Goal: Information Seeking & Learning: Learn about a topic

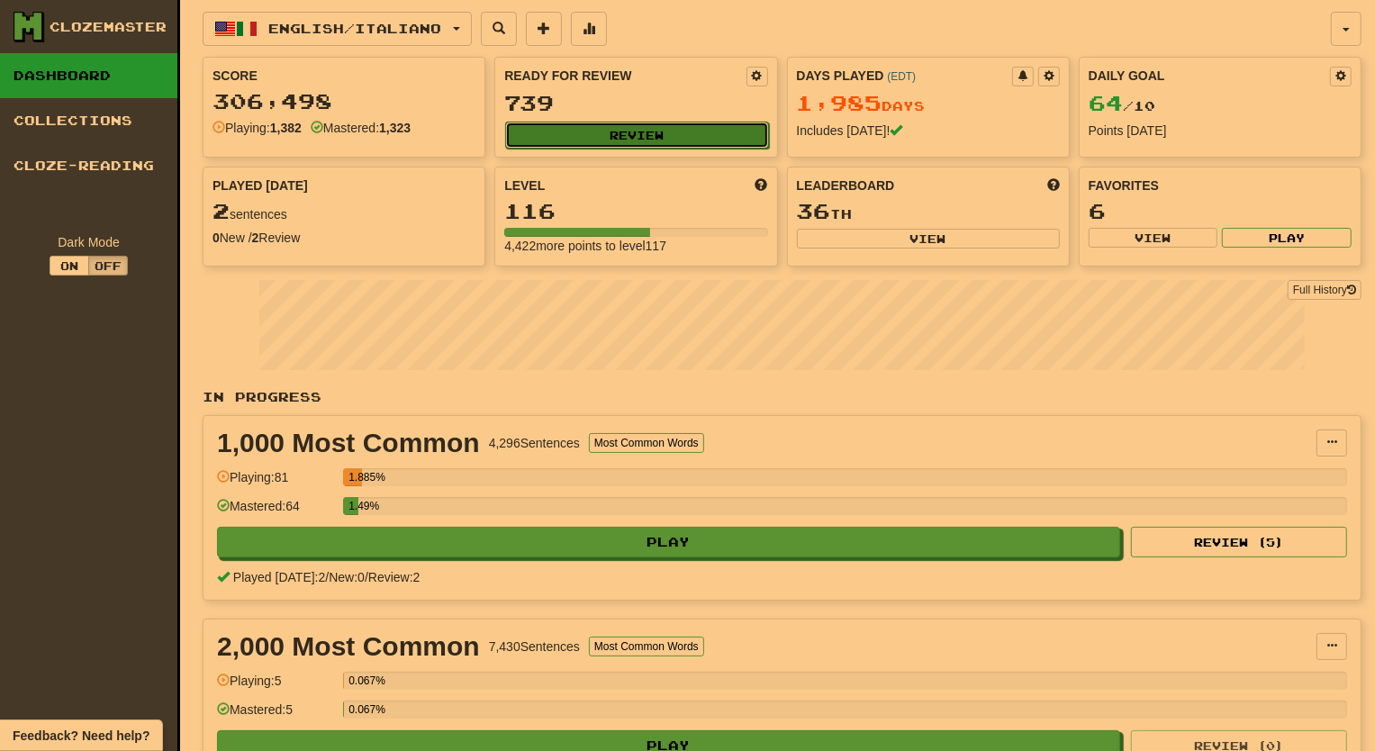
click at [631, 136] on button "Review" at bounding box center [636, 135] width 263 height 27
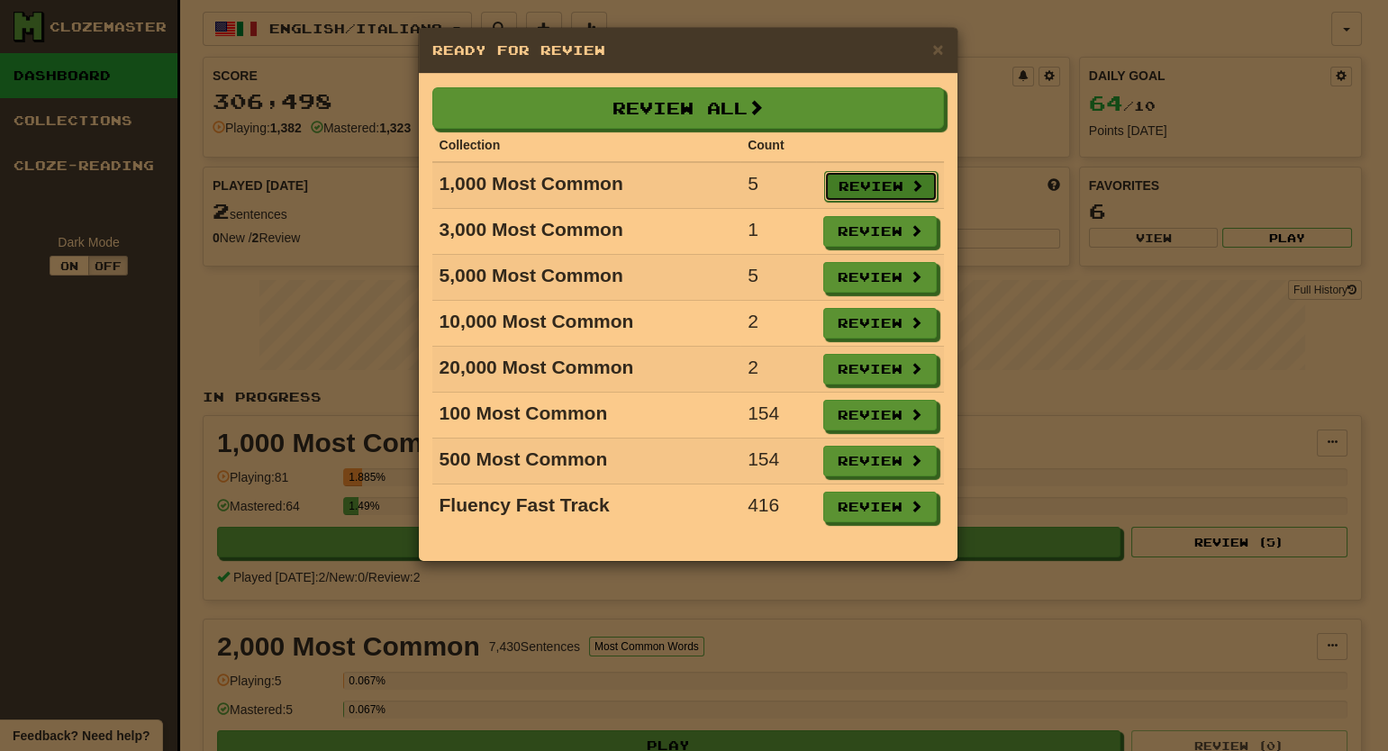
click at [853, 191] on button "Review" at bounding box center [880, 186] width 113 height 31
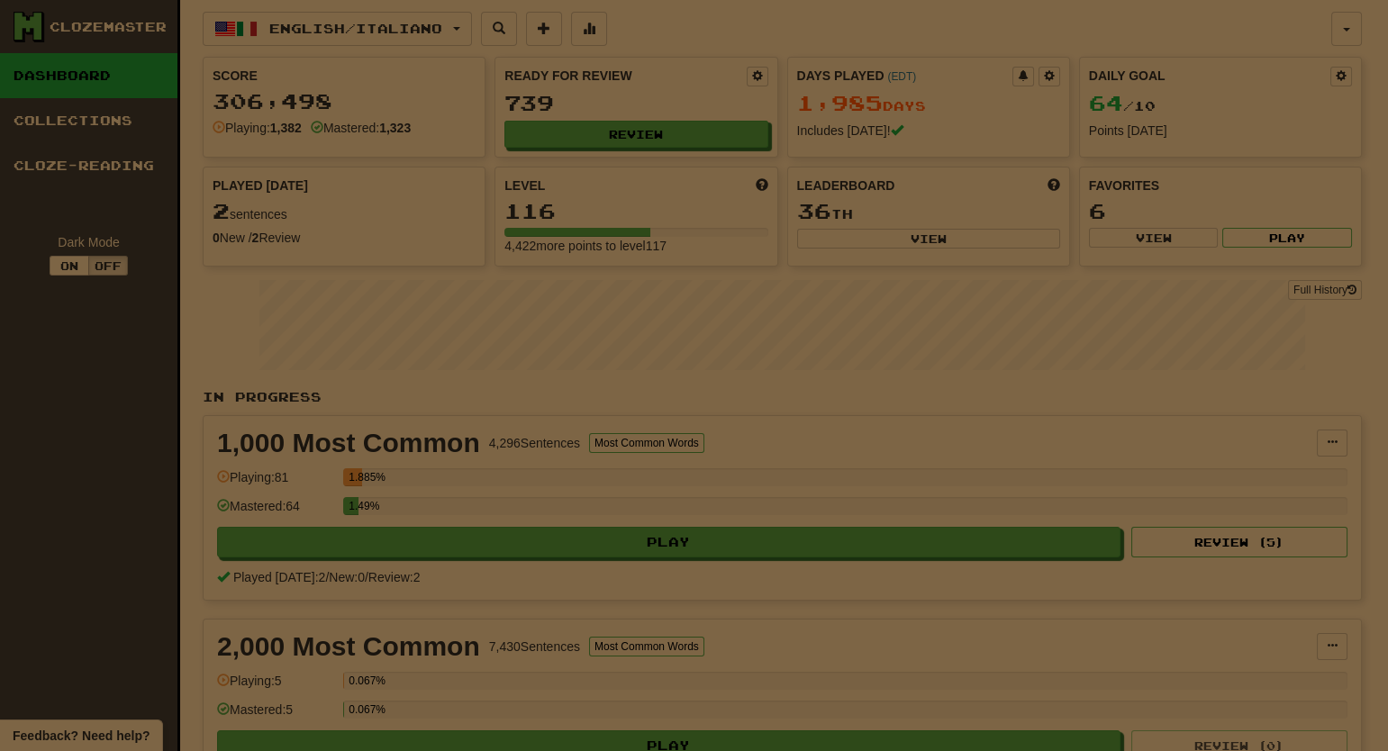
select select "**"
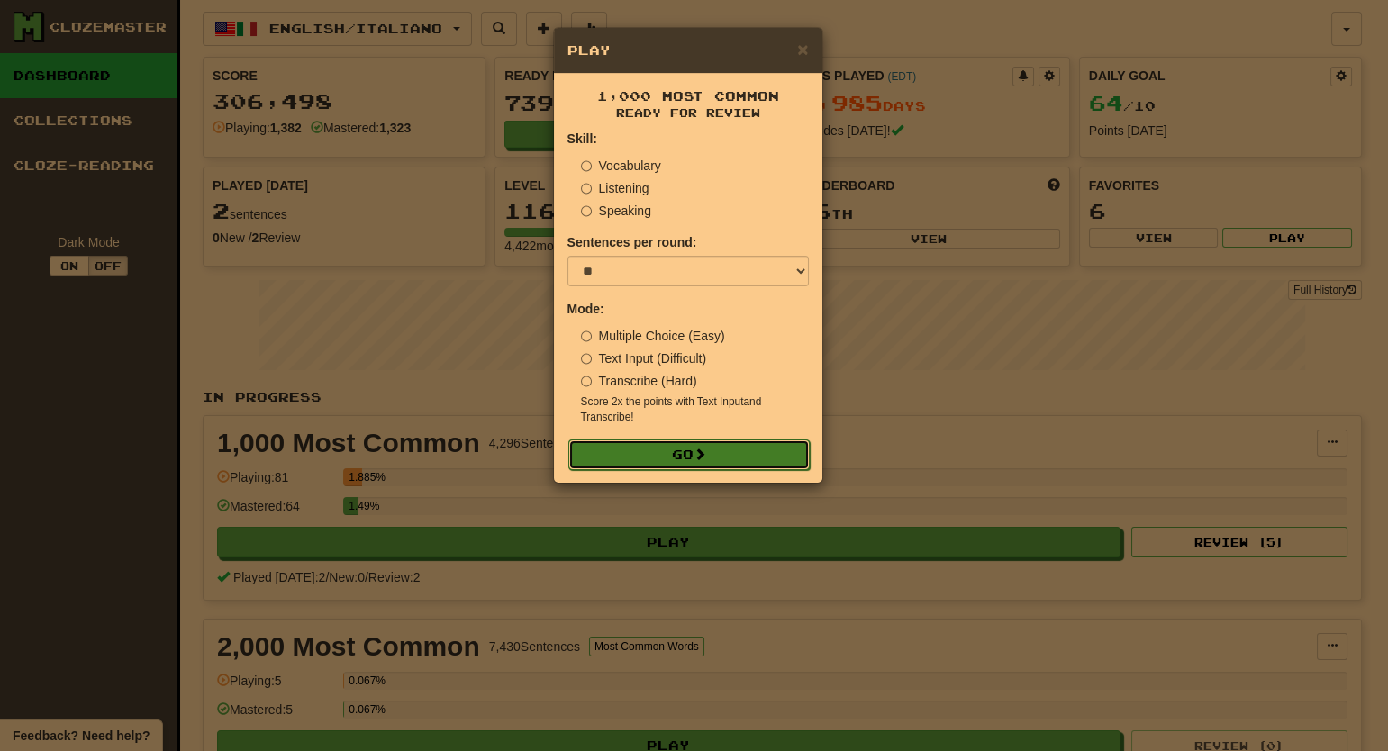
click at [685, 452] on button "Go" at bounding box center [688, 455] width 241 height 31
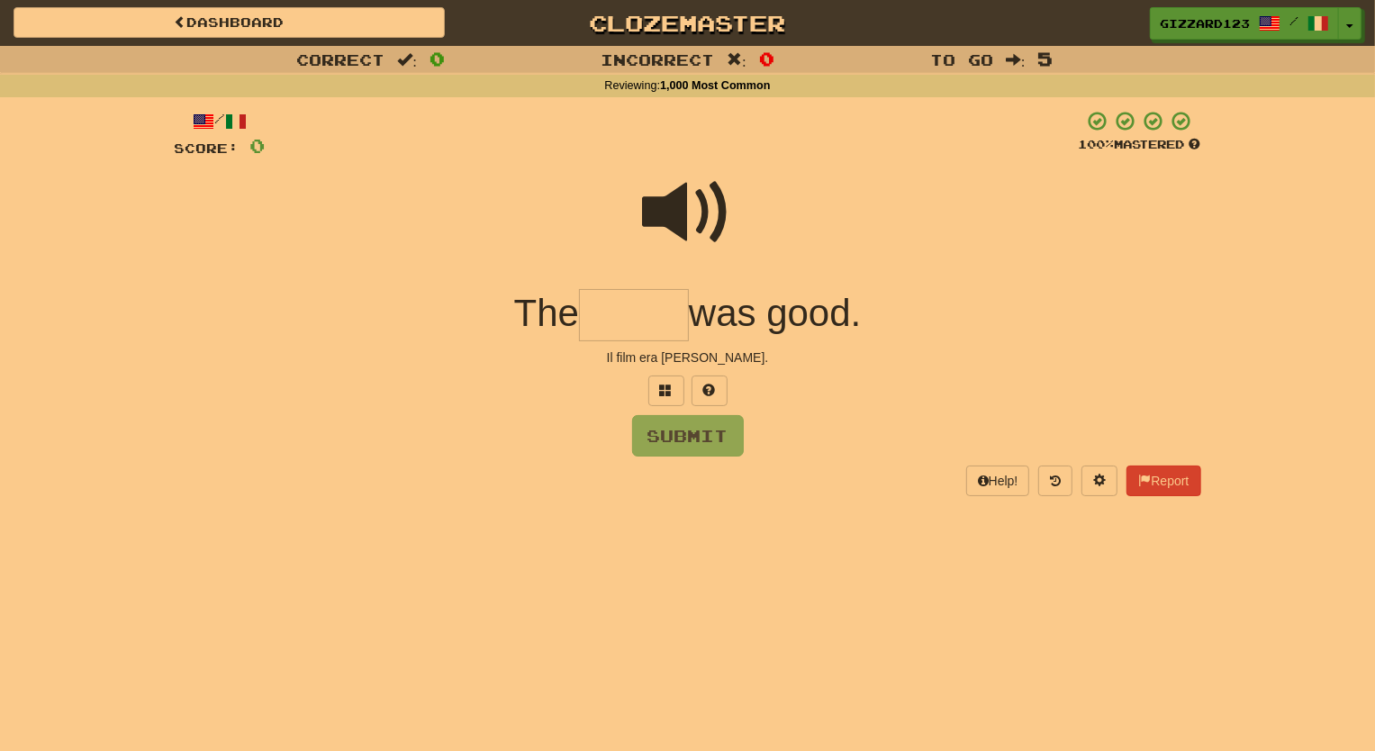
click at [623, 323] on input "text" at bounding box center [634, 315] width 110 height 53
type input "*****"
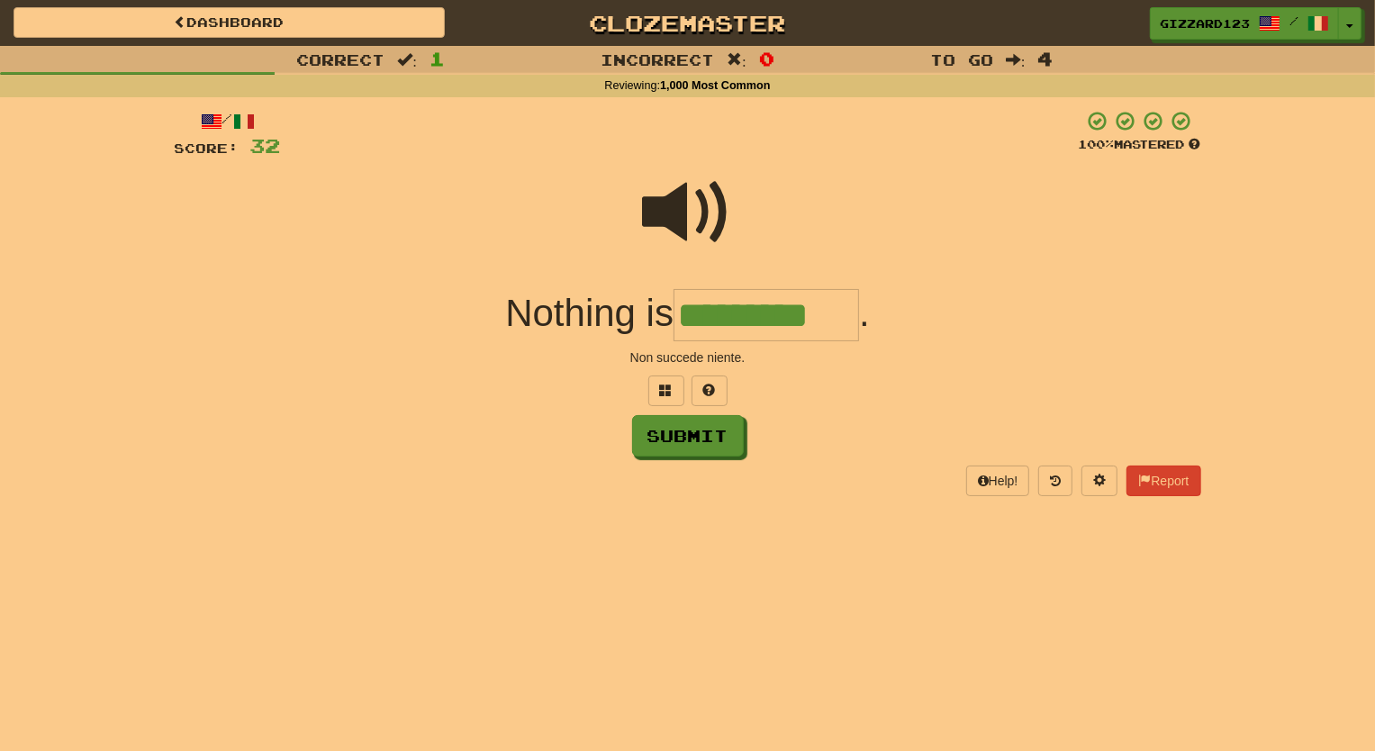
type input "*********"
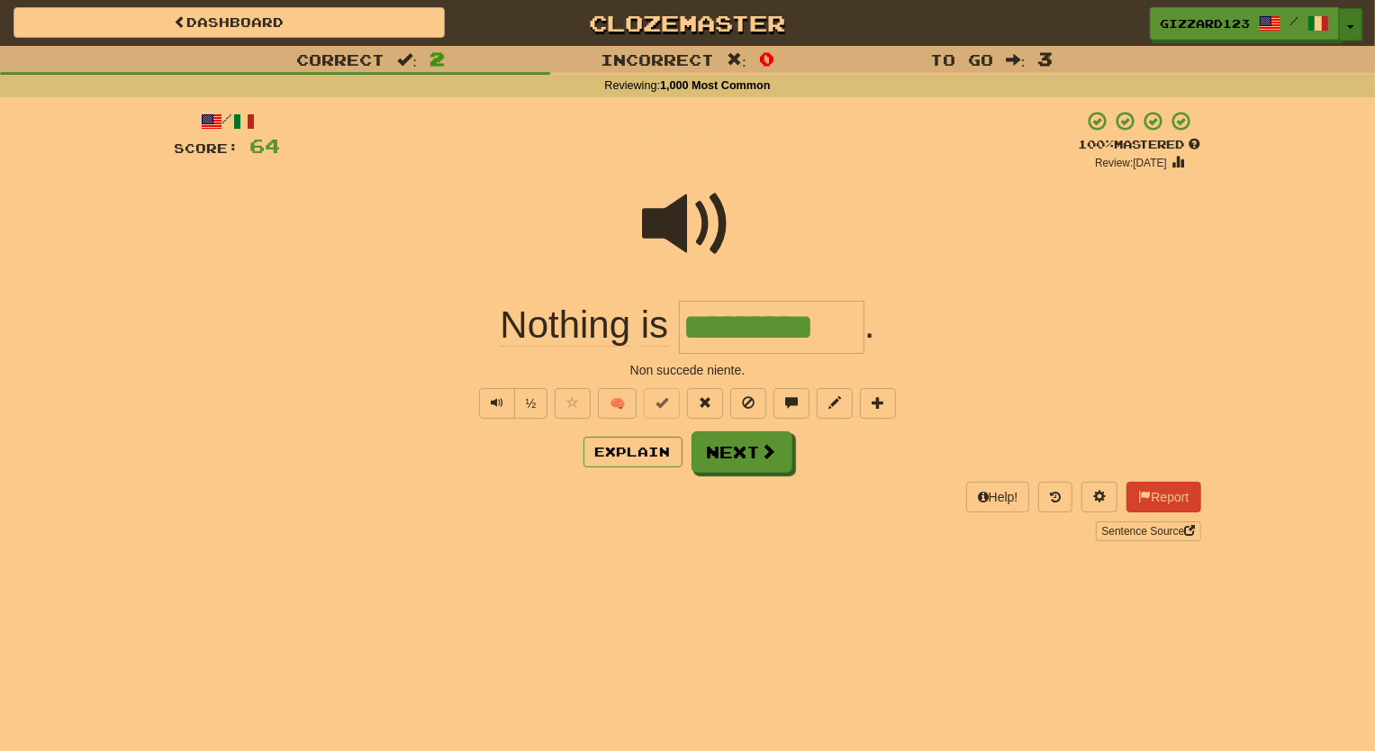
click at [1348, 31] on button "Toggle Dropdown" at bounding box center [1350, 24] width 23 height 32
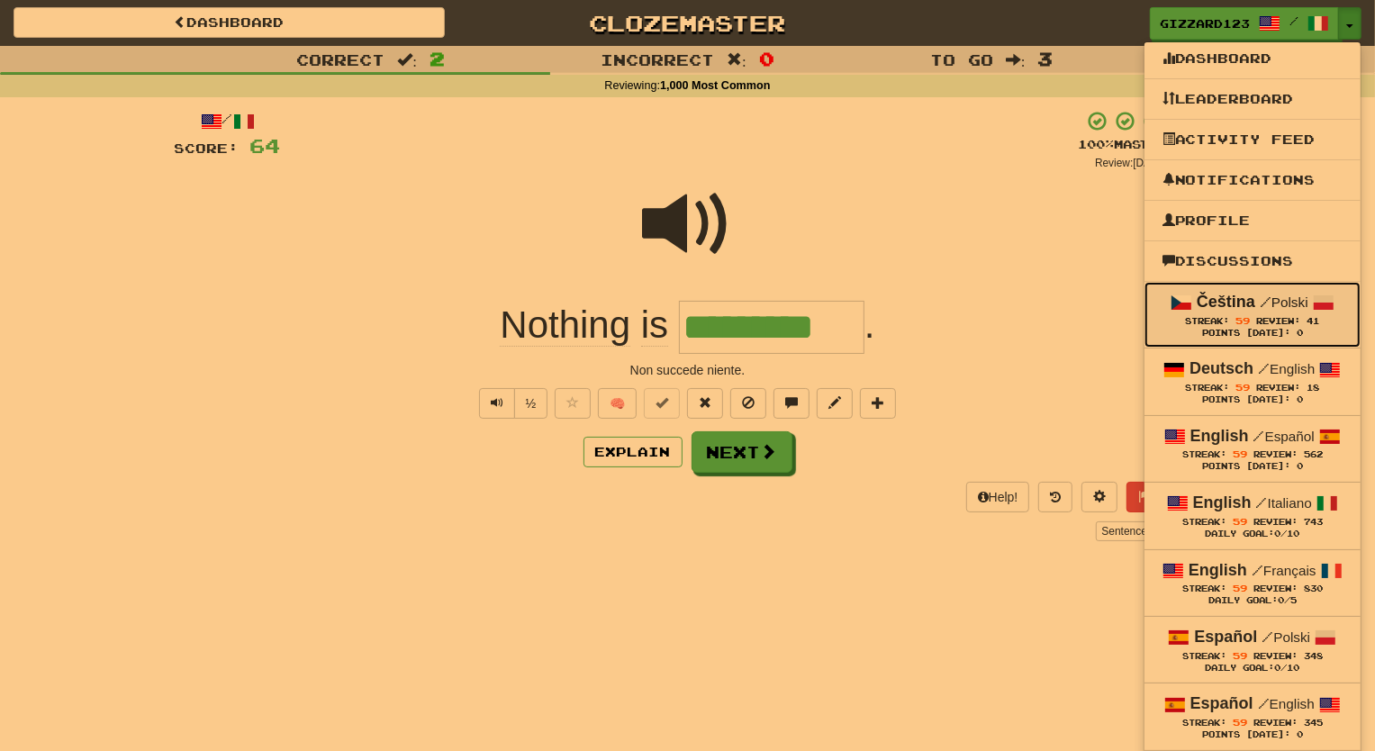
click at [1231, 330] on div "Points Today: 0" at bounding box center [1253, 334] width 180 height 12
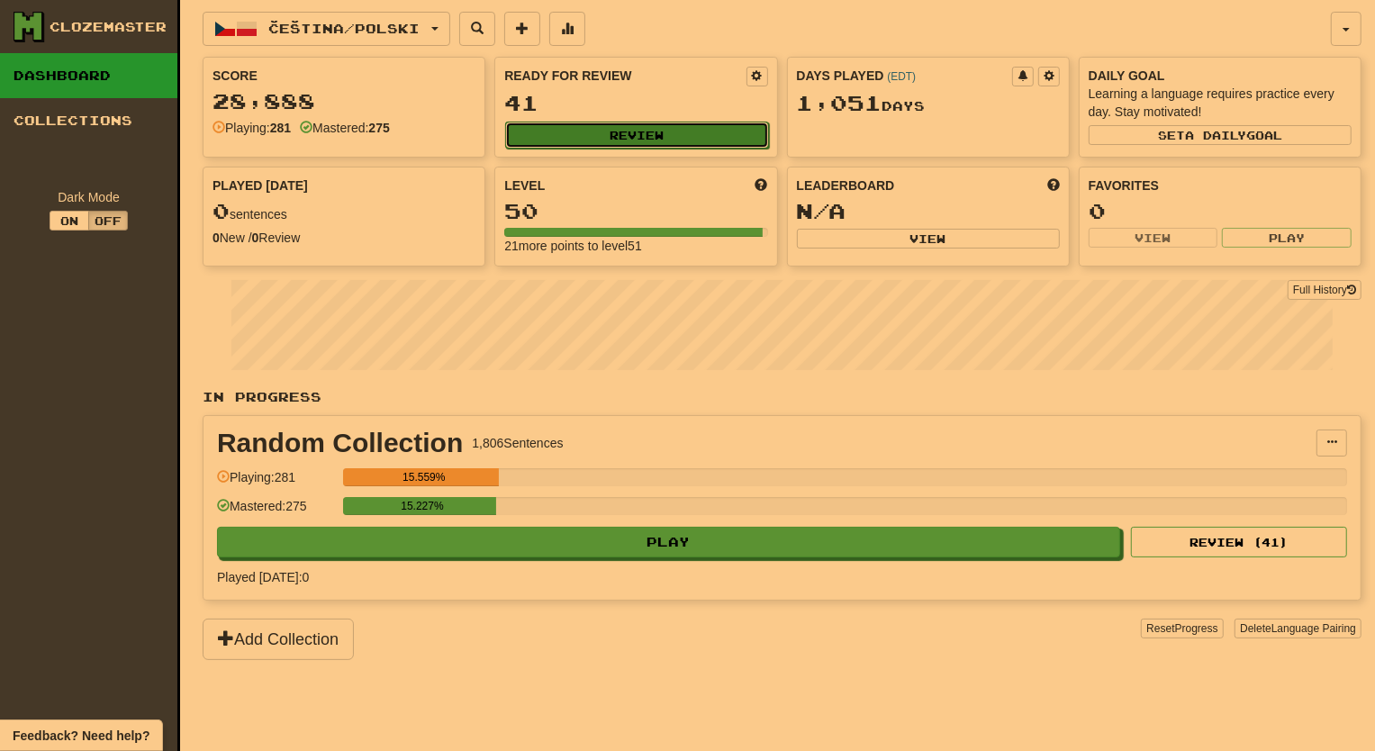
click at [680, 129] on button "Review" at bounding box center [636, 135] width 263 height 27
select select "**"
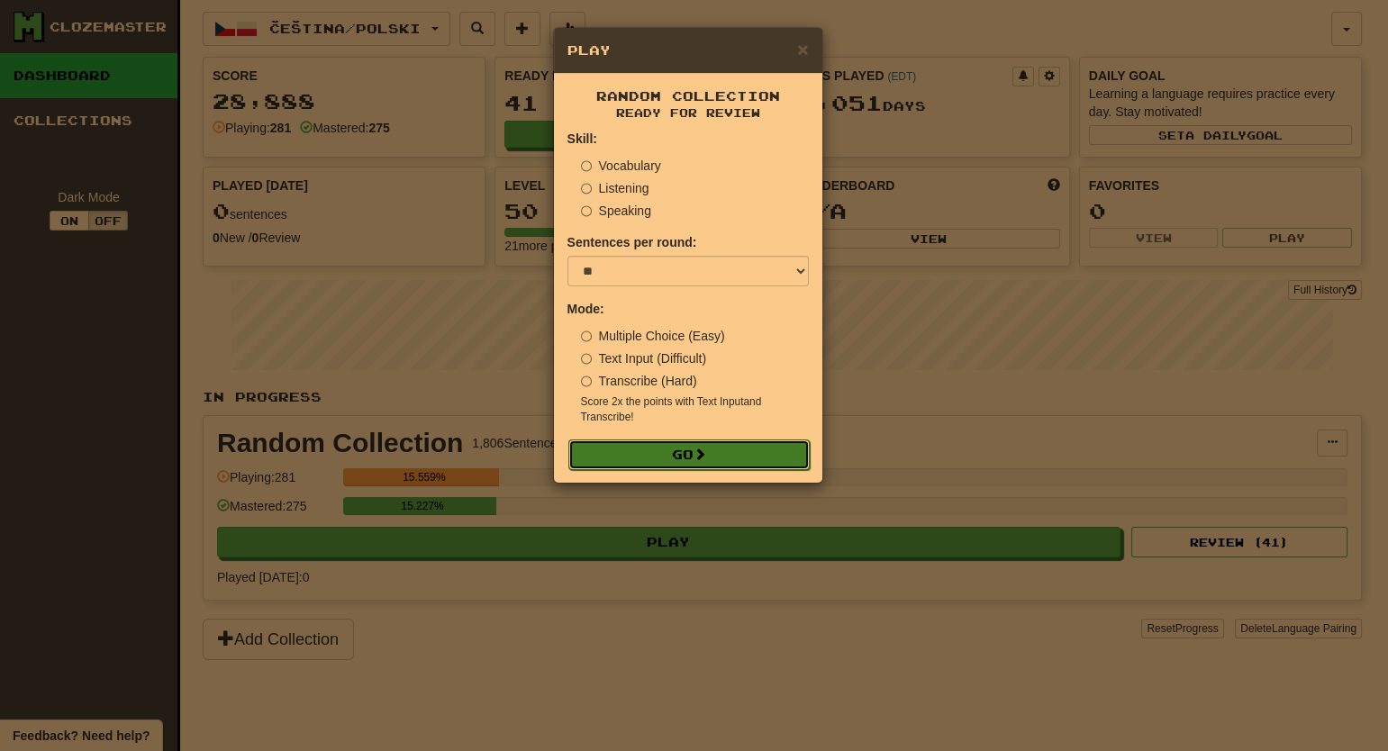
click at [690, 453] on button "Go" at bounding box center [688, 455] width 241 height 31
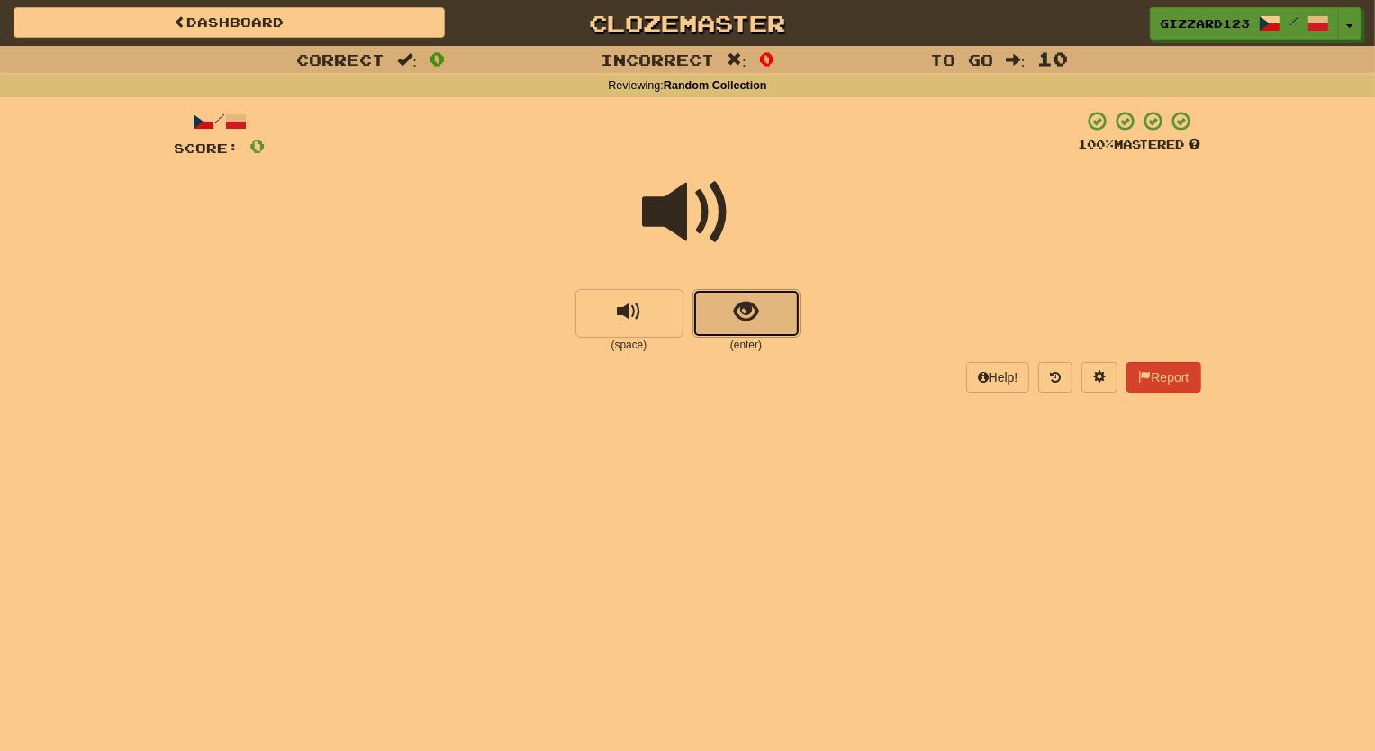
click at [740, 310] on span "show sentence" at bounding box center [746, 312] width 24 height 24
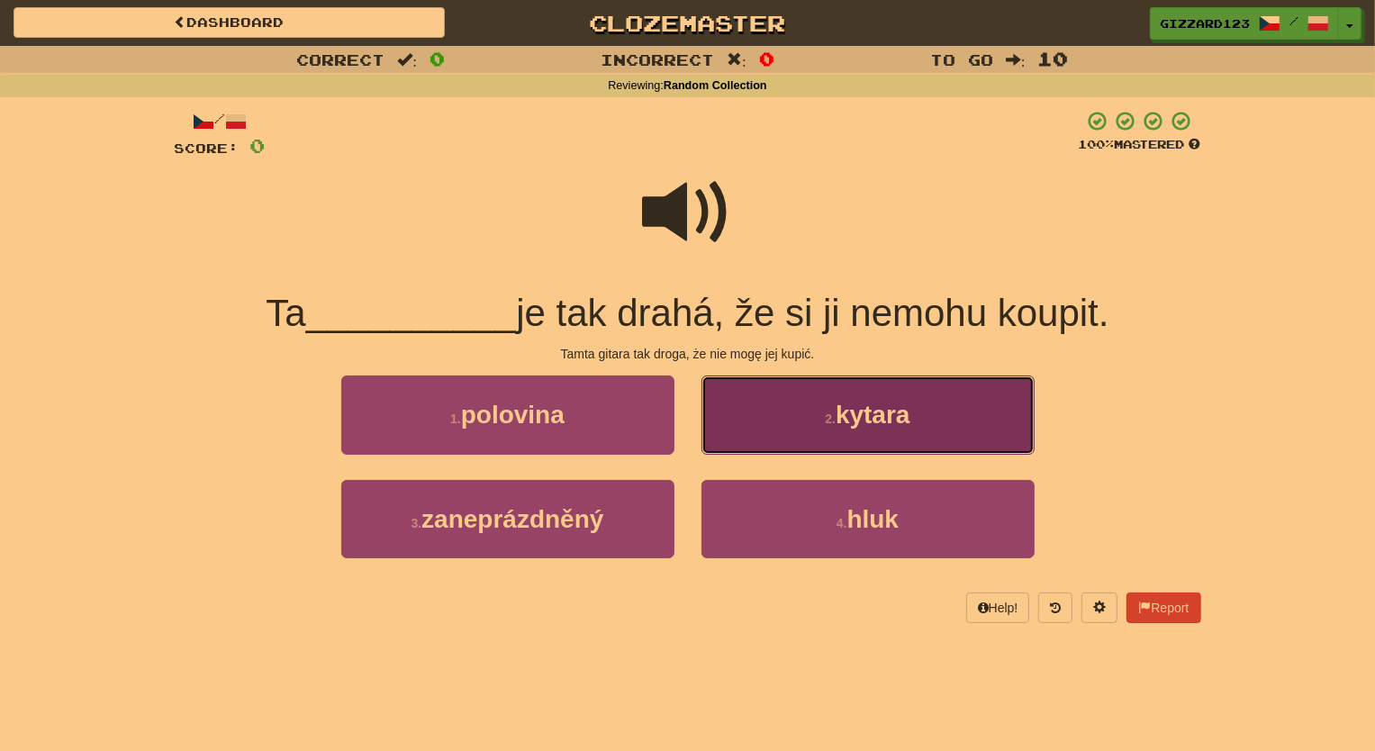
click at [854, 412] on span "kytara" at bounding box center [873, 415] width 75 height 28
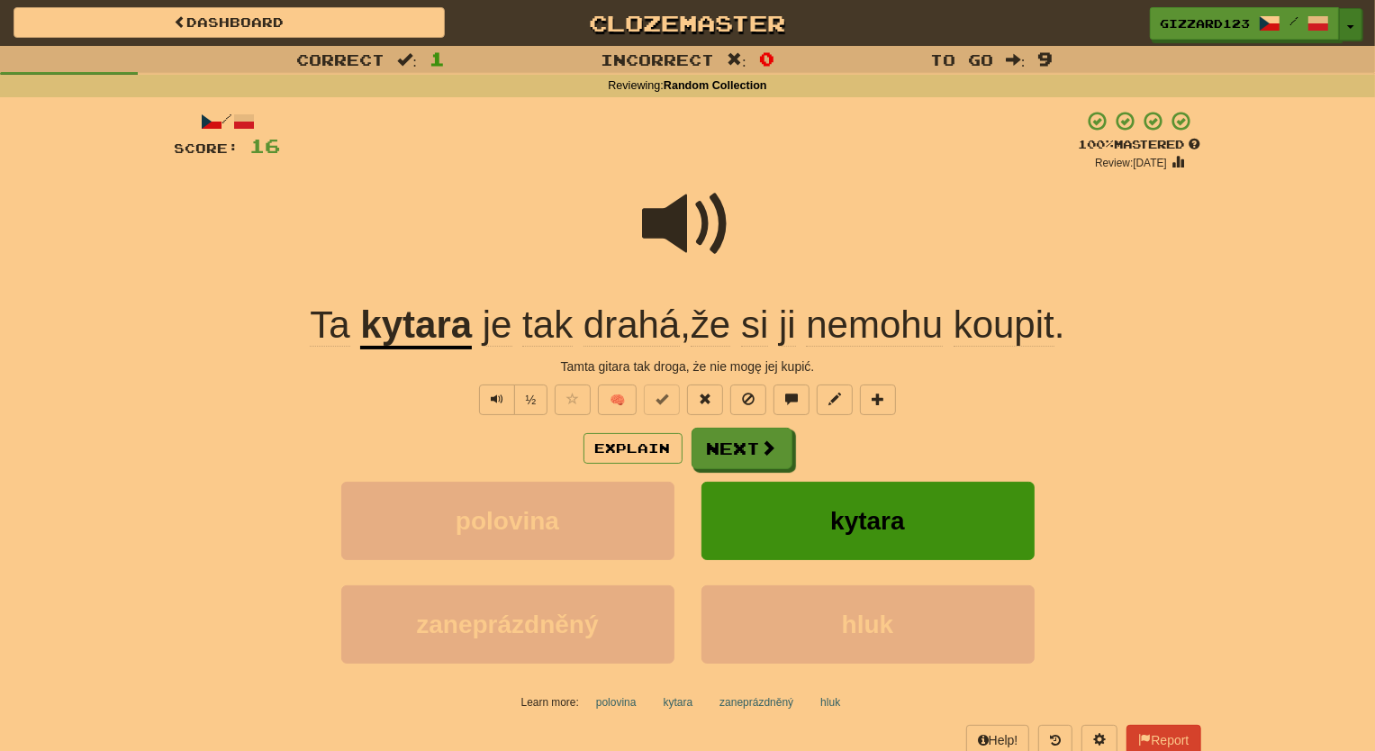
click at [1356, 27] on button "Toggle Dropdown" at bounding box center [1350, 24] width 23 height 32
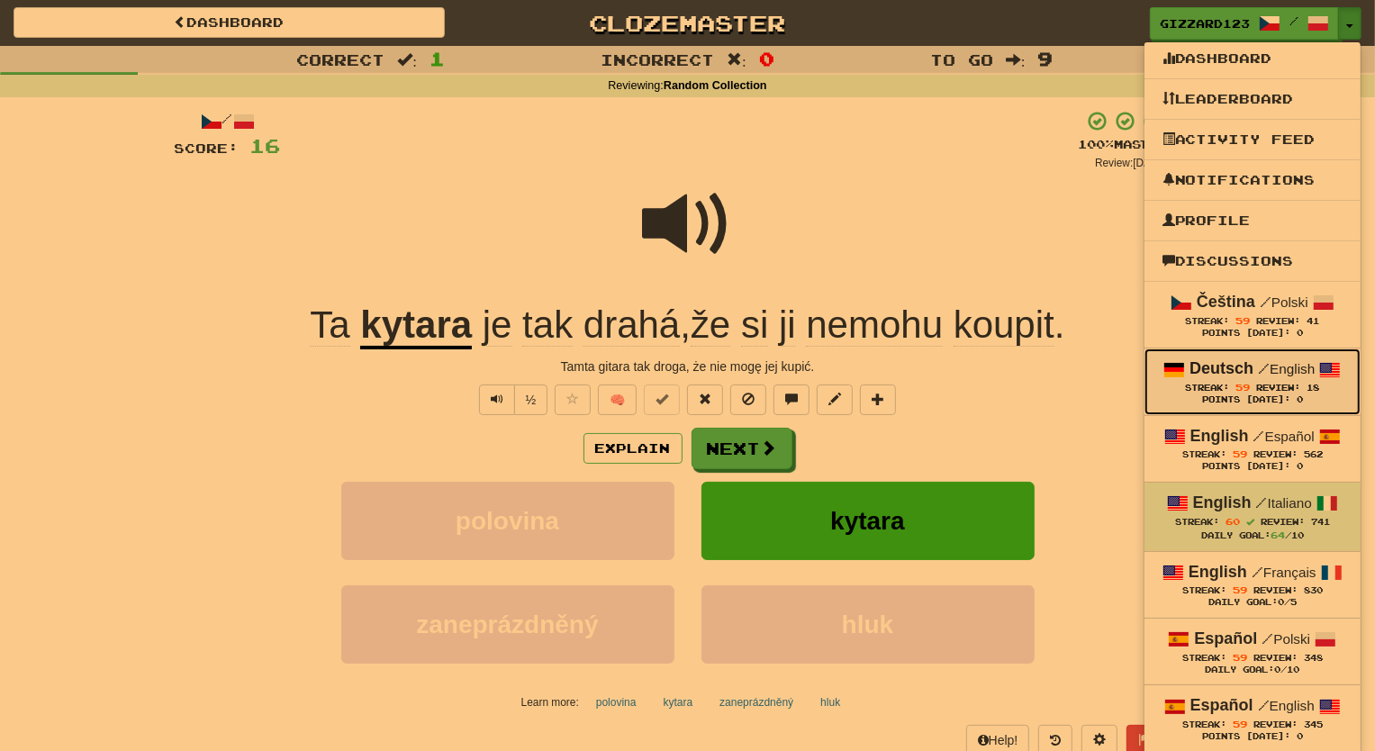
click at [1271, 383] on span "Review:" at bounding box center [1279, 388] width 44 height 10
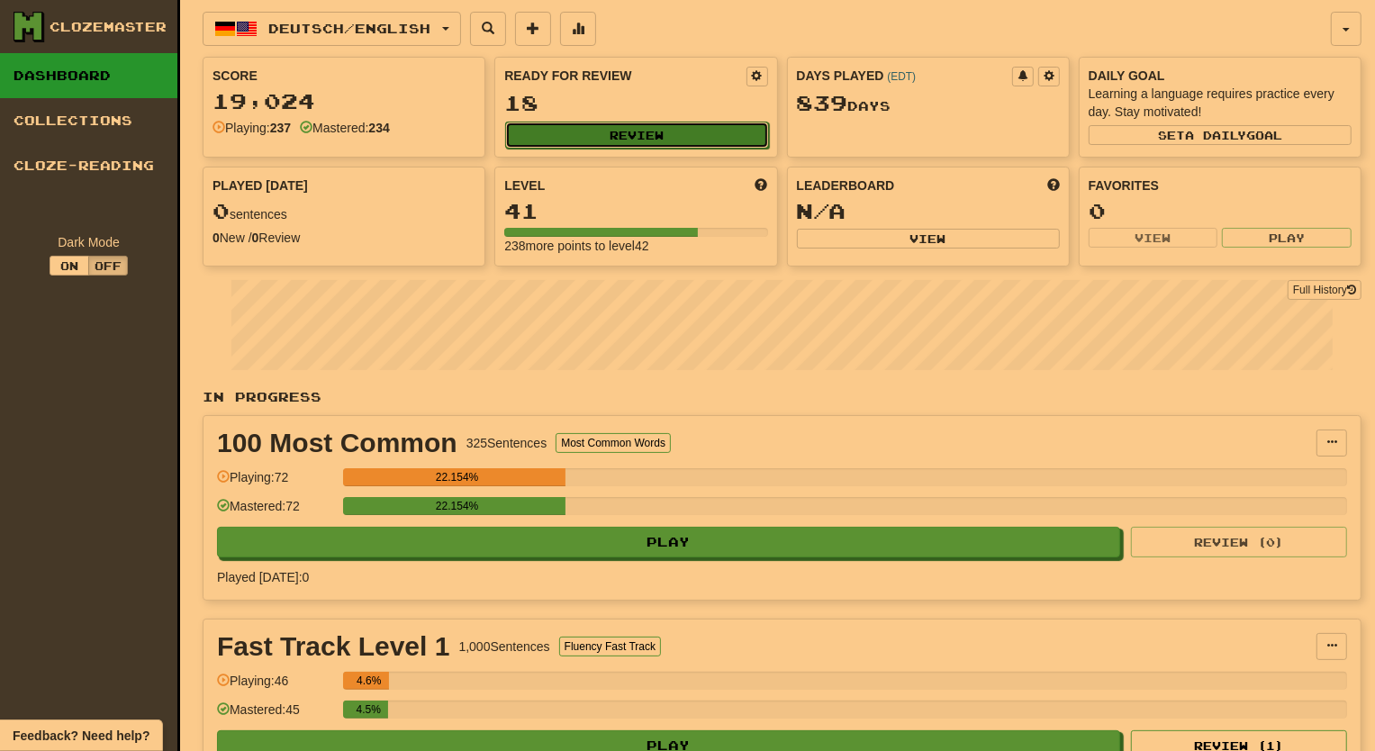
click at [702, 139] on button "Review" at bounding box center [636, 135] width 263 height 27
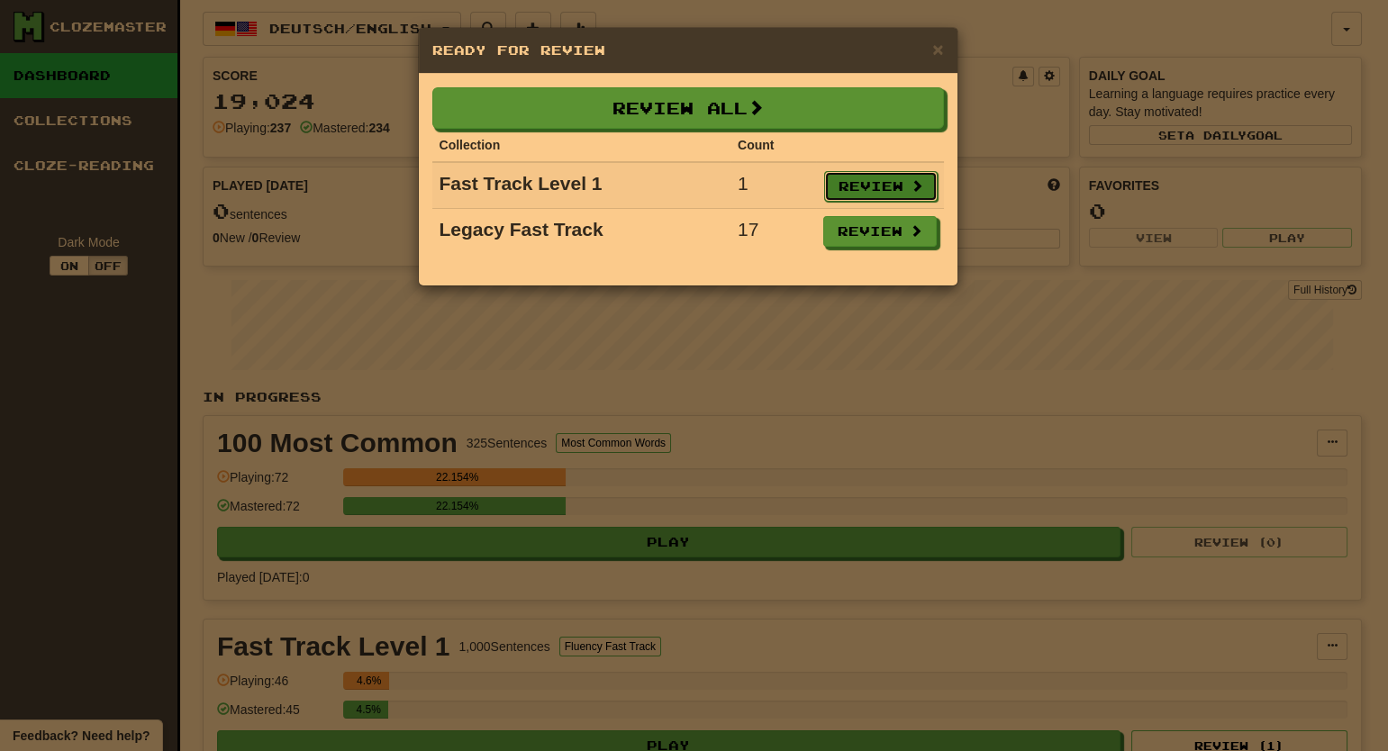
click at [855, 186] on button "Review" at bounding box center [880, 186] width 113 height 31
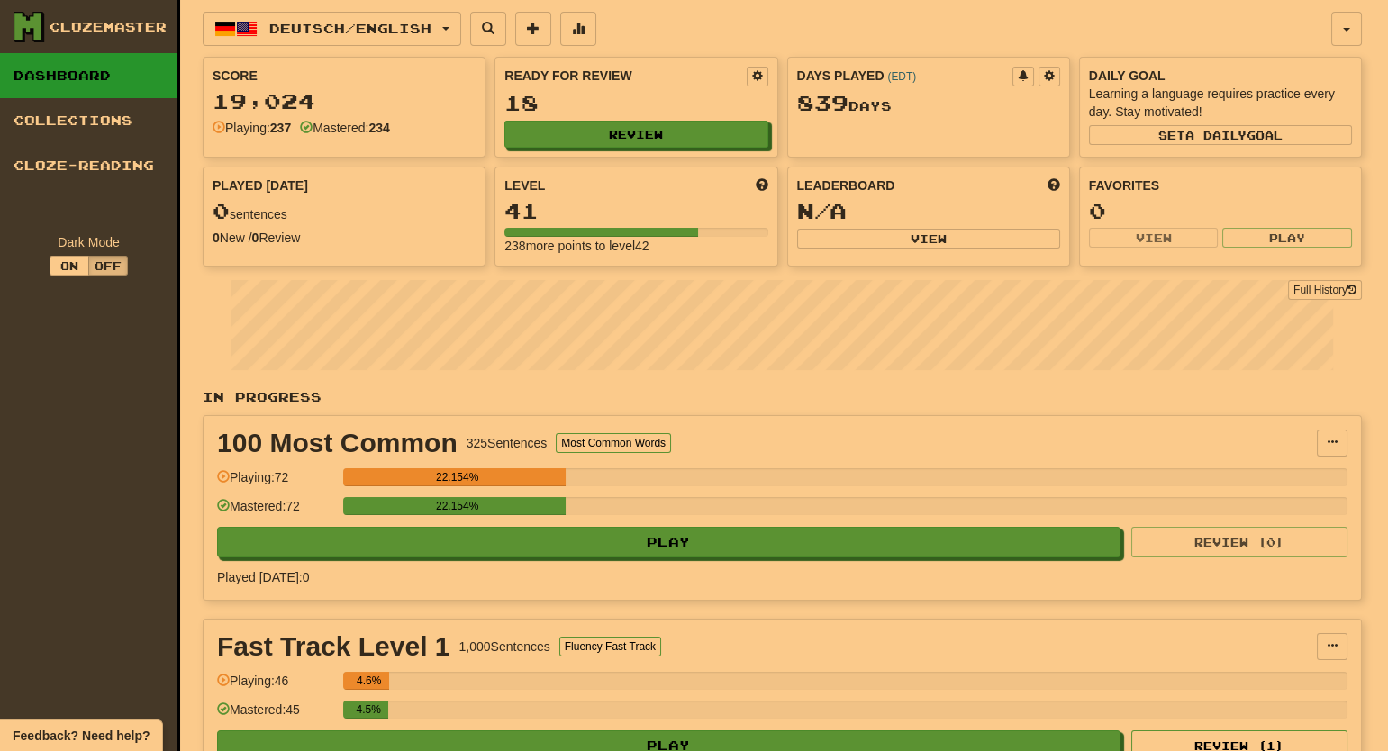
select select "**"
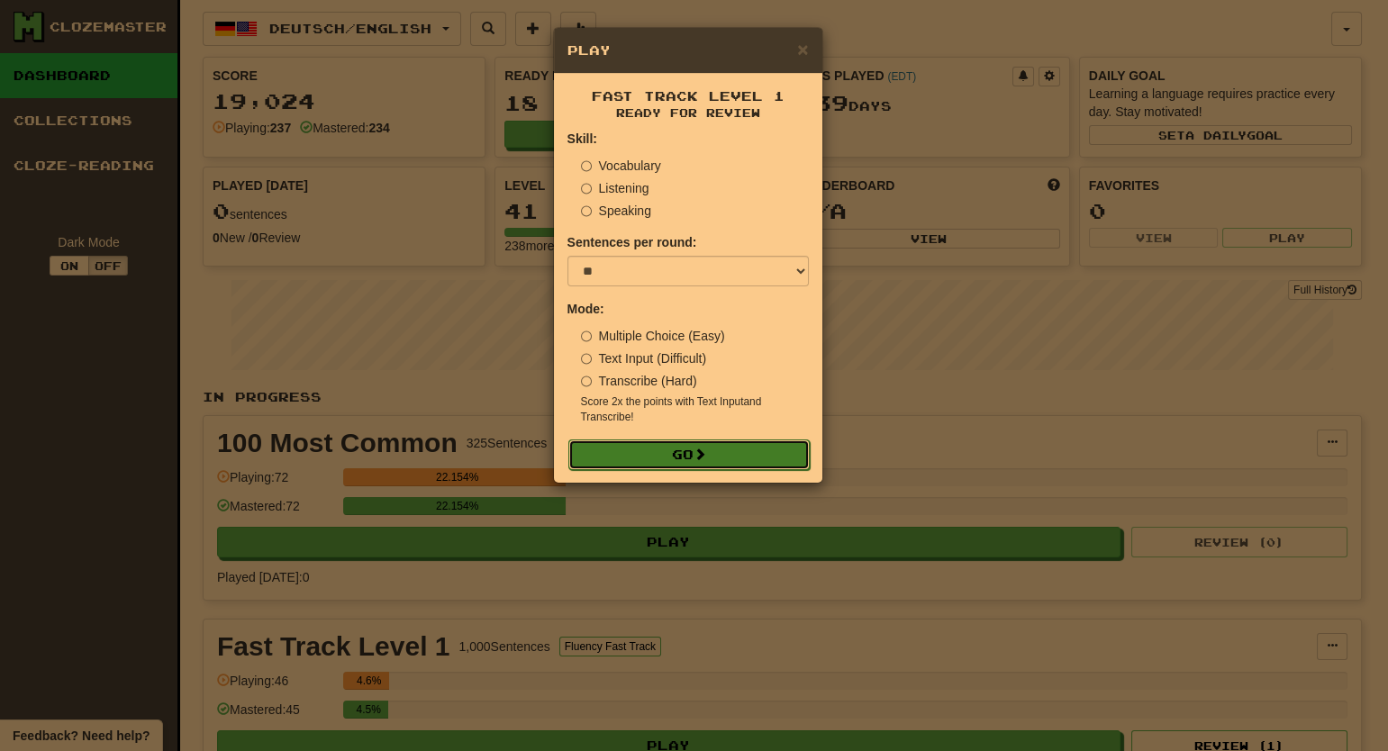
click at [694, 450] on button "Go" at bounding box center [688, 455] width 241 height 31
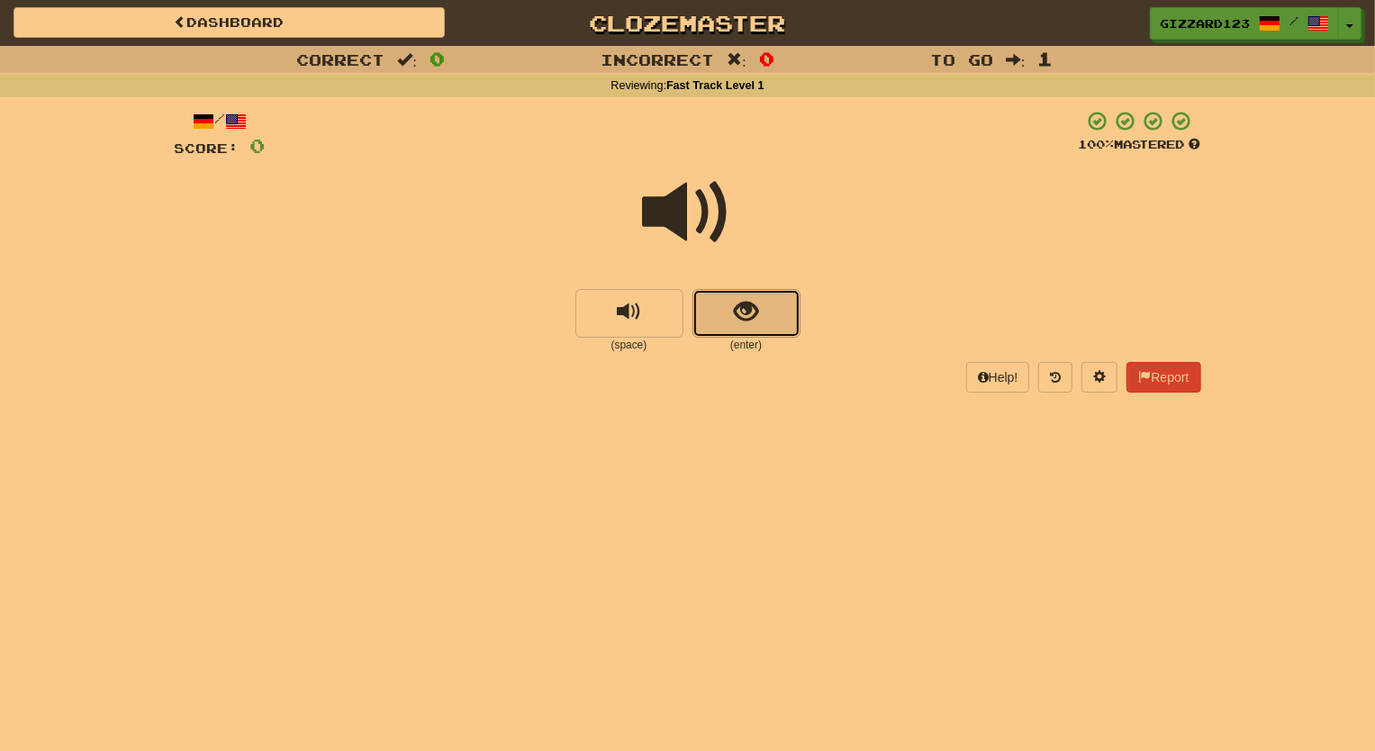
click at [749, 325] on button "show sentence" at bounding box center [747, 313] width 108 height 49
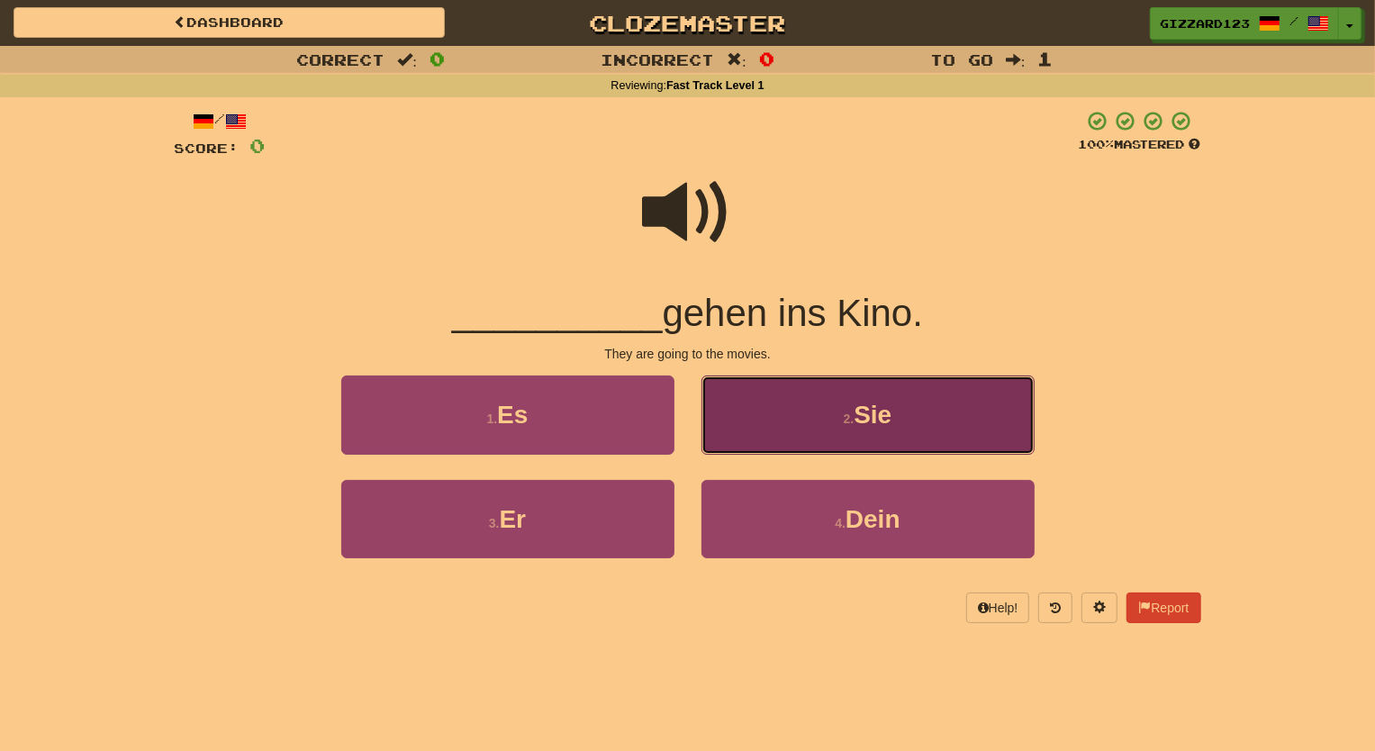
click at [852, 422] on small "2 ." at bounding box center [849, 419] width 11 height 14
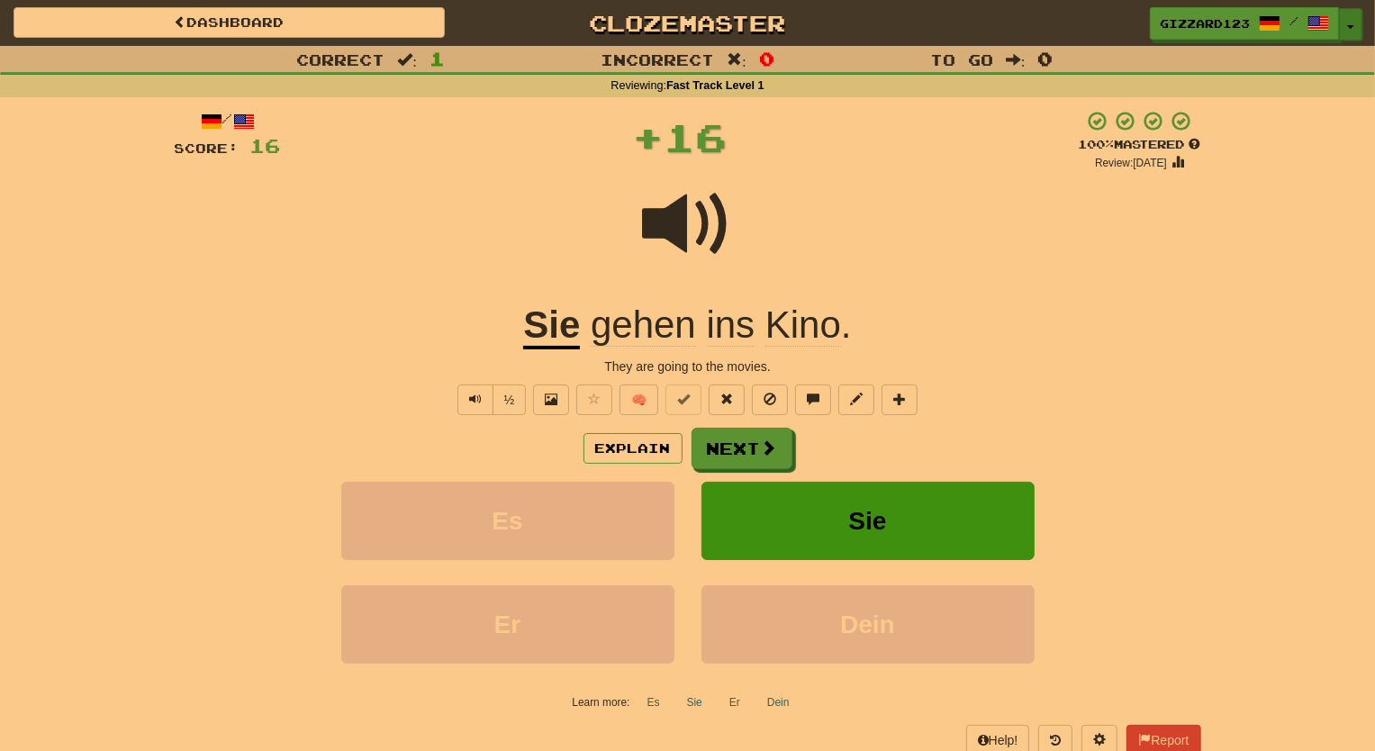
click at [1353, 25] on span "button" at bounding box center [1351, 27] width 7 height 4
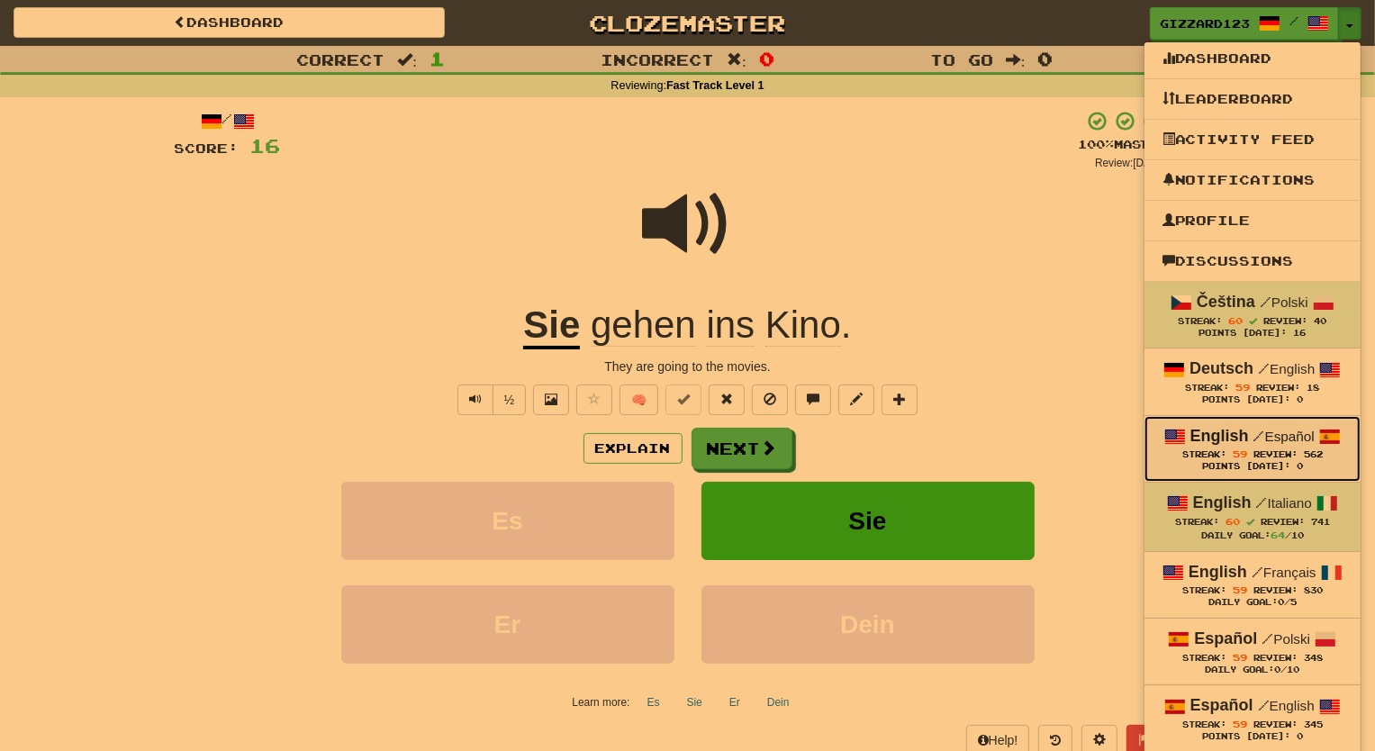
click at [1241, 449] on span "59" at bounding box center [1240, 454] width 14 height 11
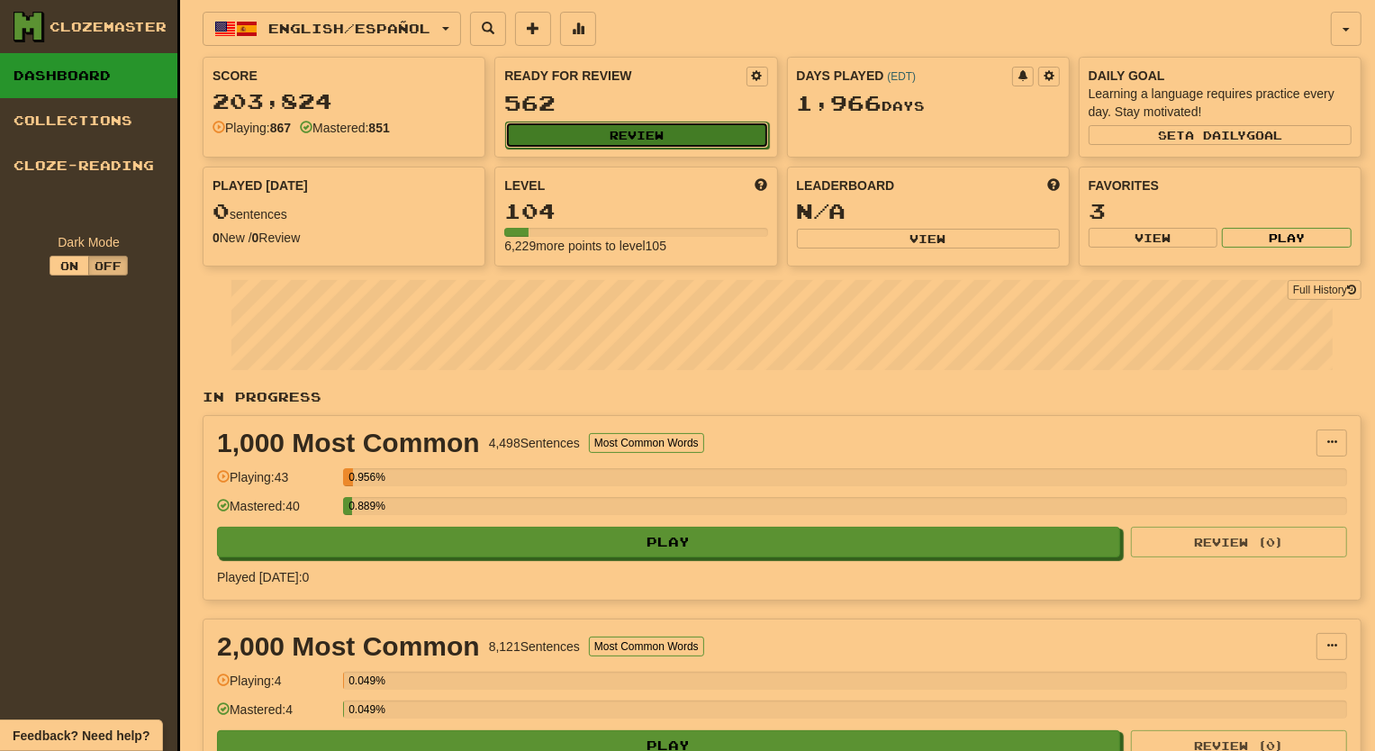
click at [673, 125] on button "Review" at bounding box center [636, 135] width 263 height 27
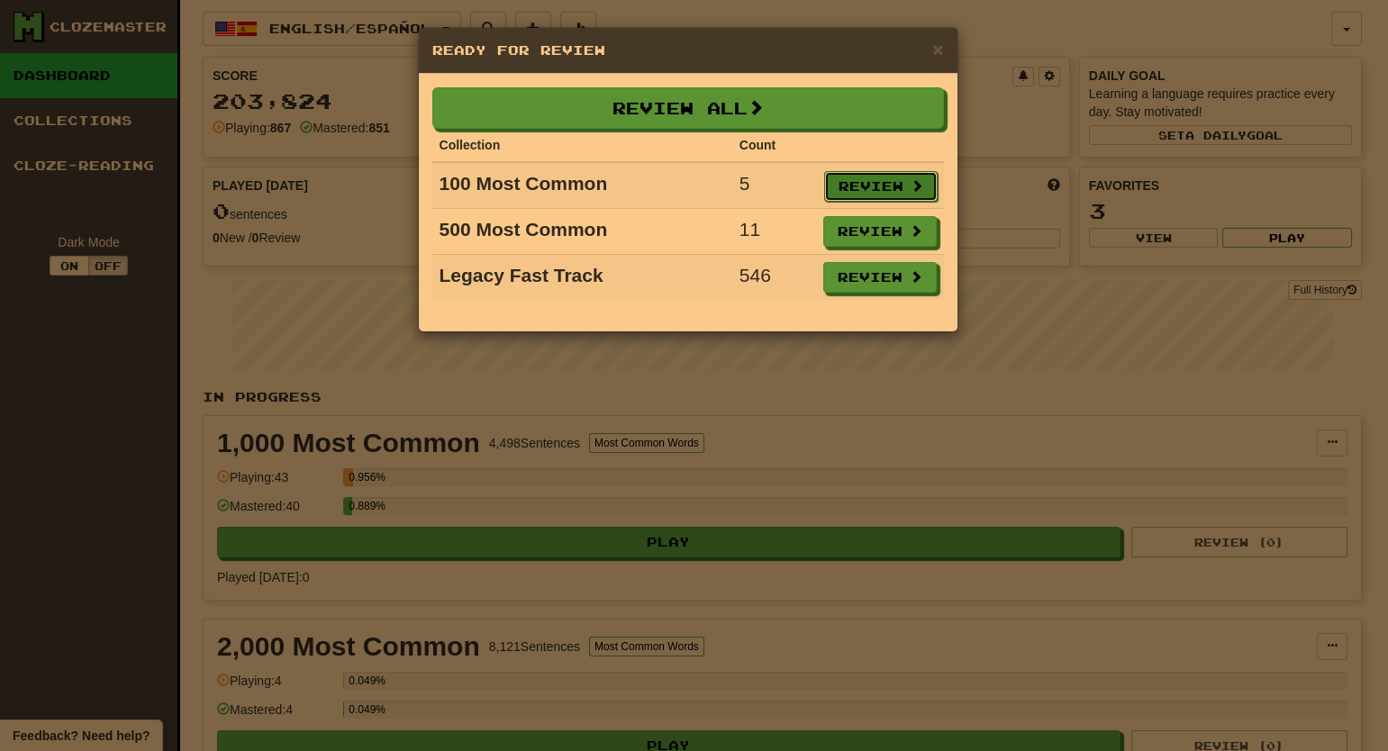
click at [852, 193] on button "Review" at bounding box center [880, 186] width 113 height 31
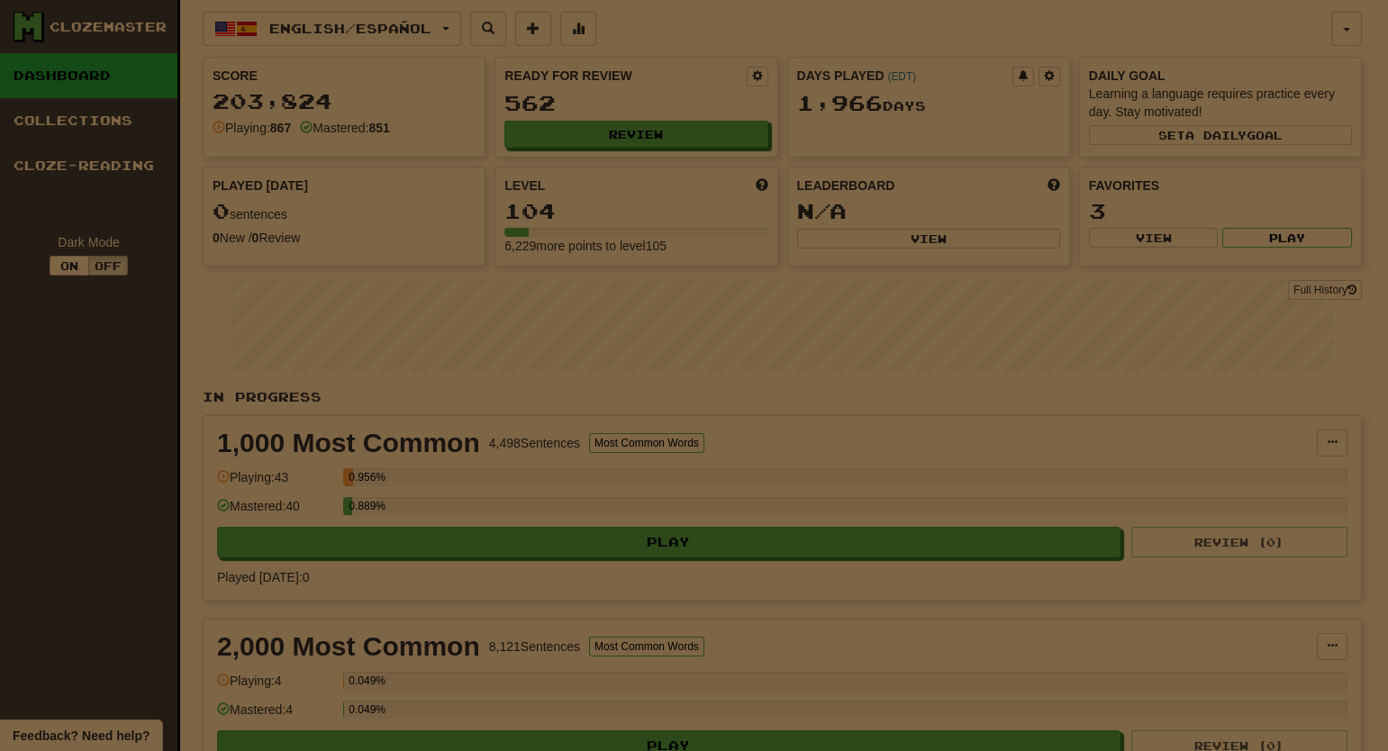
select select "**"
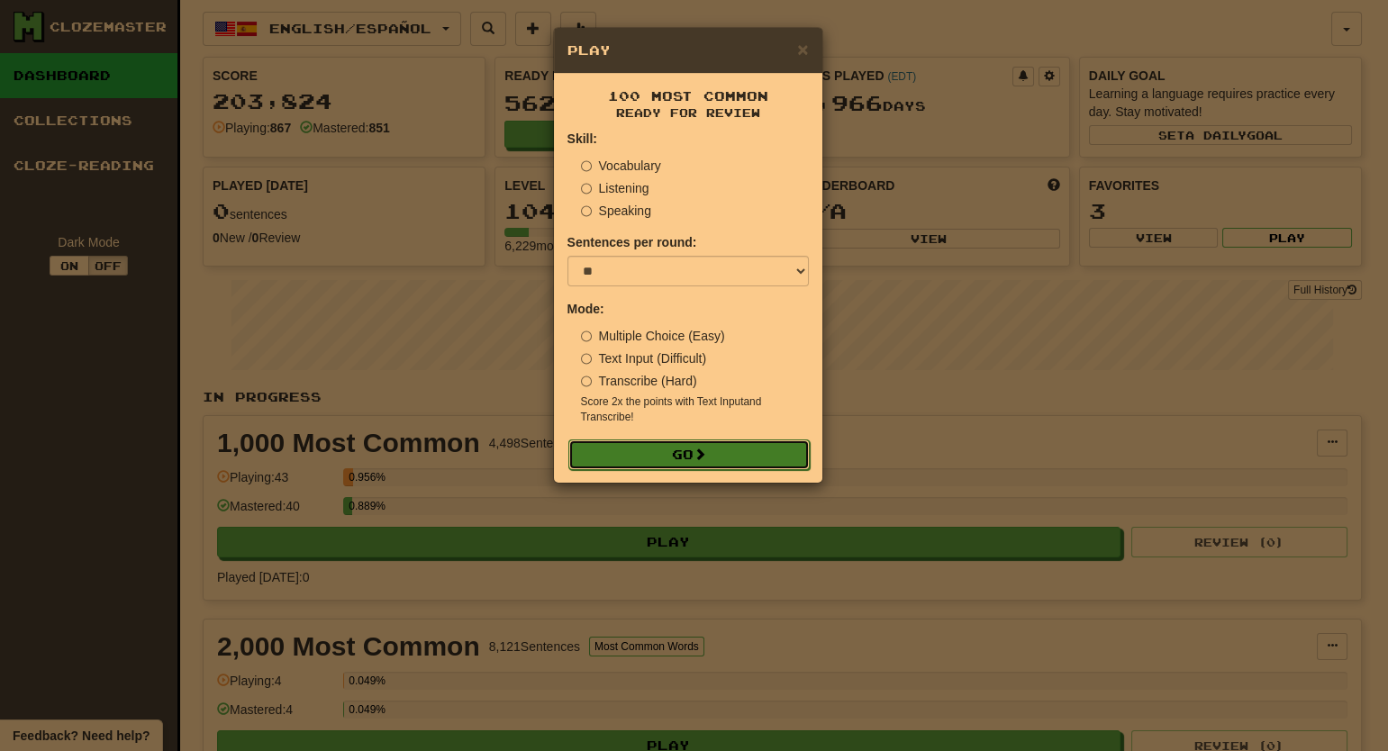
click at [703, 453] on span at bounding box center [700, 454] width 13 height 13
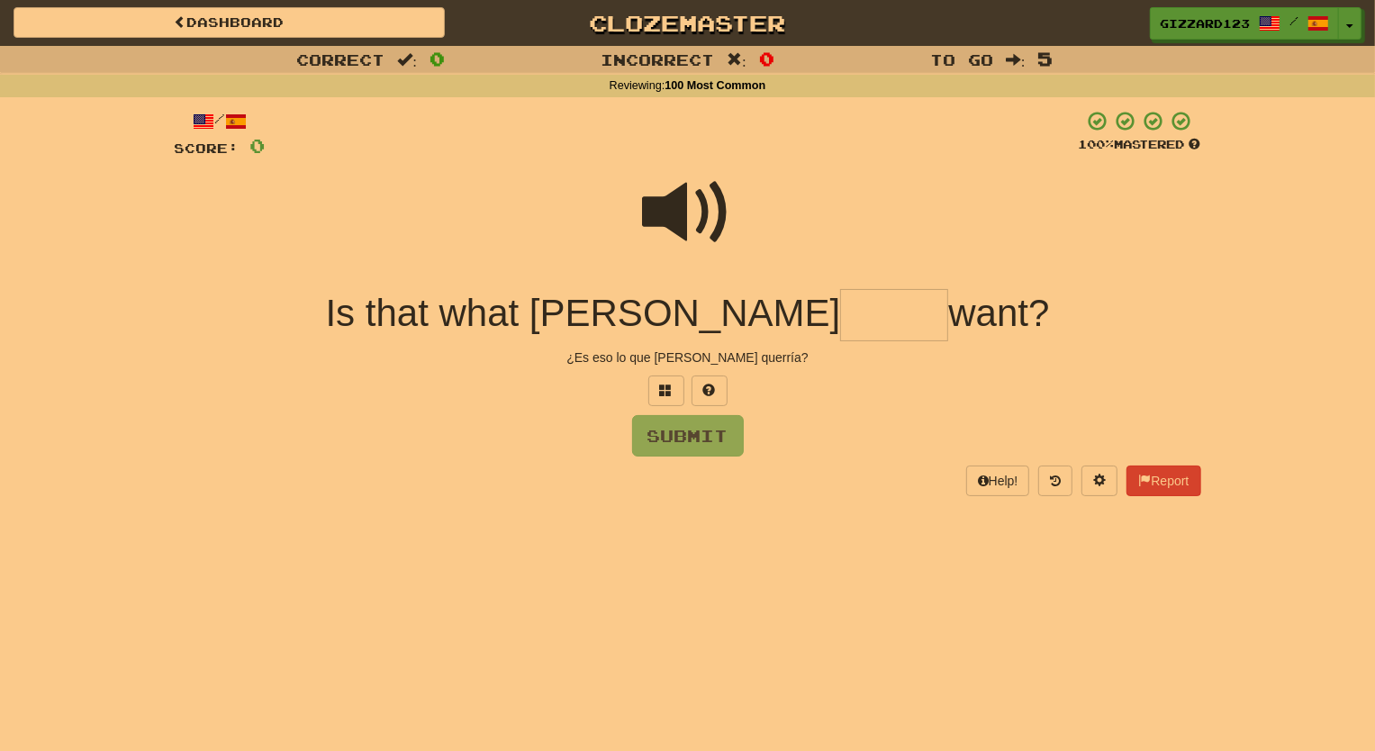
drag, startPoint x: 774, startPoint y: 333, endPoint x: 784, endPoint y: 323, distance: 14.0
click at [840, 325] on input "text" at bounding box center [894, 315] width 108 height 53
type input "*****"
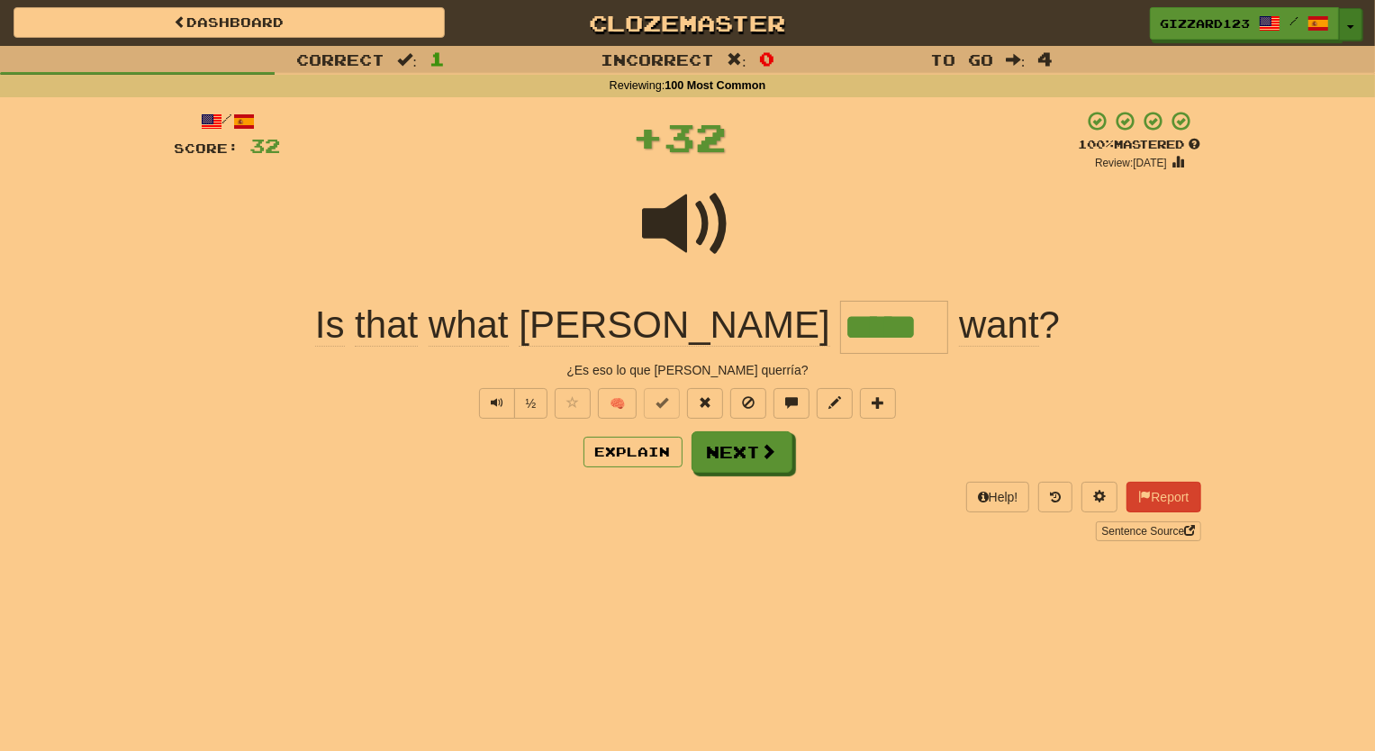
click at [1356, 32] on button "Toggle Dropdown" at bounding box center [1350, 24] width 23 height 32
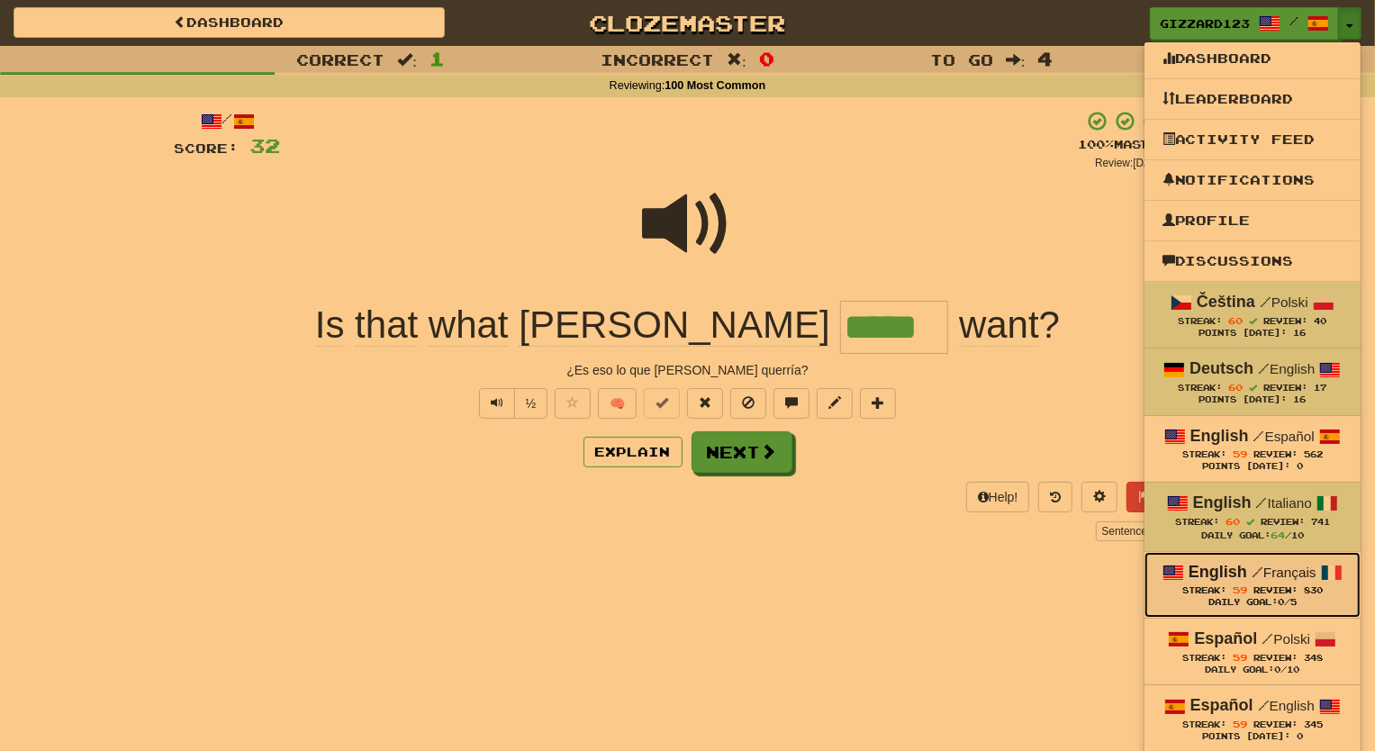
click at [1243, 595] on span "59" at bounding box center [1240, 590] width 14 height 11
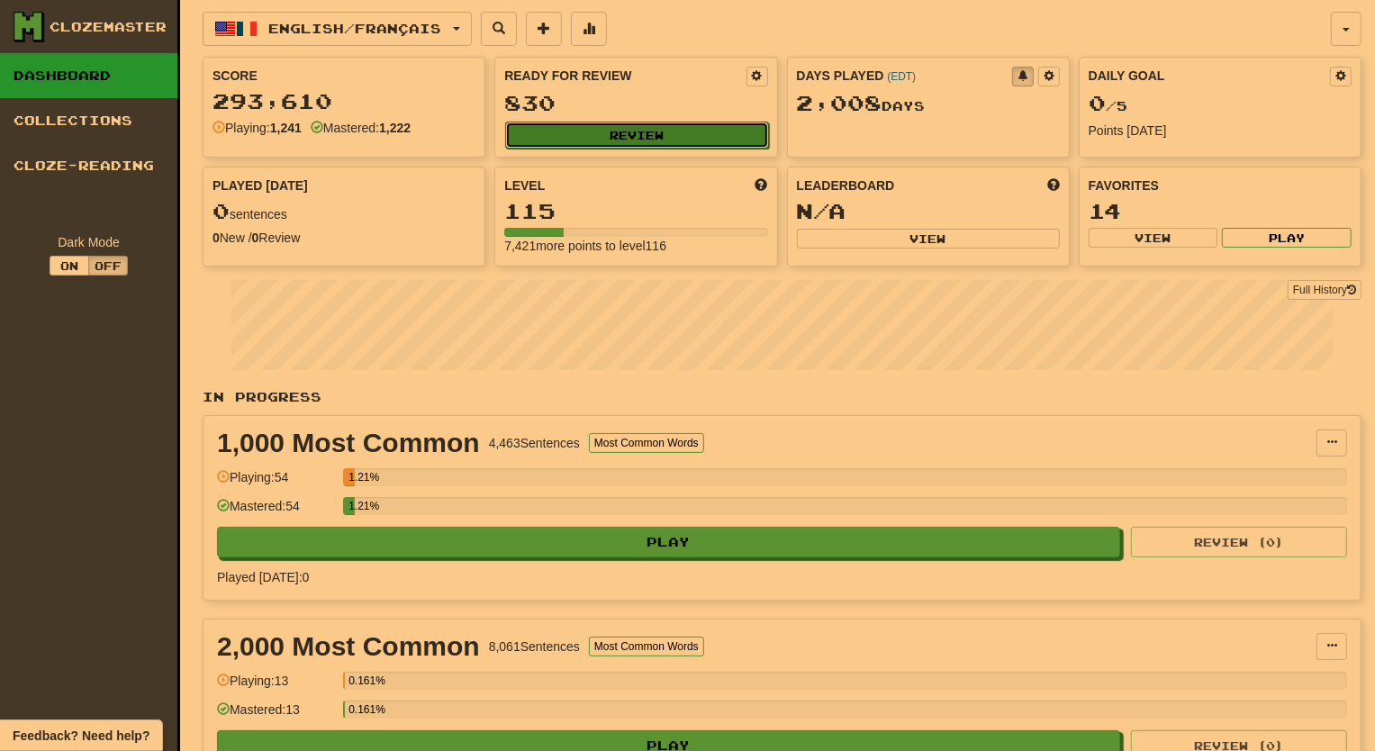
click at [668, 134] on button "Review" at bounding box center [636, 135] width 263 height 27
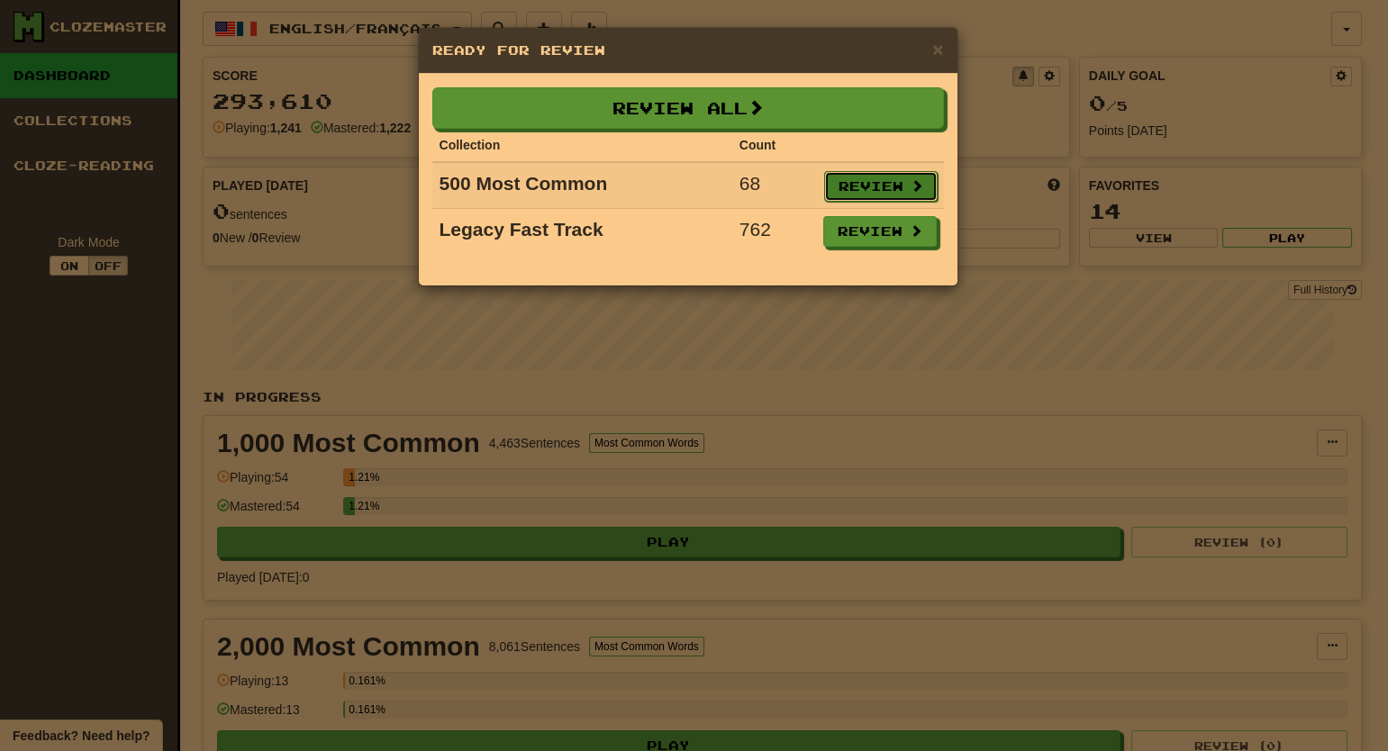
click at [887, 180] on button "Review" at bounding box center [880, 186] width 113 height 31
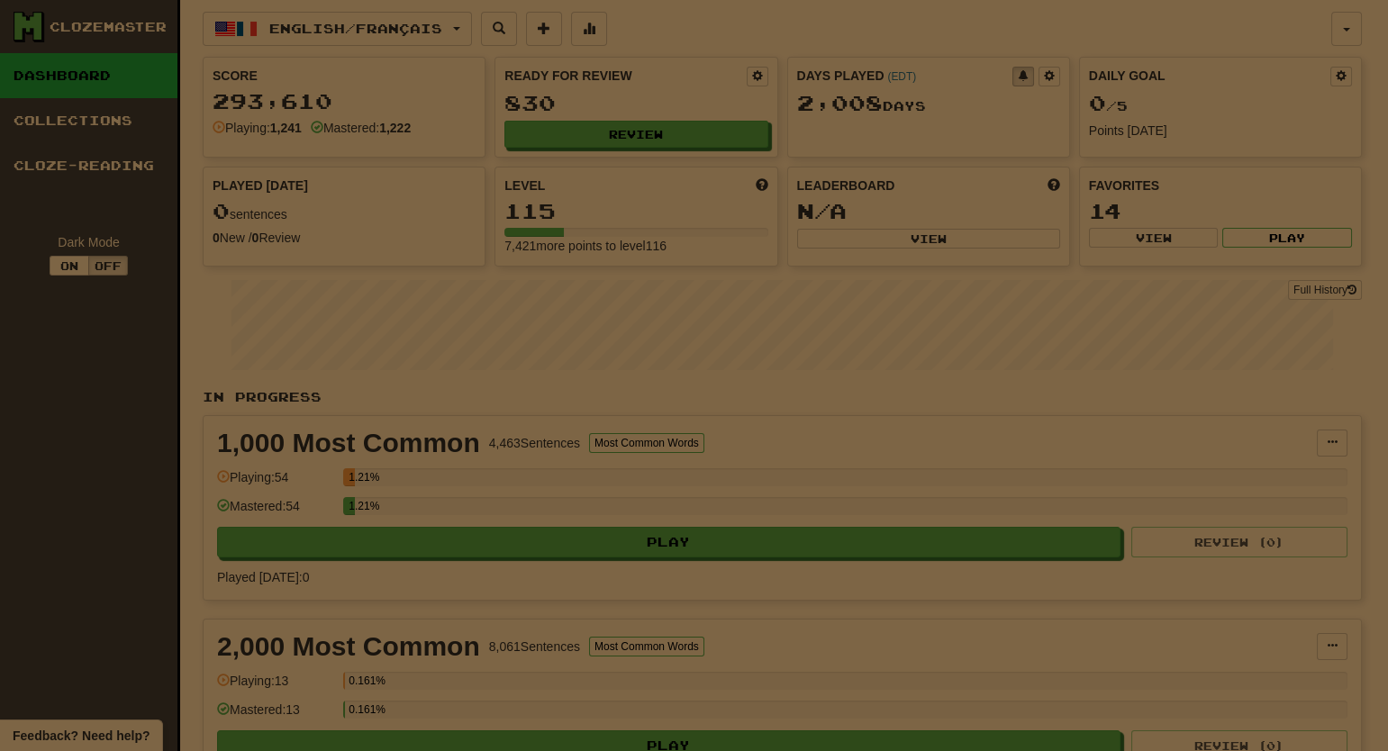
select select "**"
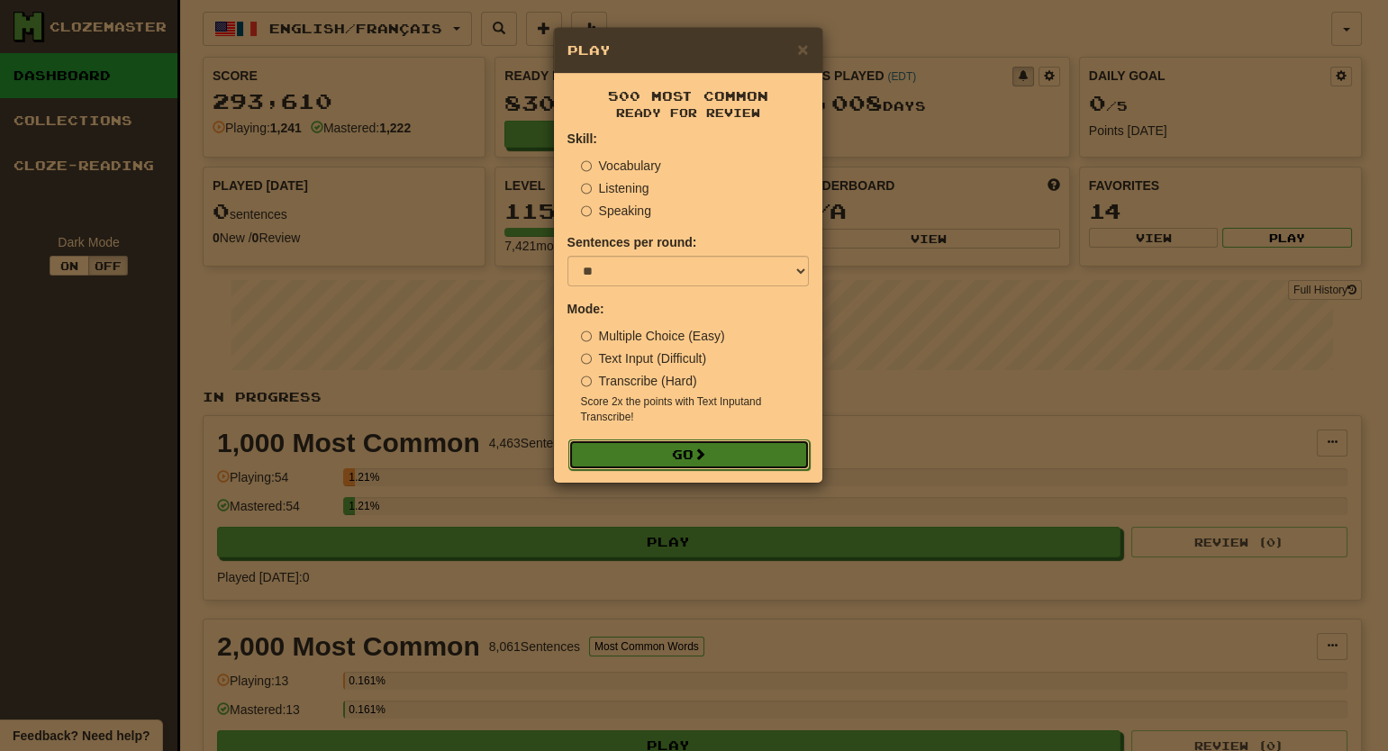
click at [684, 448] on button "Go" at bounding box center [688, 455] width 241 height 31
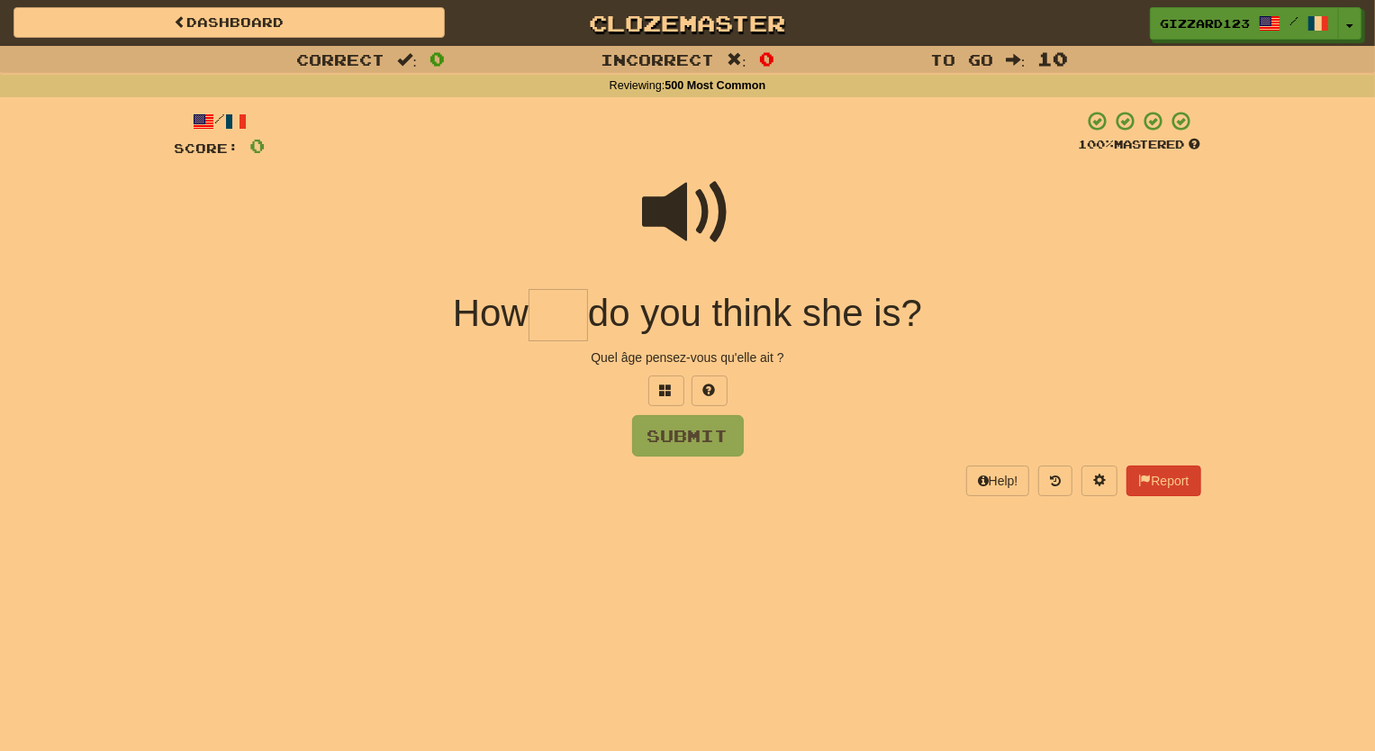
drag, startPoint x: 570, startPoint y: 317, endPoint x: 783, endPoint y: 304, distance: 213.0
click at [575, 315] on input "text" at bounding box center [558, 315] width 59 height 53
type input "***"
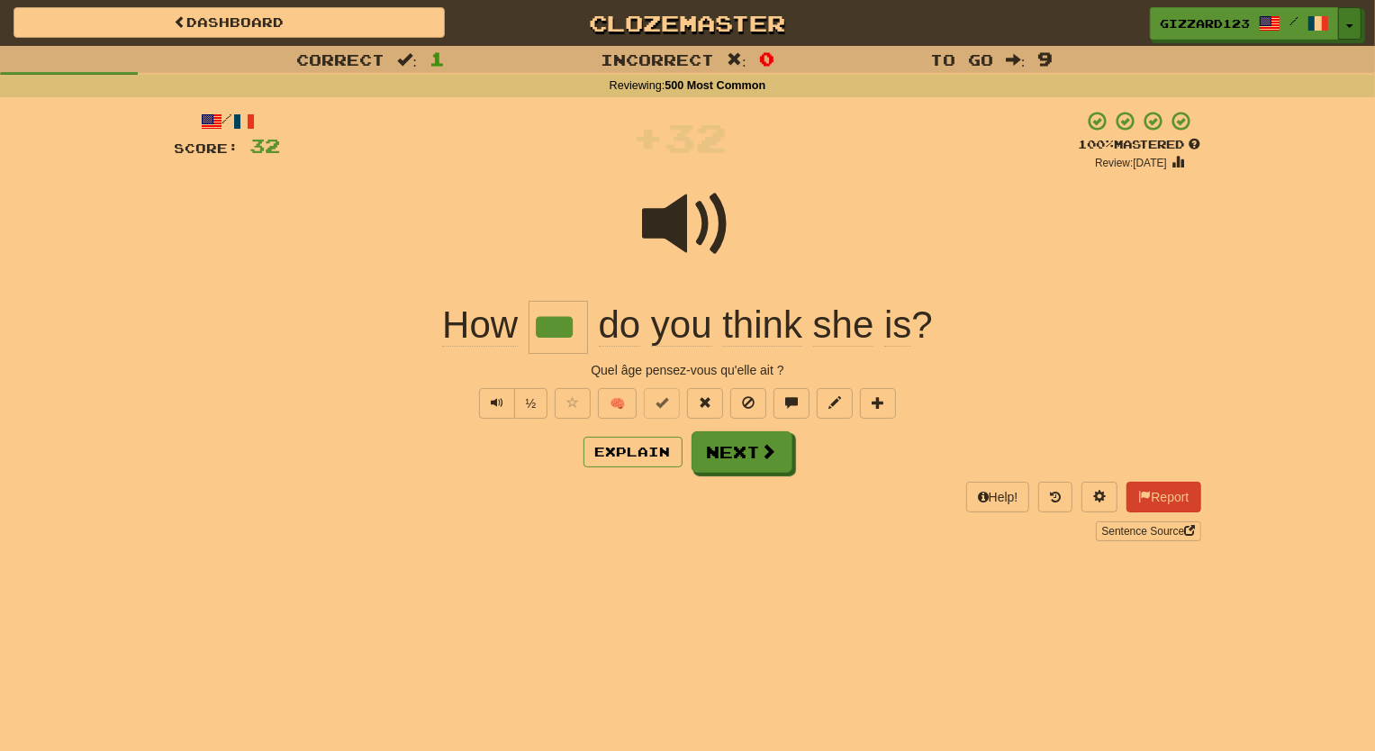
drag, startPoint x: 1352, startPoint y: 22, endPoint x: 1360, endPoint y: 66, distance: 44.9
click at [1352, 22] on button "Toggle Dropdown" at bounding box center [1350, 23] width 23 height 32
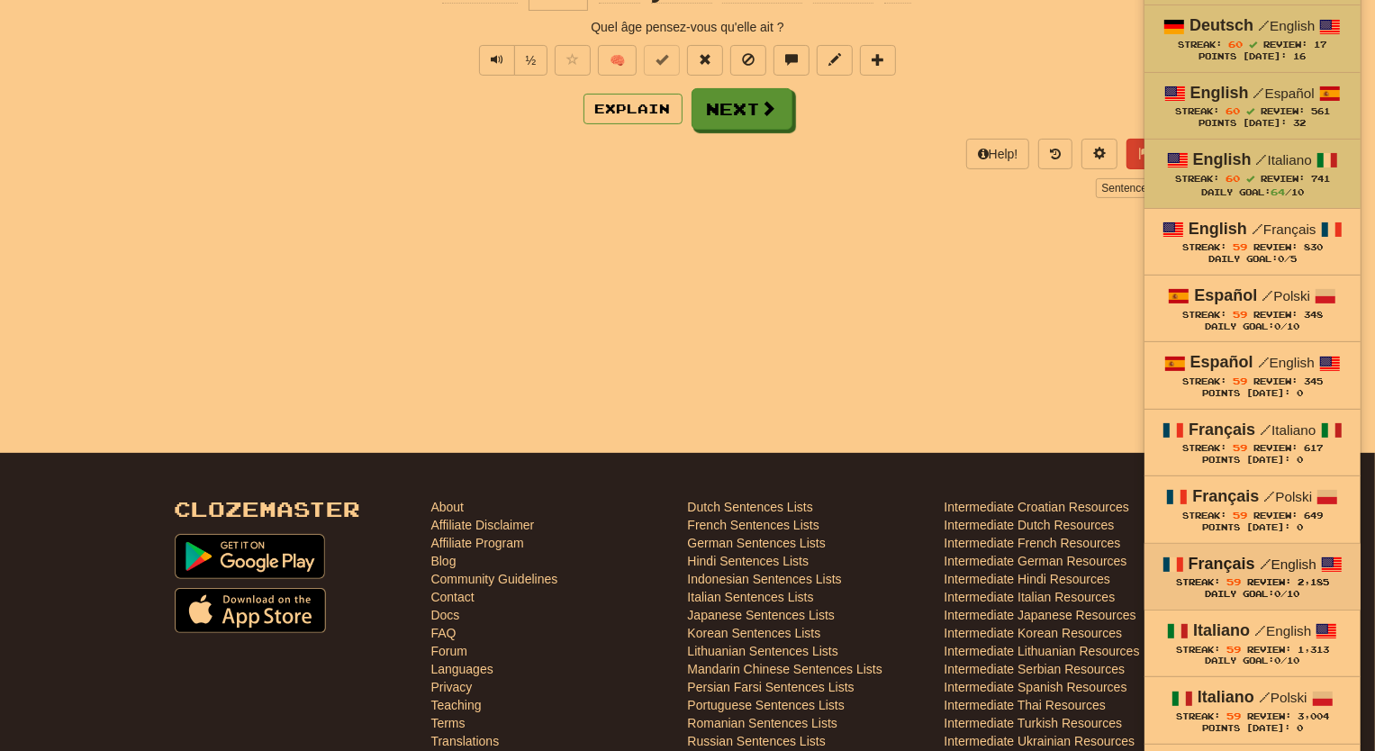
scroll to position [327, 0]
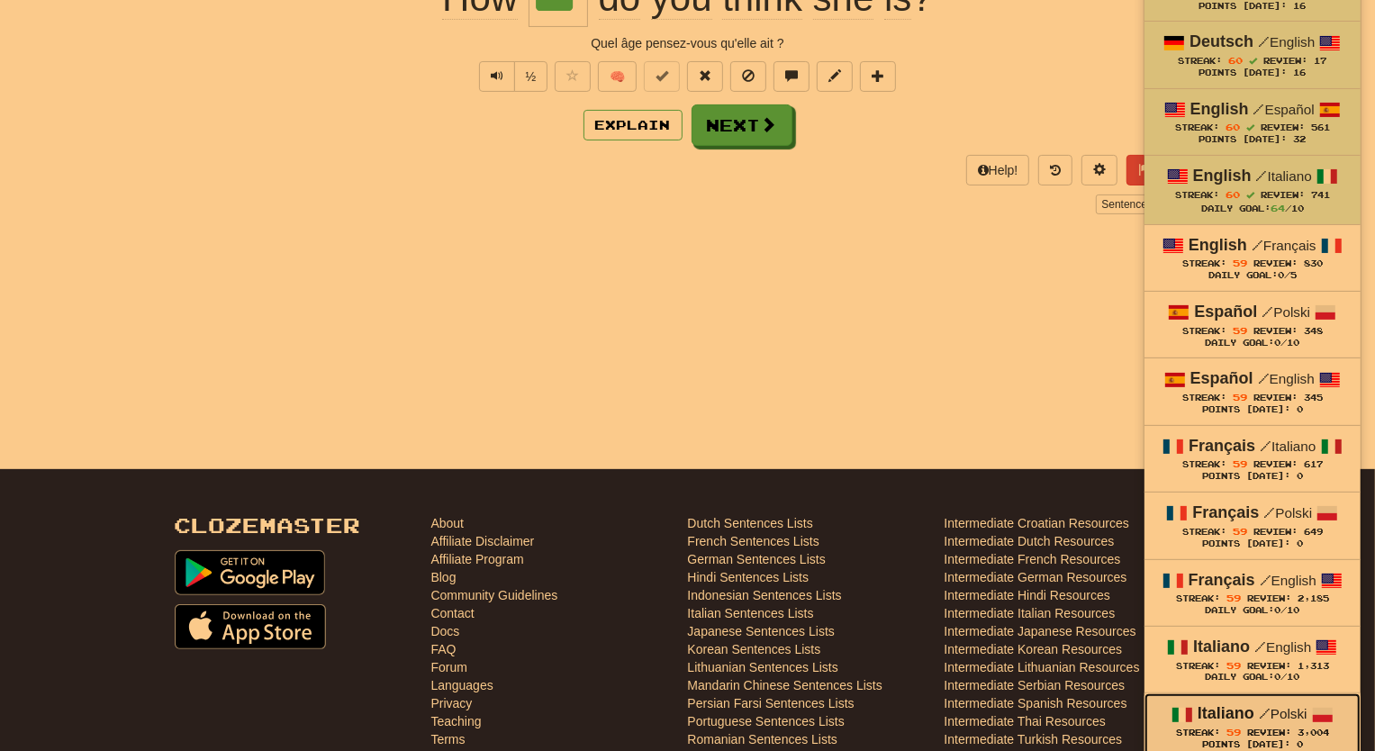
click at [1218, 706] on strong "Italiano" at bounding box center [1226, 713] width 57 height 18
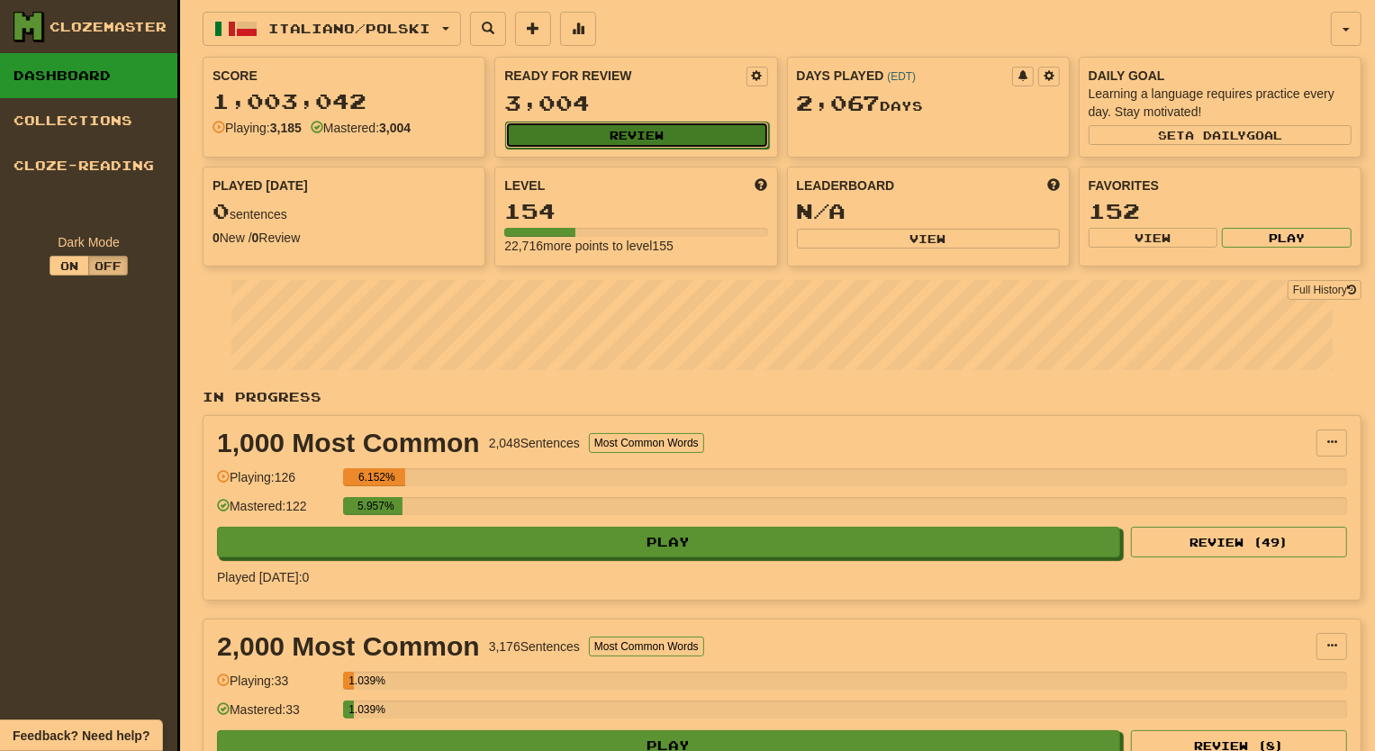
click at [661, 122] on button "Review" at bounding box center [636, 135] width 263 height 27
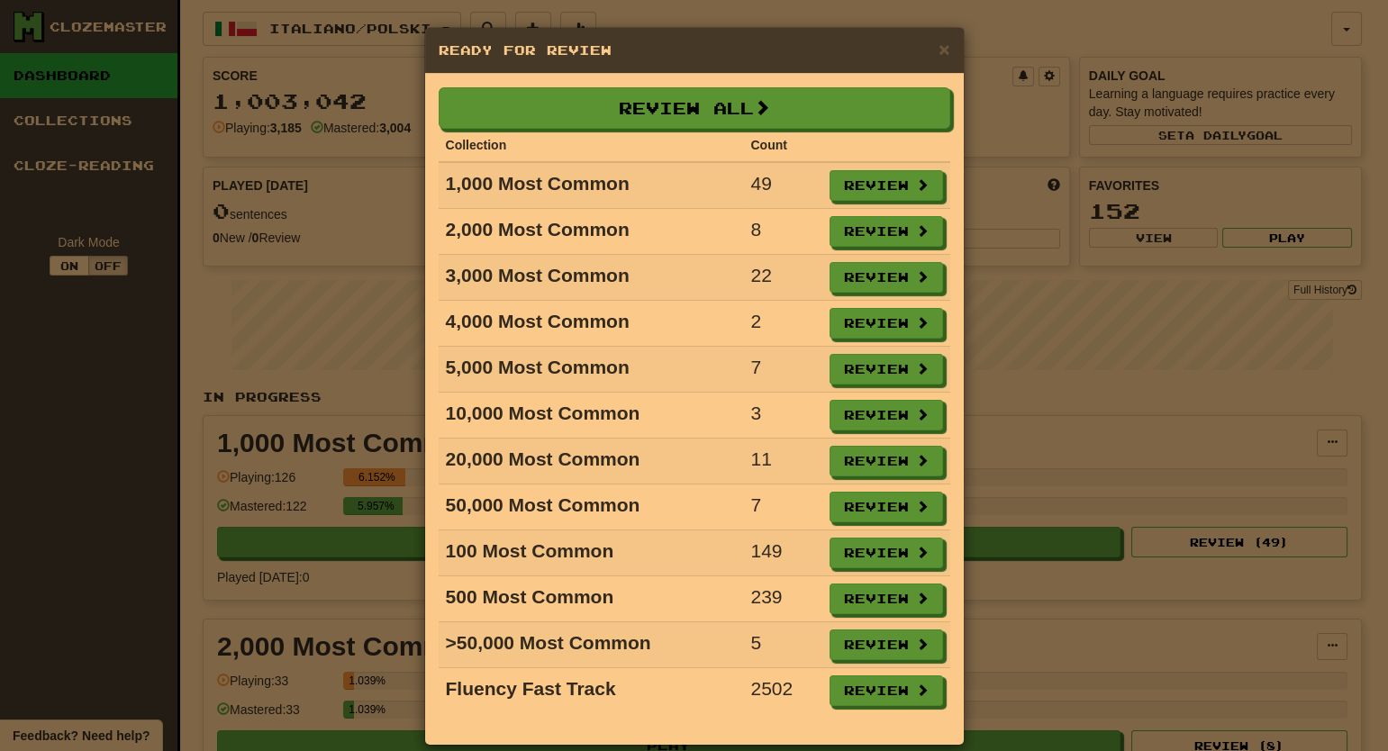
click at [1021, 249] on div "× Ready for Review Review All Collection Count 1,000 Most Common 49 Review 2,00…" at bounding box center [694, 375] width 1388 height 751
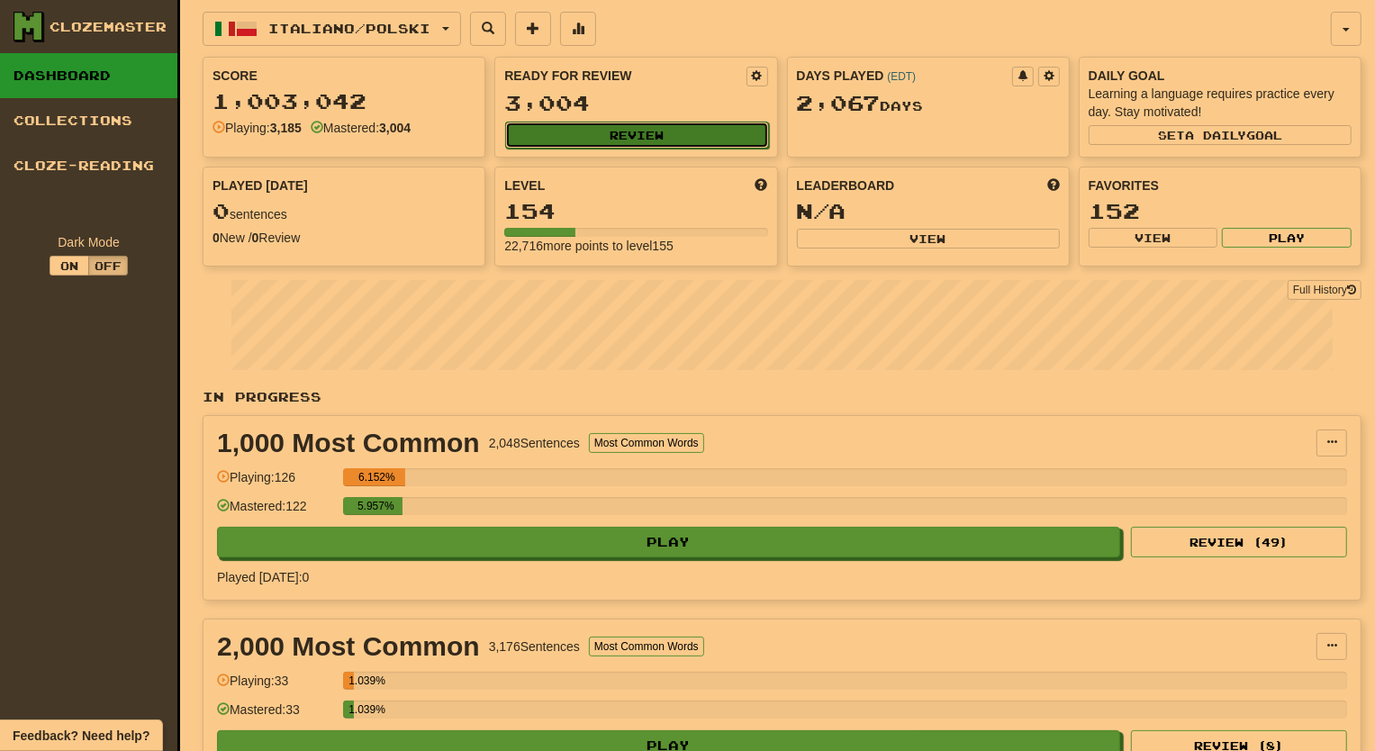
click at [593, 130] on button "Review" at bounding box center [636, 135] width 263 height 27
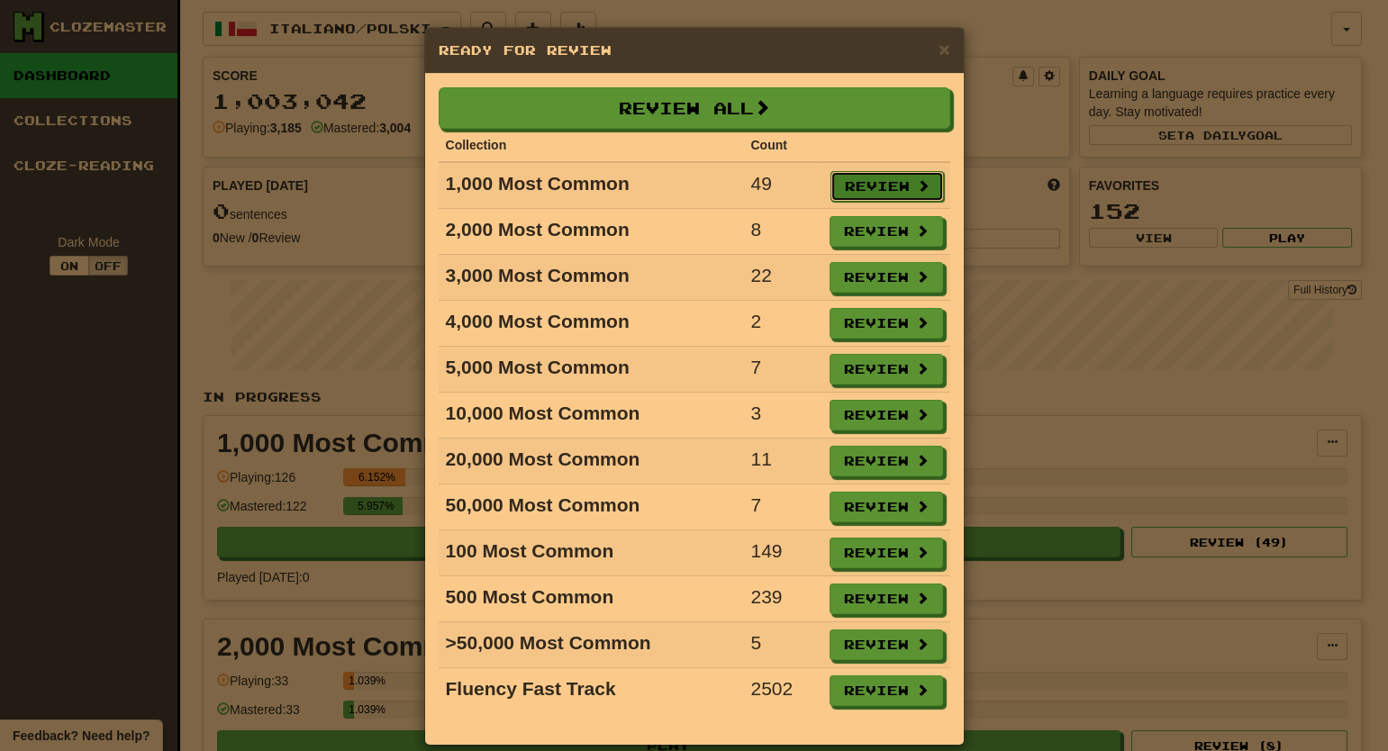
click at [846, 180] on button "Review" at bounding box center [887, 186] width 113 height 31
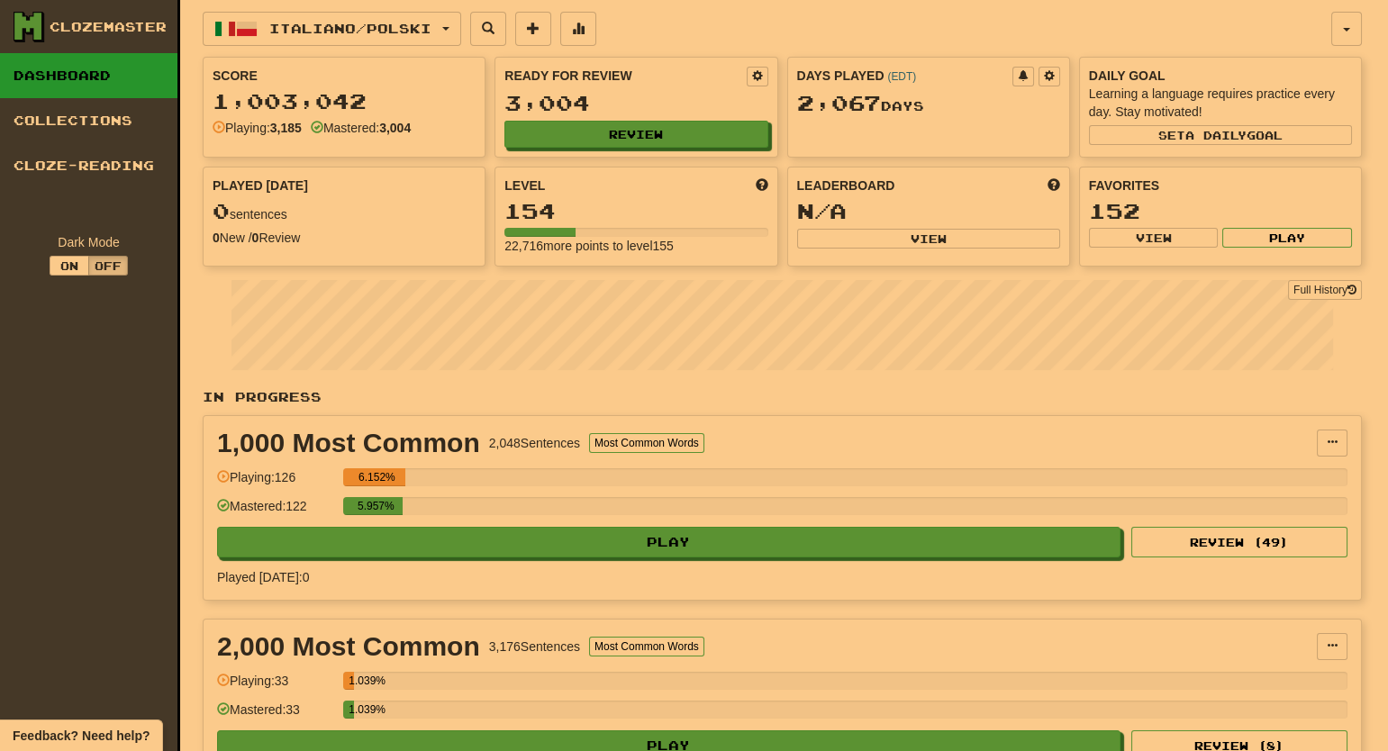
select select "**"
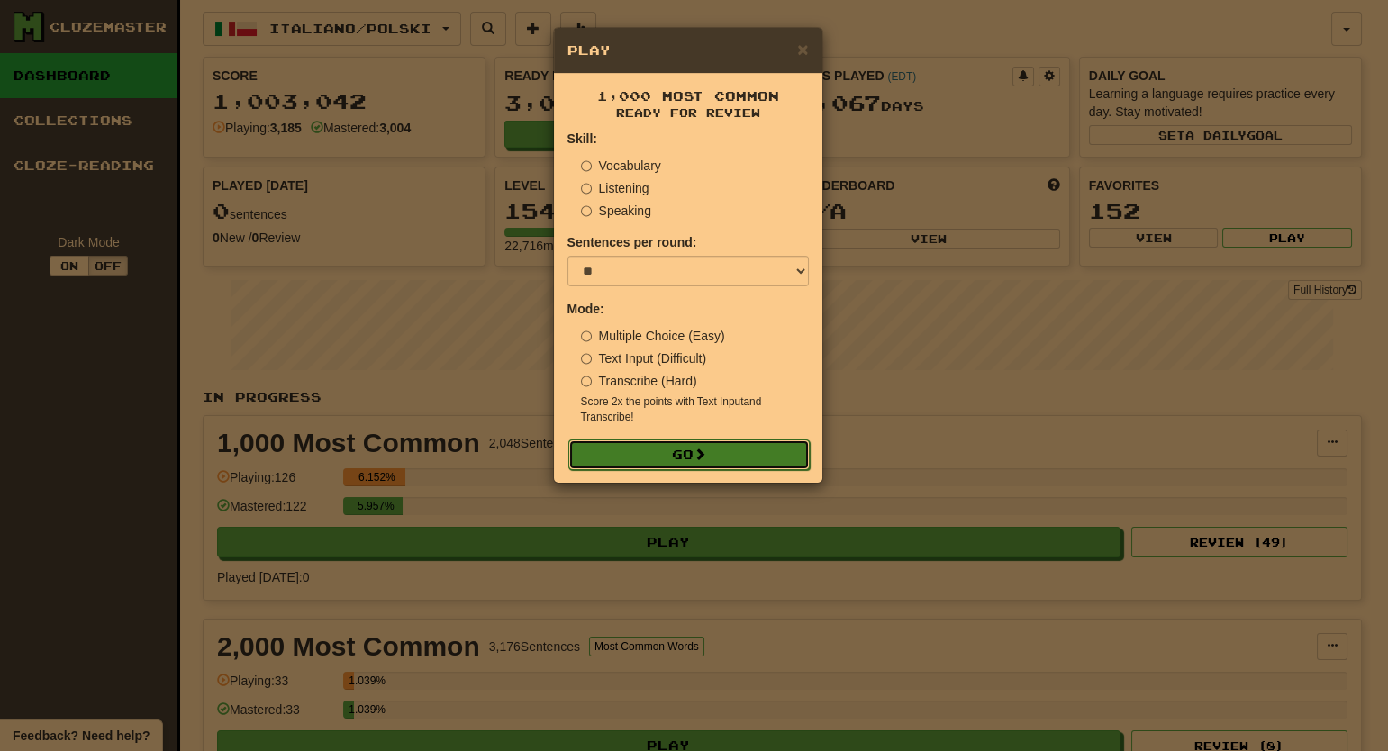
click at [676, 445] on button "Go" at bounding box center [688, 455] width 241 height 31
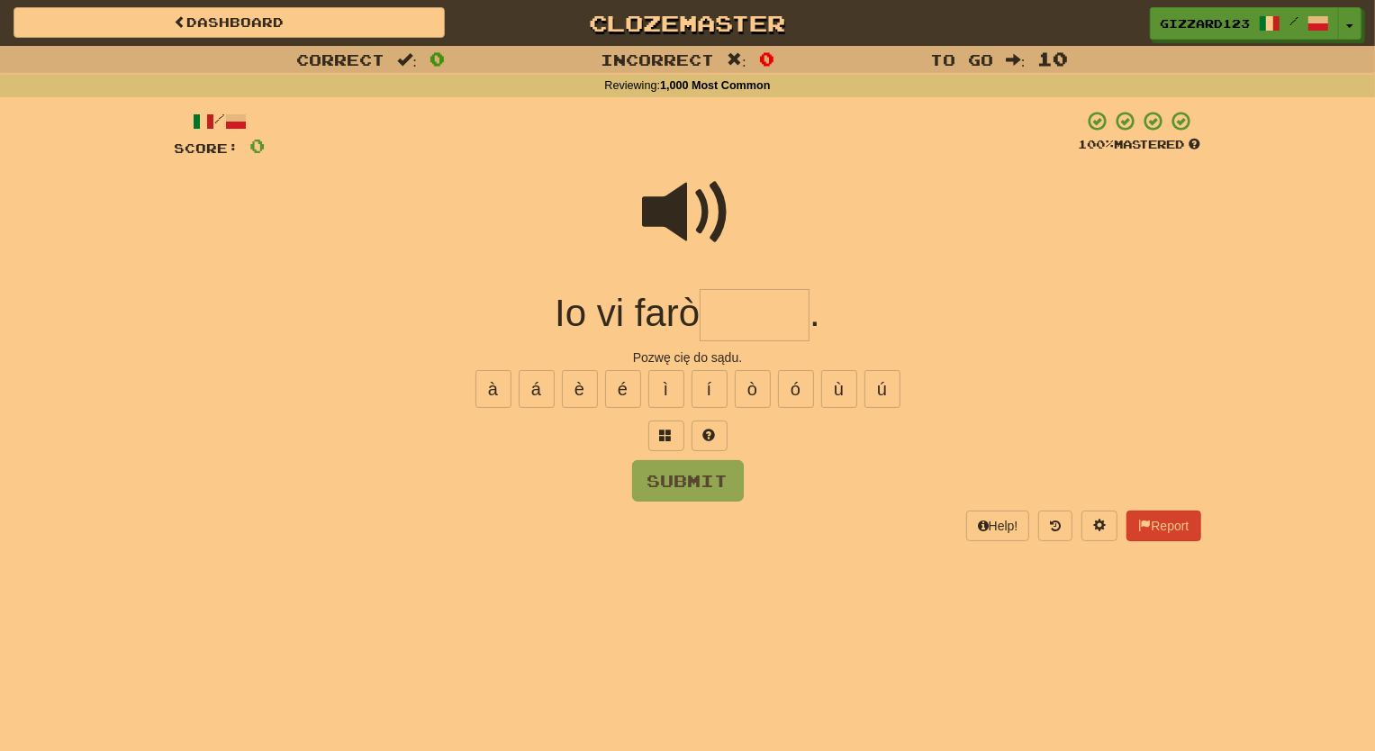
drag, startPoint x: 742, startPoint y: 316, endPoint x: 801, endPoint y: 319, distance: 58.6
click at [745, 316] on input "text" at bounding box center [755, 315] width 110 height 53
type input "*****"
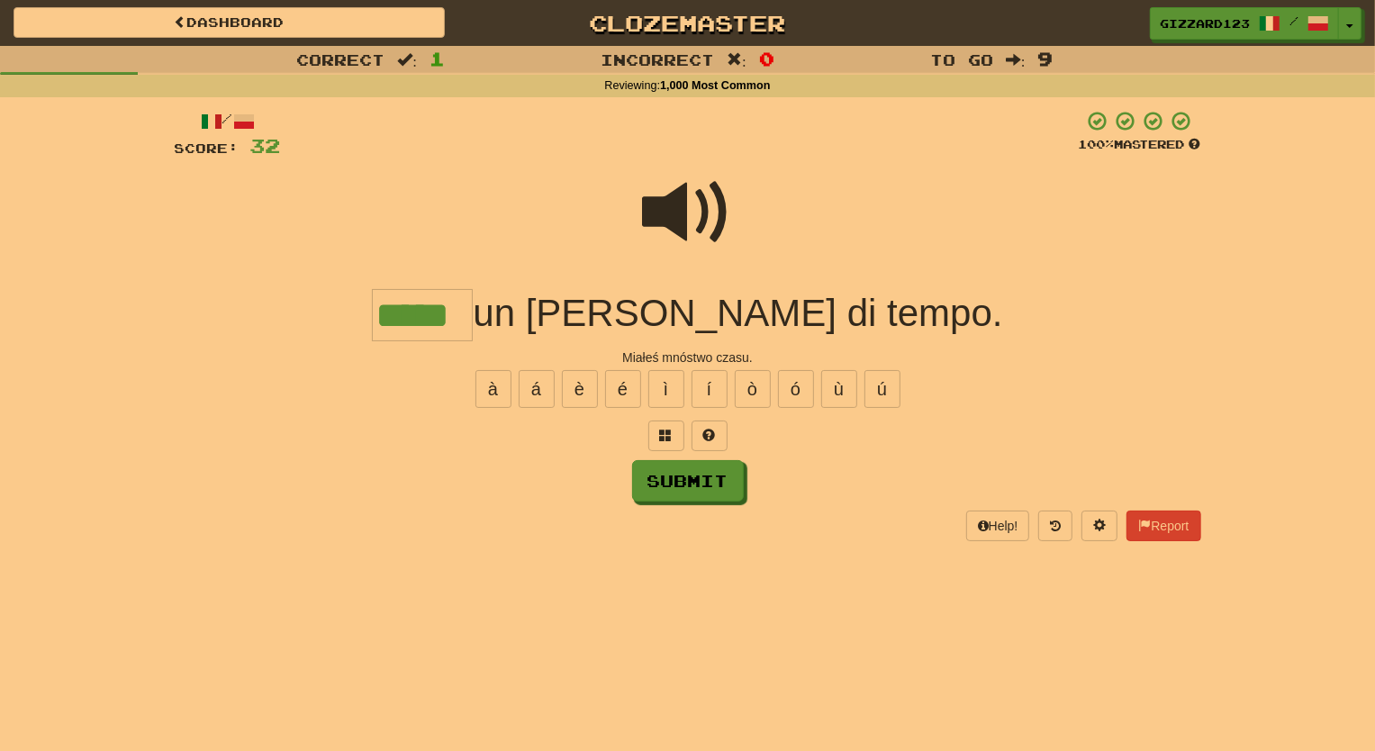
type input "*****"
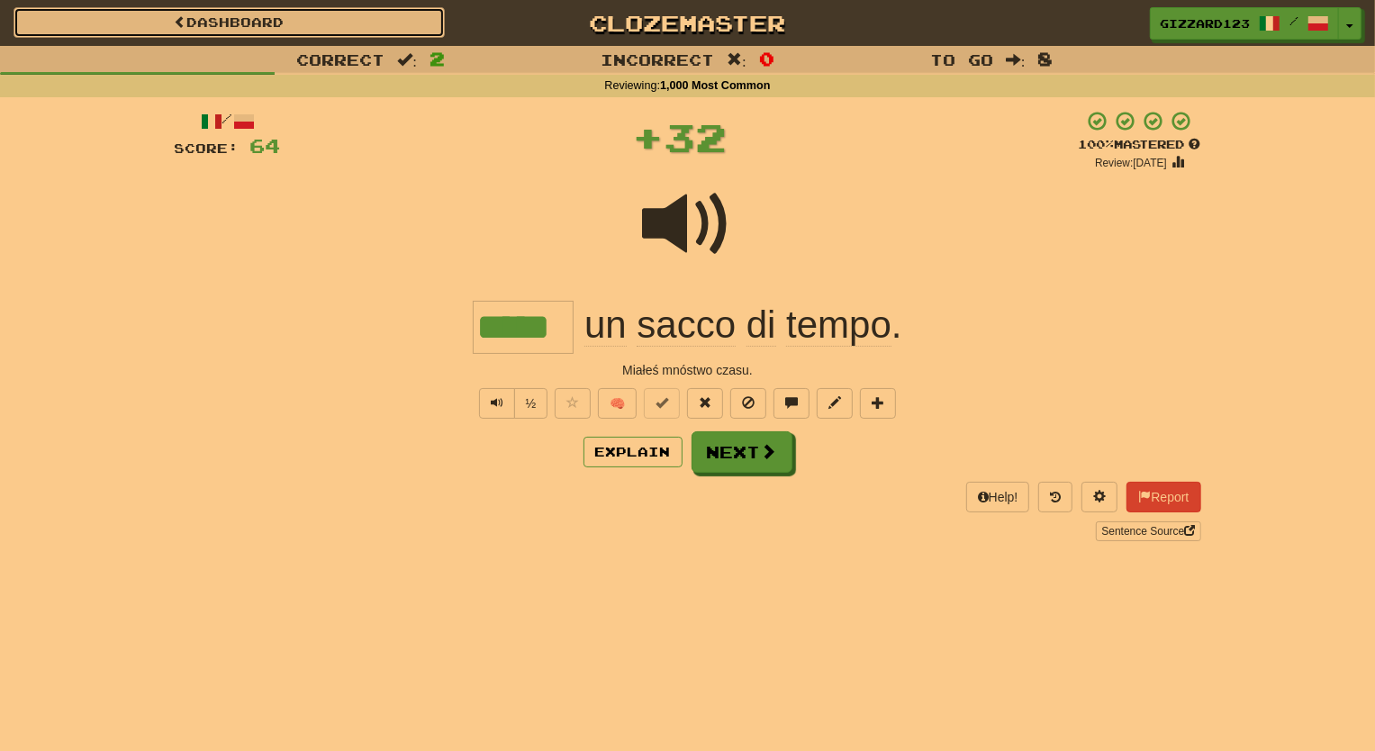
click at [362, 22] on link "Dashboard" at bounding box center [229, 22] width 431 height 31
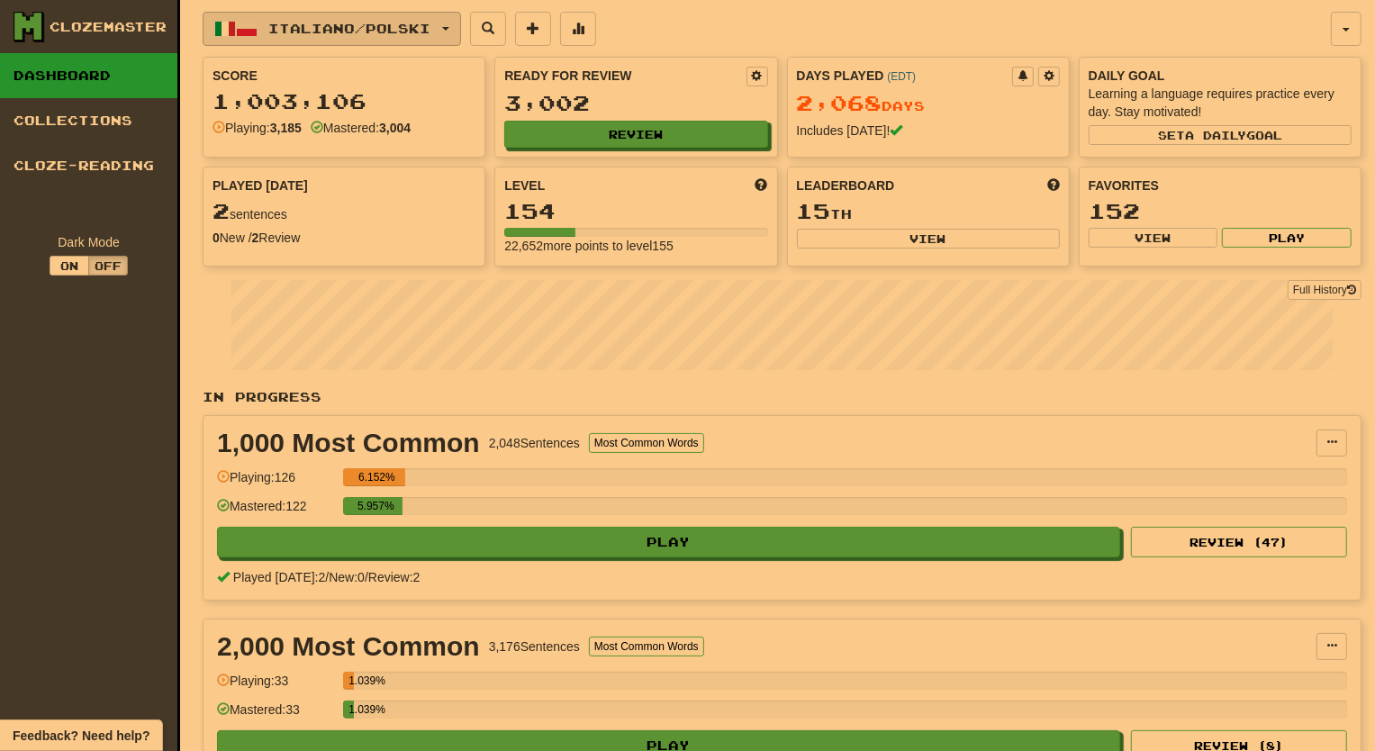
click at [322, 23] on span "Italiano / Polski" at bounding box center [350, 28] width 162 height 15
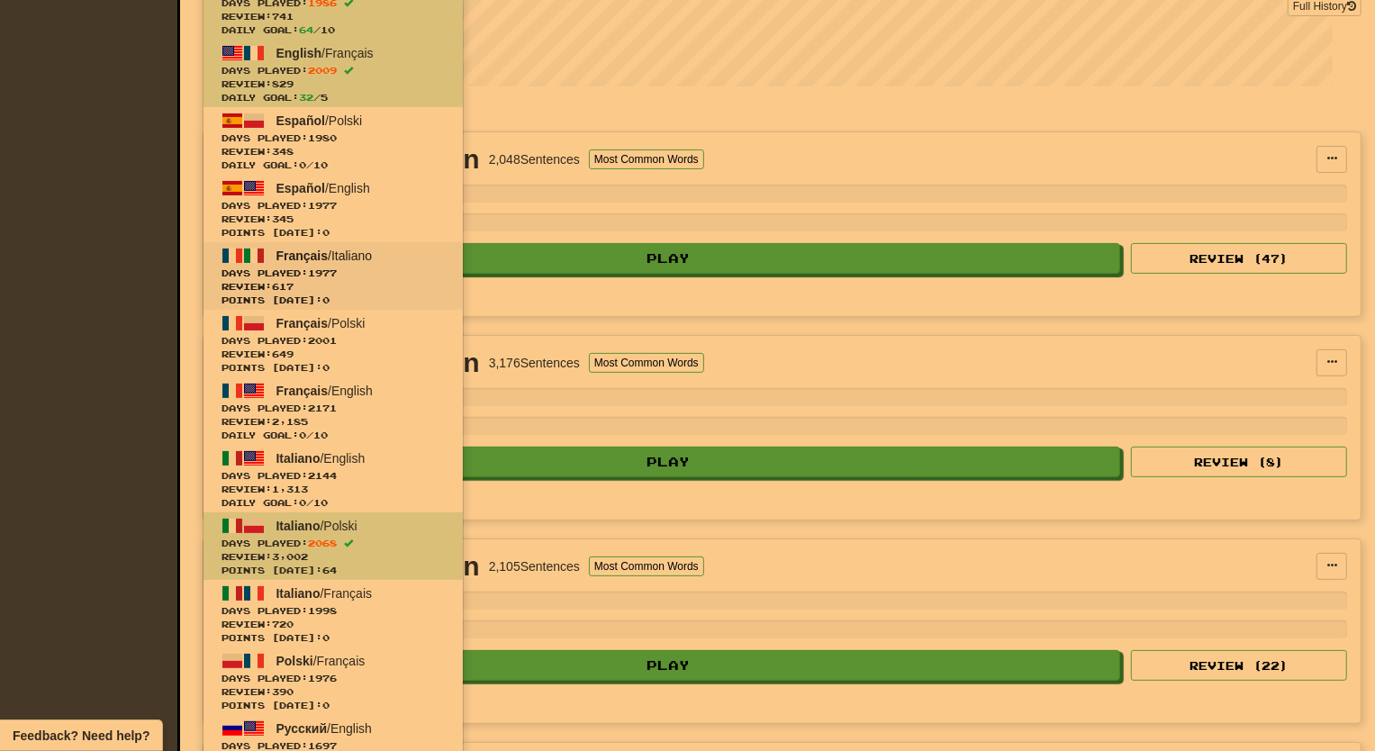
scroll to position [327, 0]
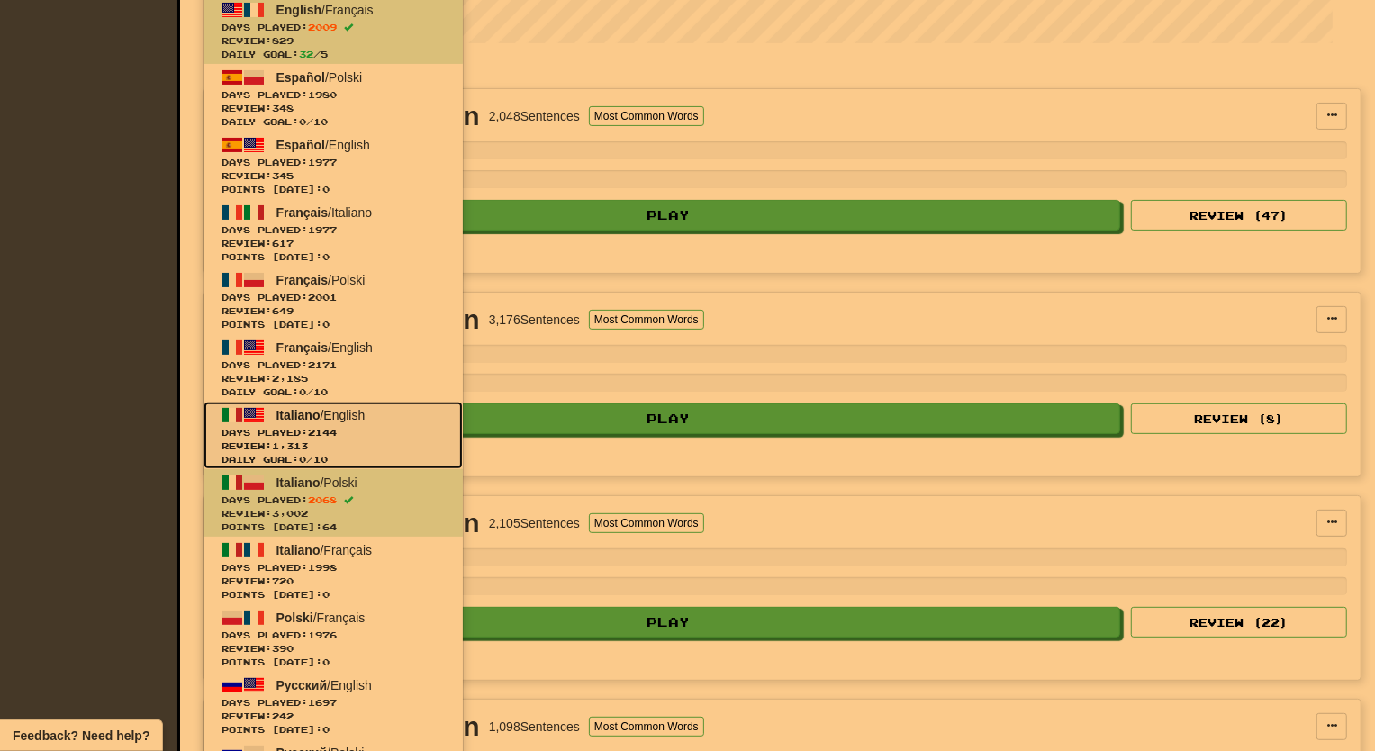
click at [279, 440] on span "Review: 1,313" at bounding box center [333, 447] width 223 height 14
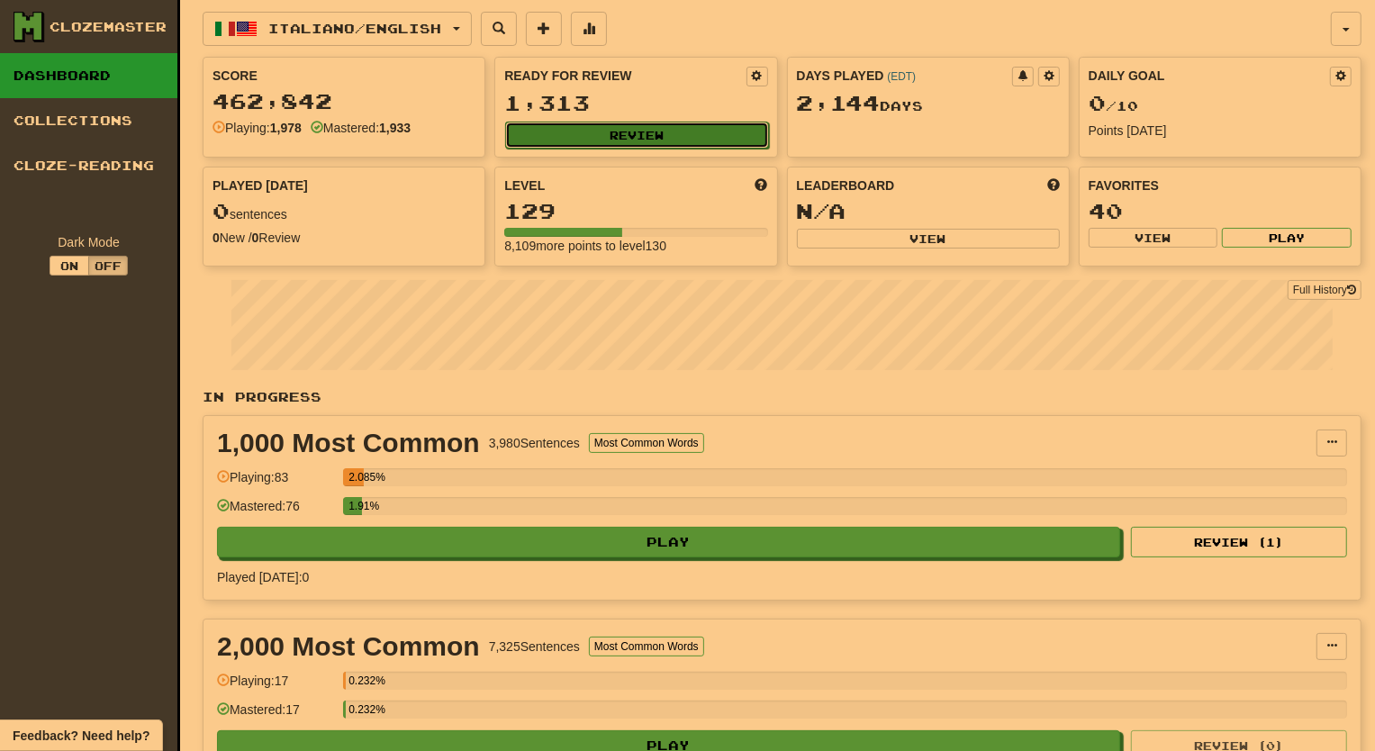
click at [646, 135] on button "Review" at bounding box center [636, 135] width 263 height 27
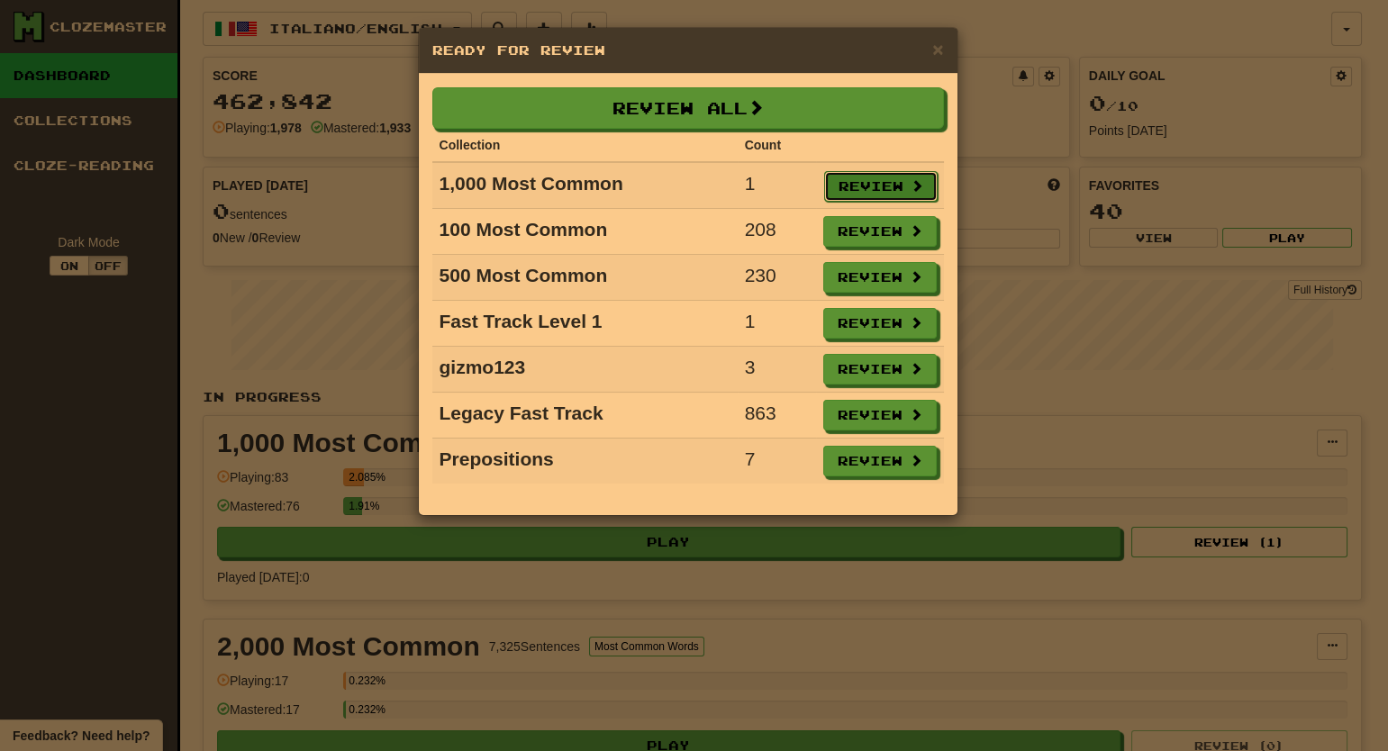
click at [844, 180] on button "Review" at bounding box center [880, 186] width 113 height 31
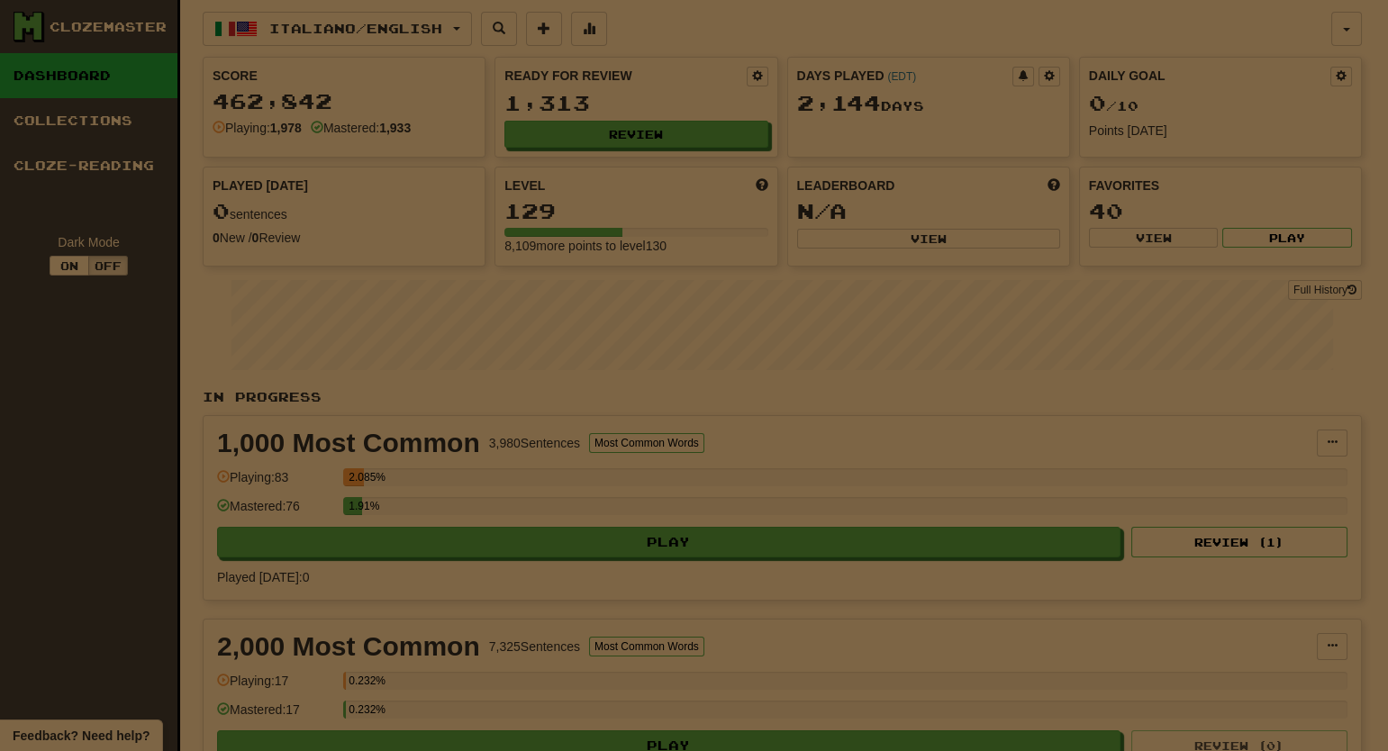
select select "**"
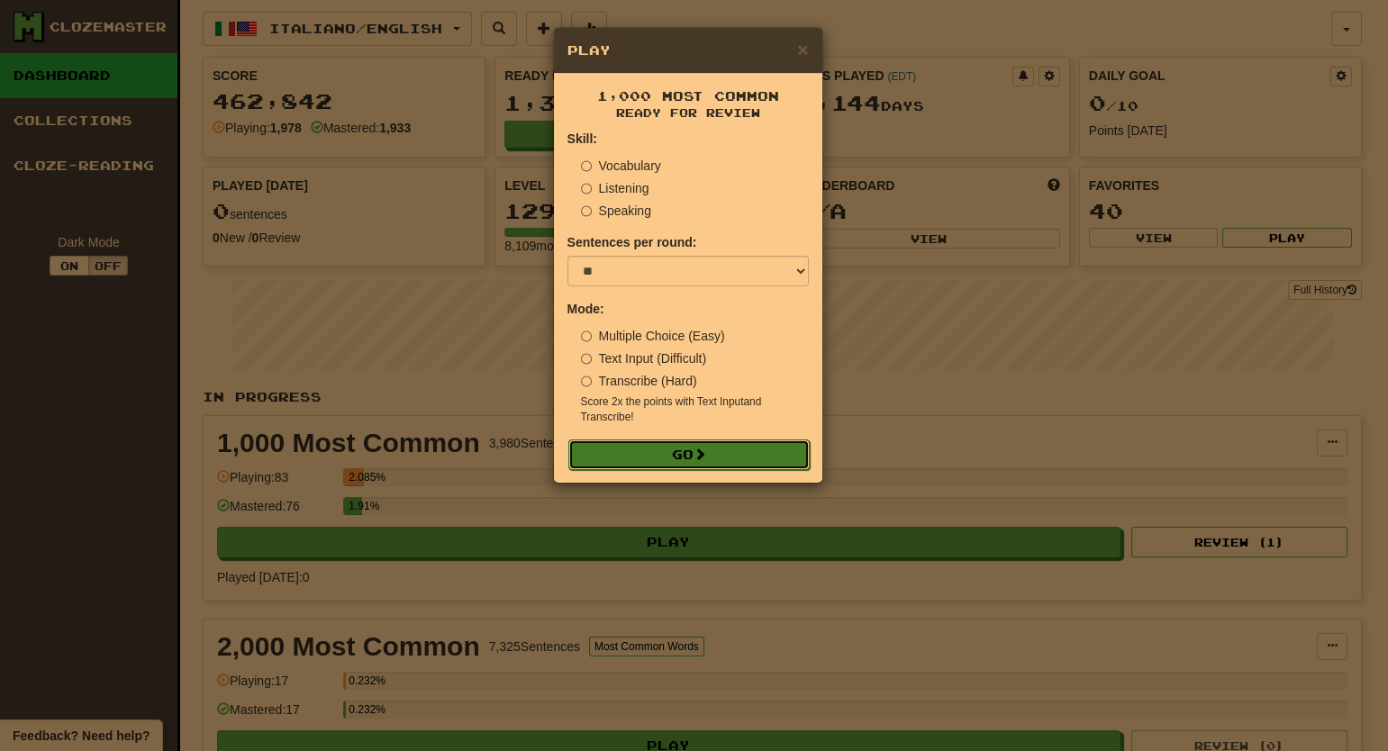
click at [722, 457] on button "Go" at bounding box center [688, 455] width 241 height 31
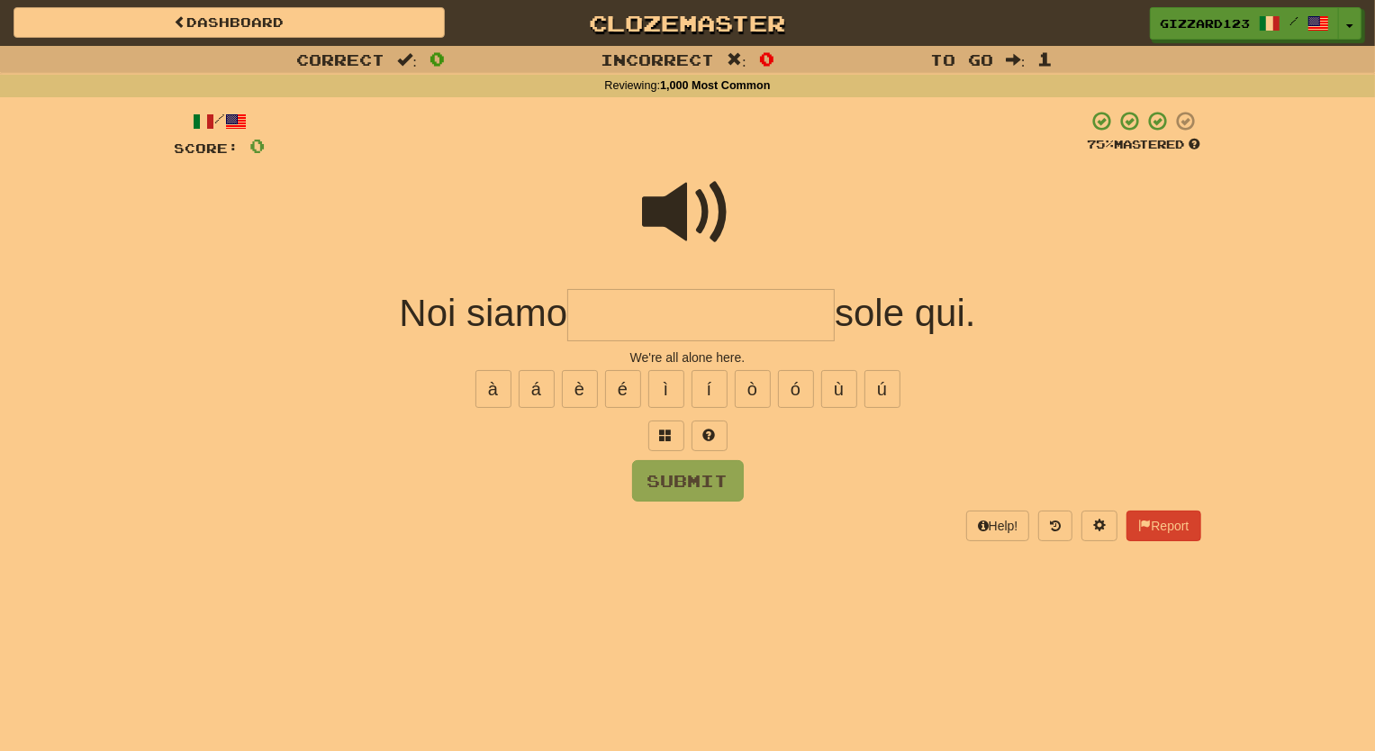
drag, startPoint x: 714, startPoint y: 315, endPoint x: 1001, endPoint y: 268, distance: 290.2
click at [718, 314] on input "text" at bounding box center [701, 315] width 268 height 53
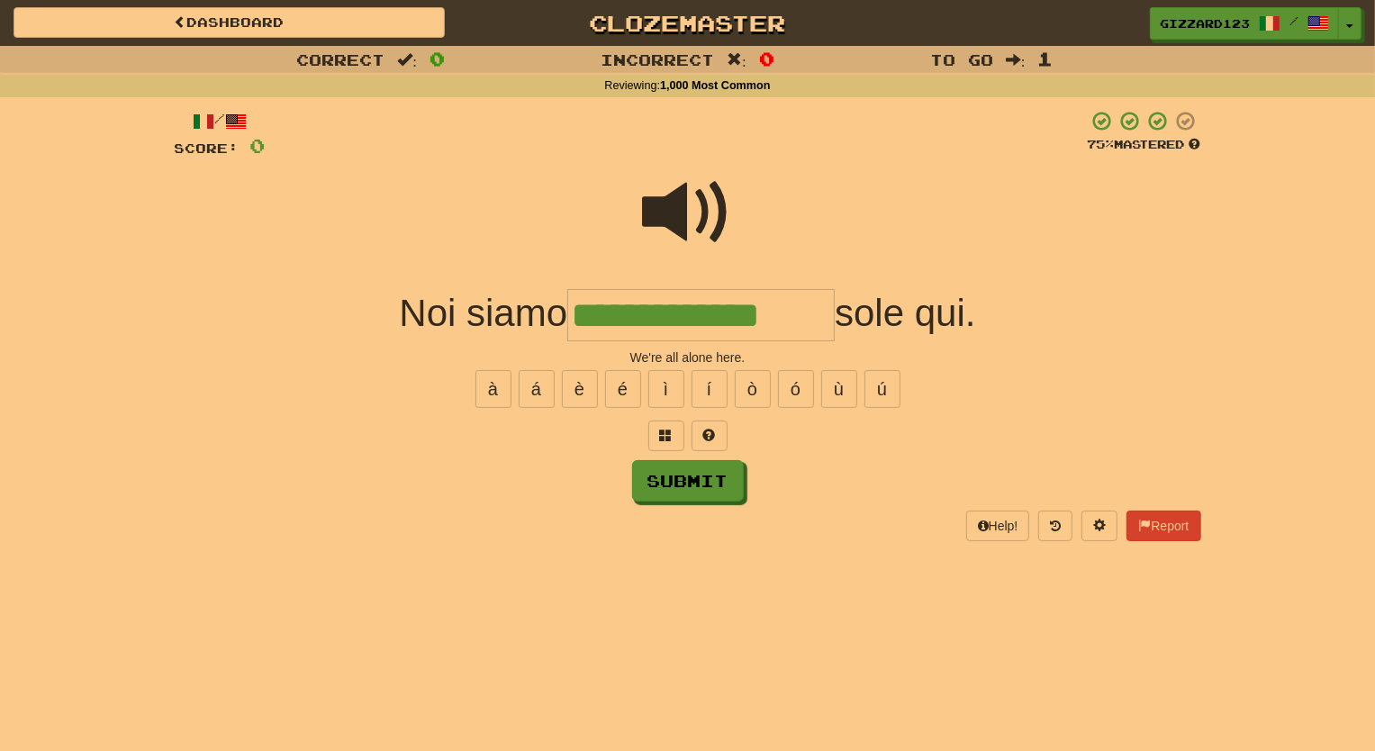
type input "**********"
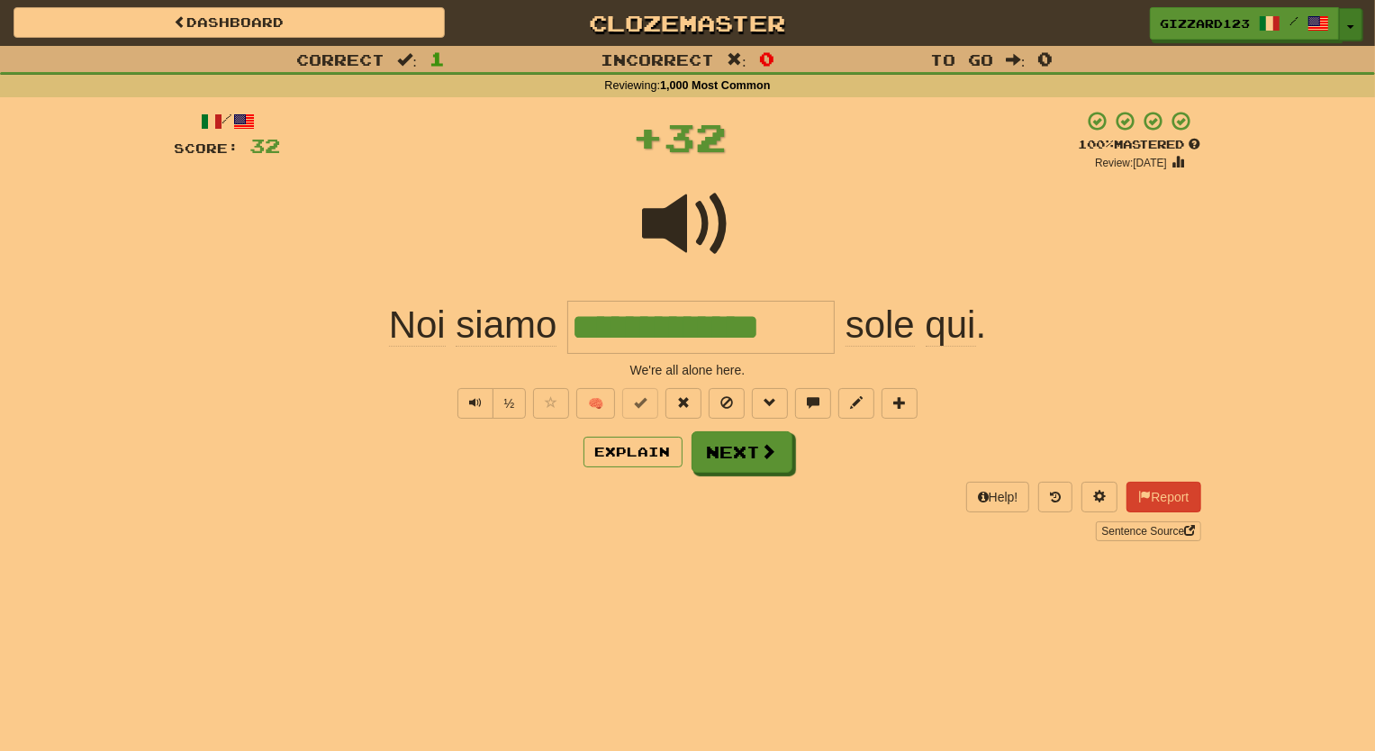
click at [1351, 18] on button "Toggle Dropdown" at bounding box center [1350, 24] width 23 height 32
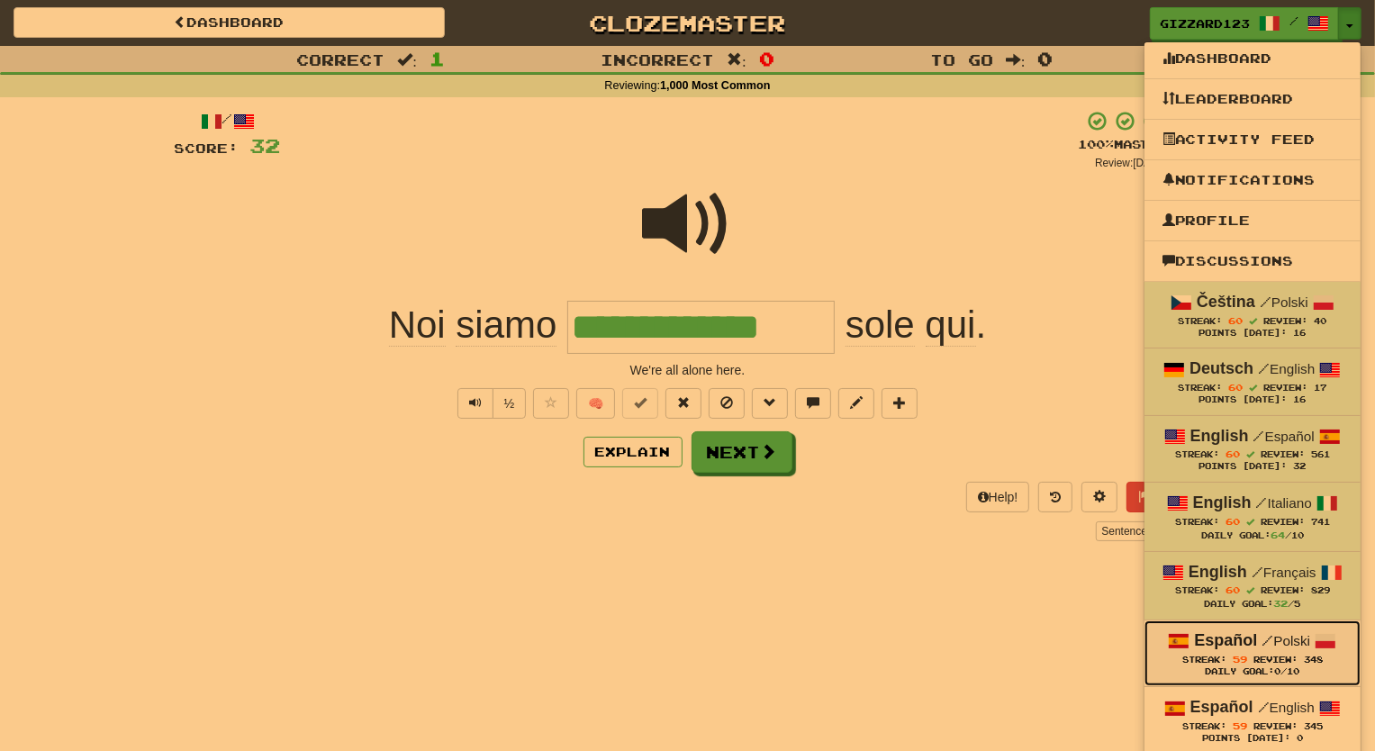
click at [1236, 654] on span "59" at bounding box center [1240, 659] width 14 height 11
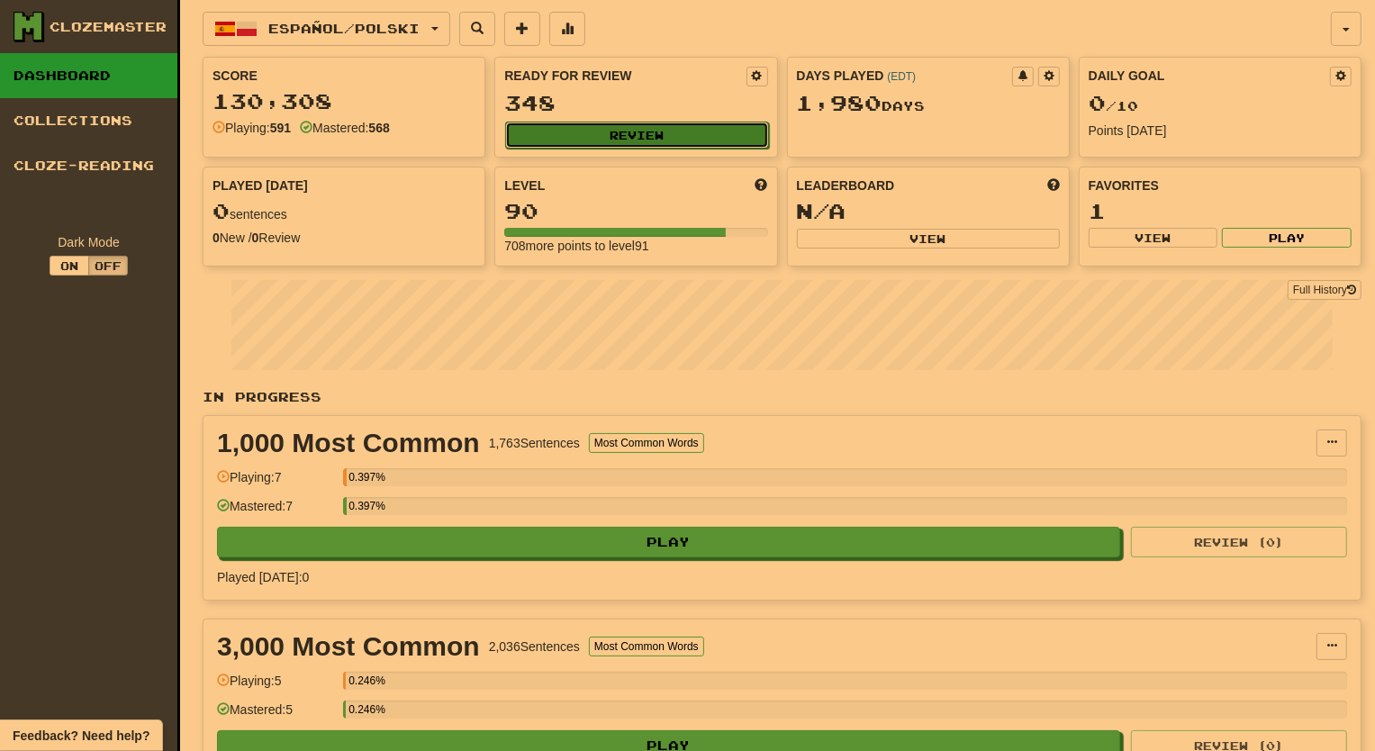
click at [698, 138] on button "Review" at bounding box center [636, 135] width 263 height 27
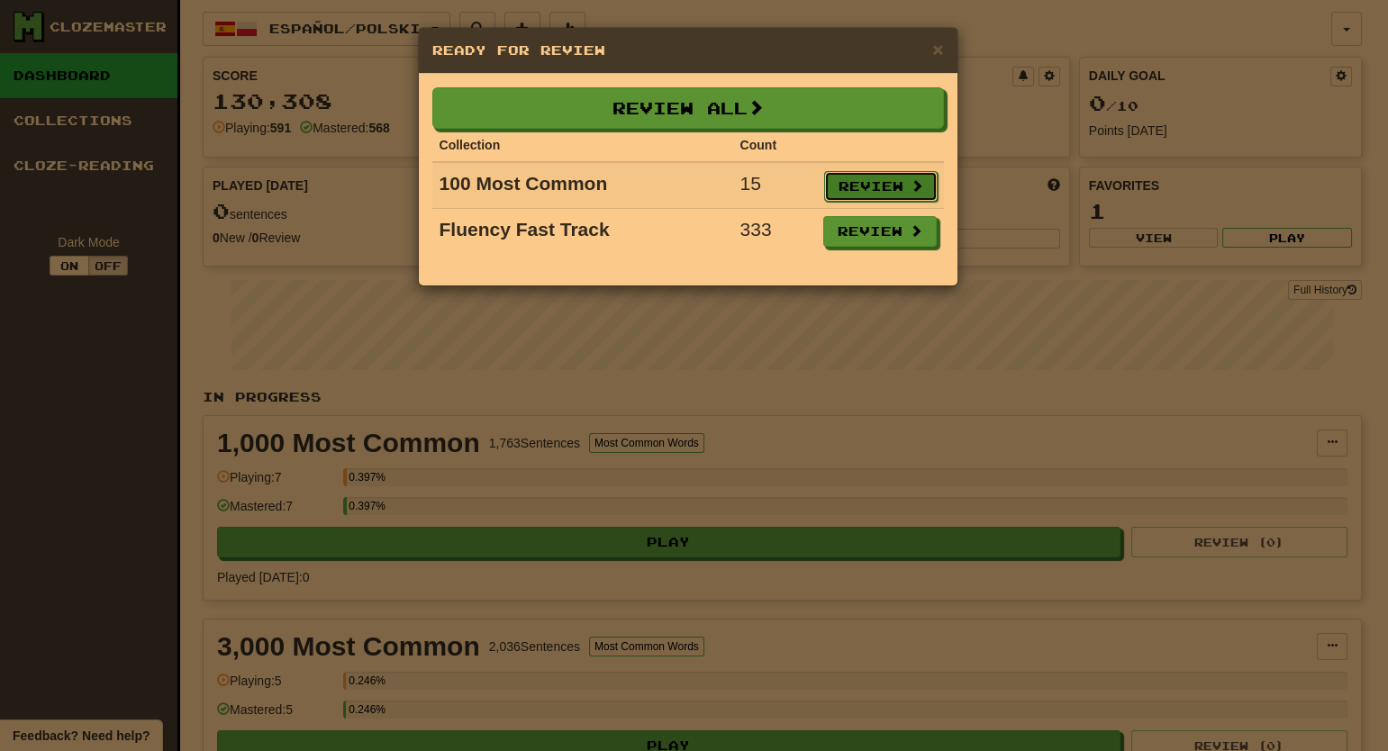
click at [851, 189] on button "Review" at bounding box center [880, 186] width 113 height 31
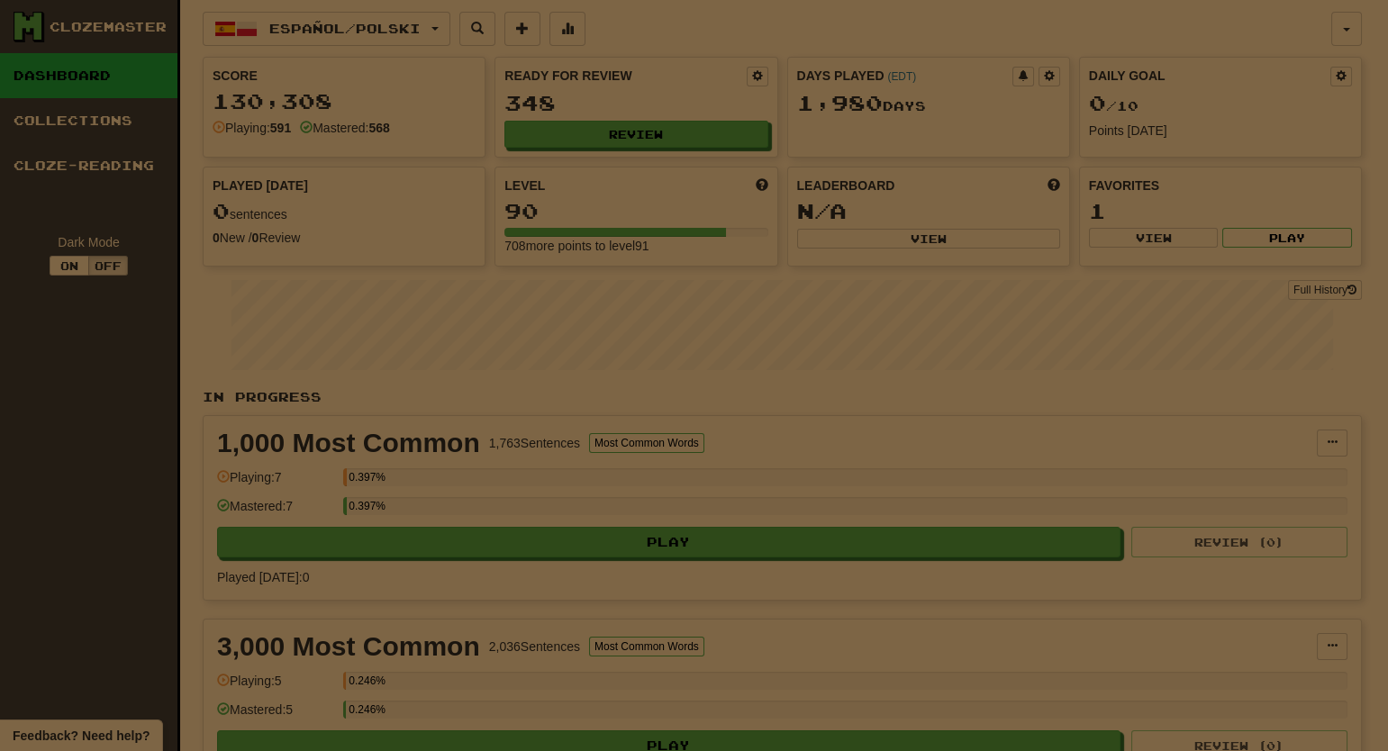
select select "**"
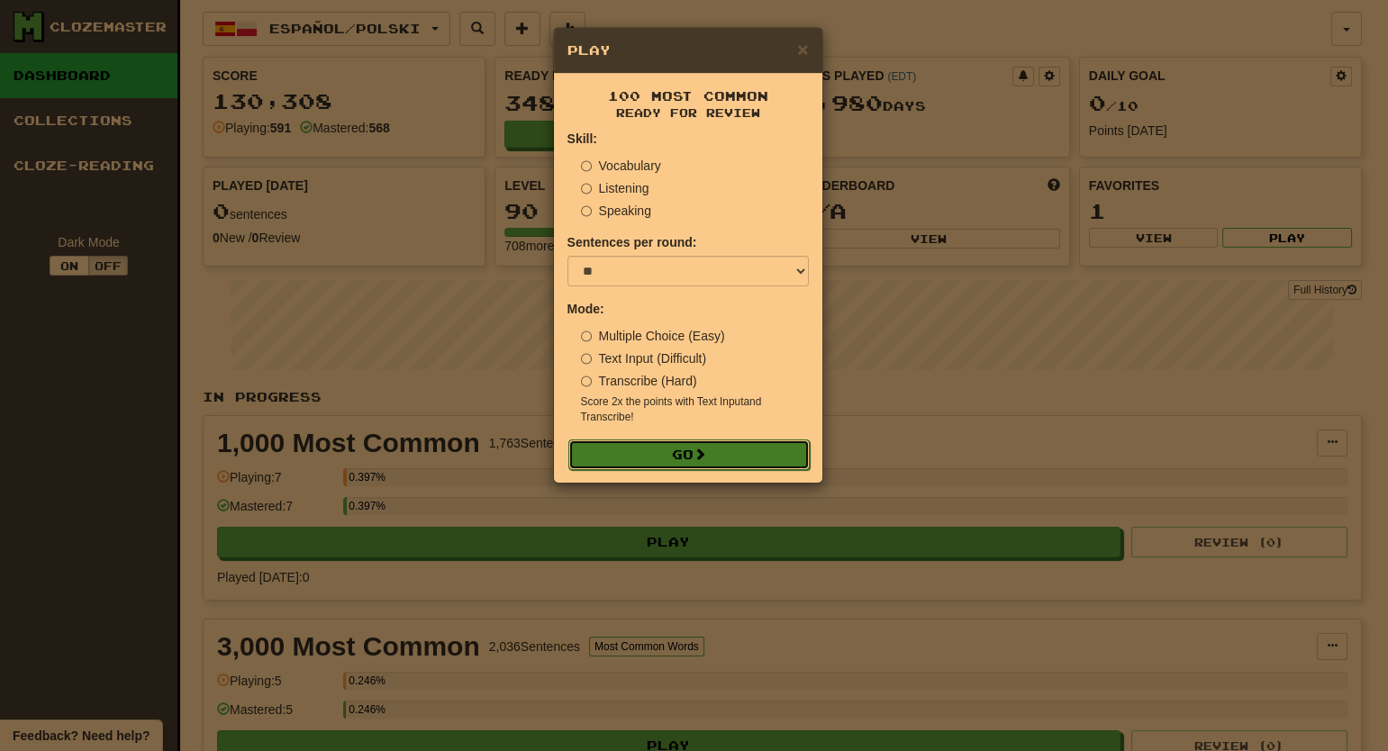
click at [713, 457] on button "Go" at bounding box center [688, 455] width 241 height 31
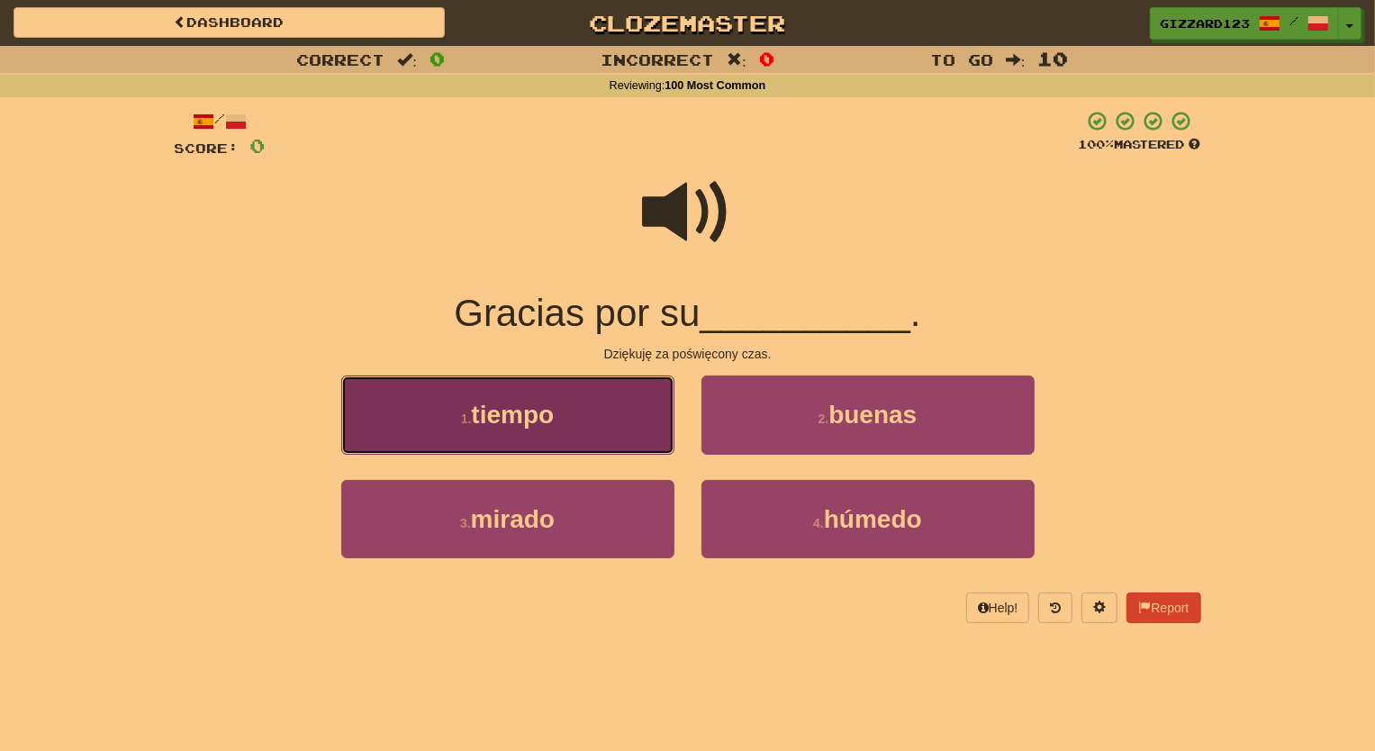
click at [600, 419] on button "1 . tiempo" at bounding box center [507, 415] width 333 height 78
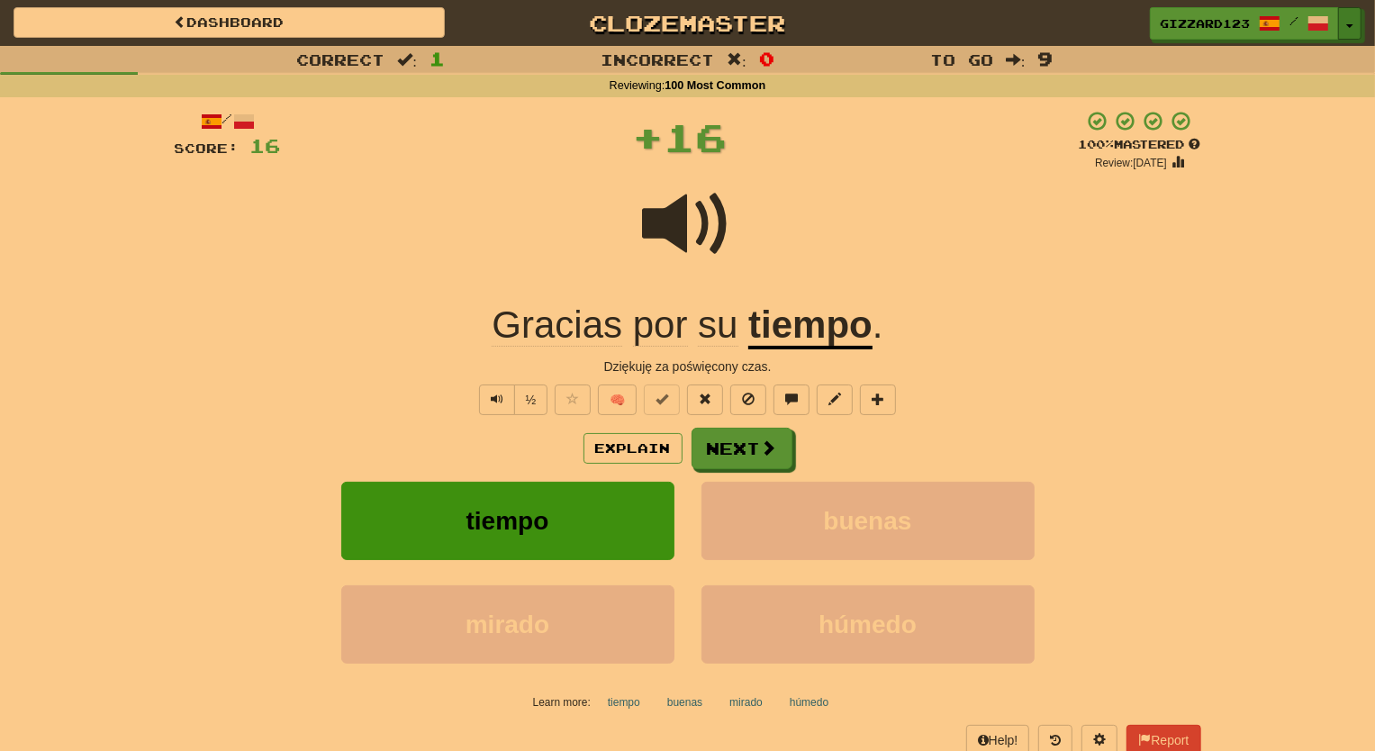
drag, startPoint x: 1352, startPoint y: 23, endPoint x: 1350, endPoint y: 95, distance: 73.0
click at [1353, 23] on button "Toggle Dropdown" at bounding box center [1350, 23] width 23 height 32
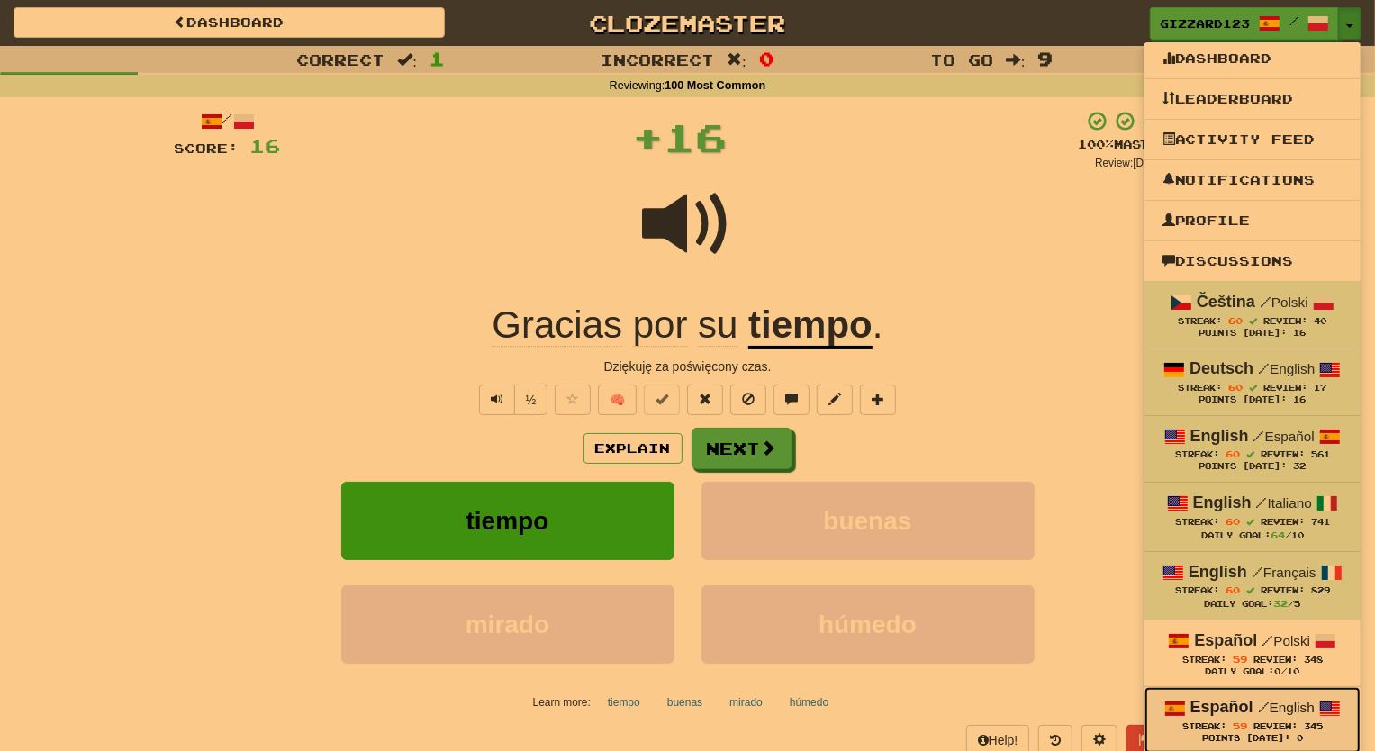
click at [1246, 703] on strong "Español" at bounding box center [1222, 707] width 63 height 18
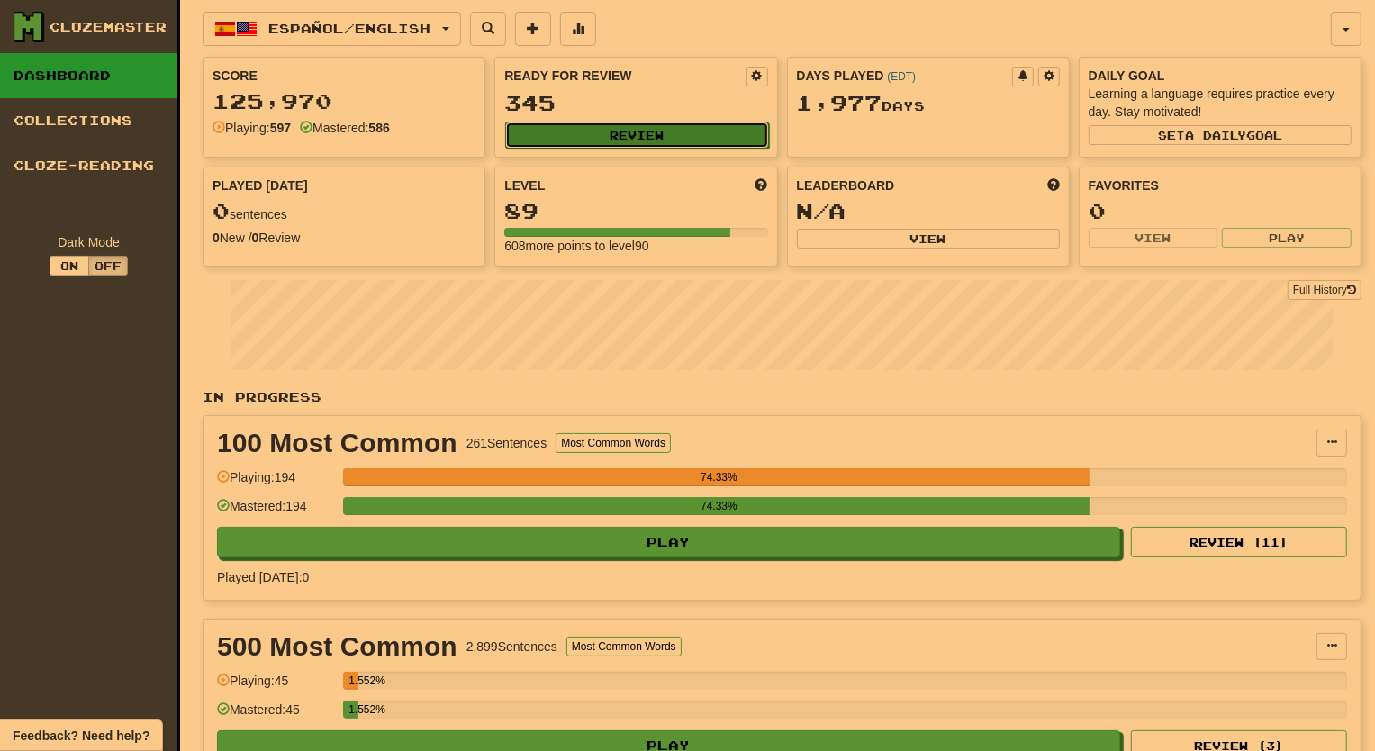
click at [648, 122] on button "Review" at bounding box center [636, 135] width 263 height 27
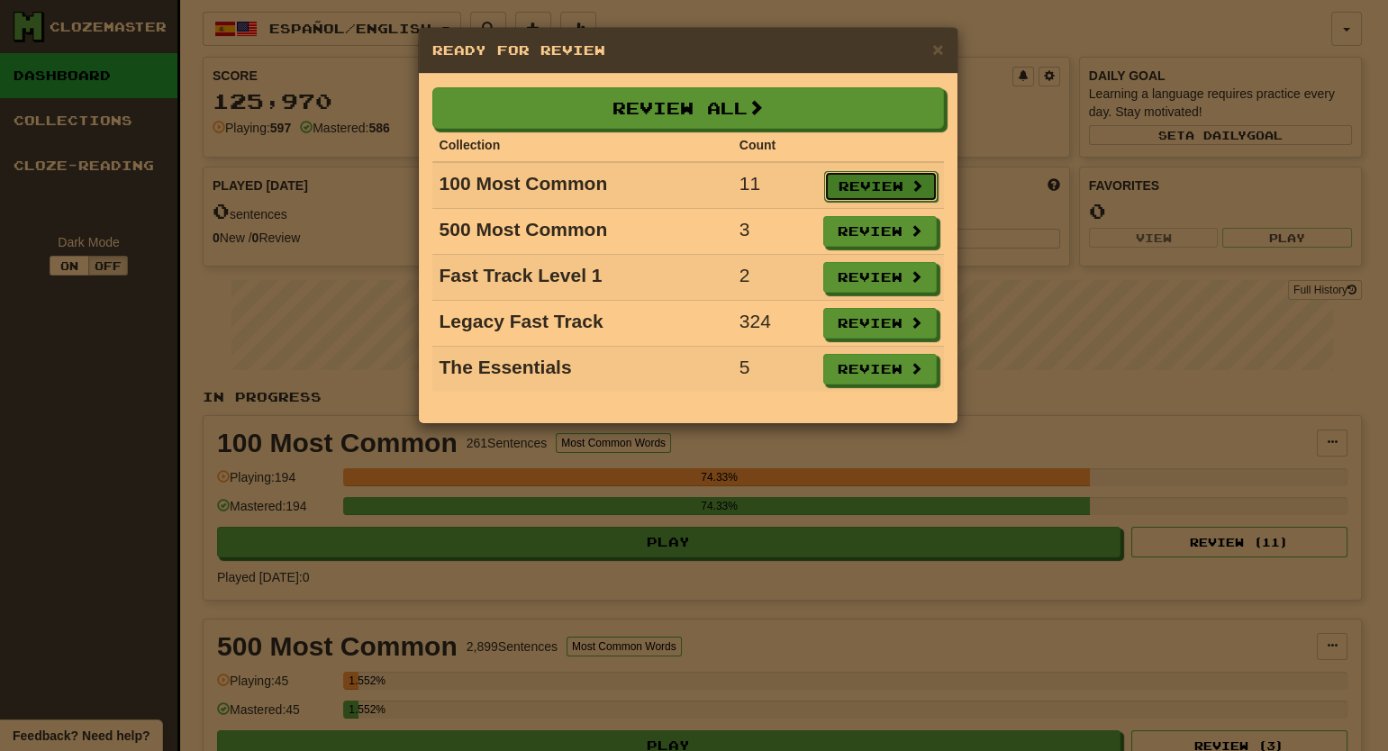
click at [882, 197] on button "Review" at bounding box center [880, 186] width 113 height 31
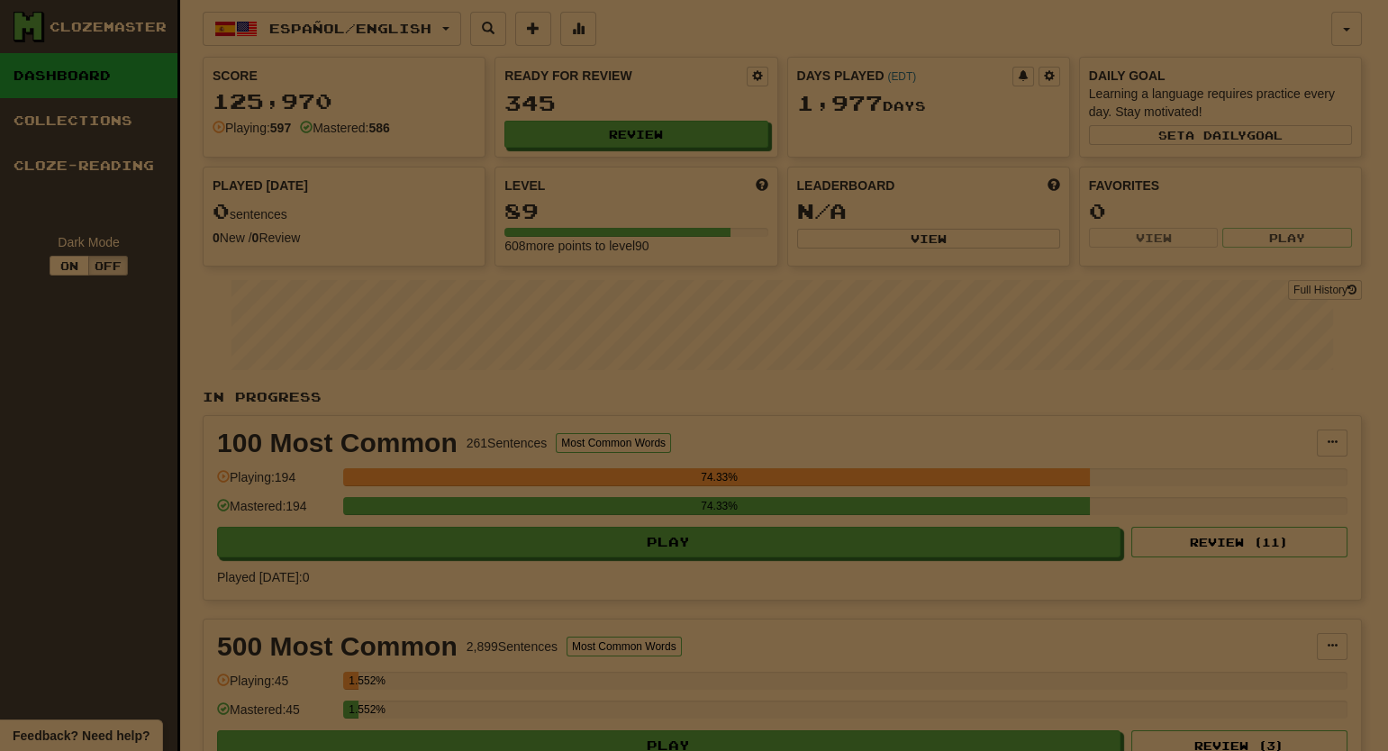
select select "**"
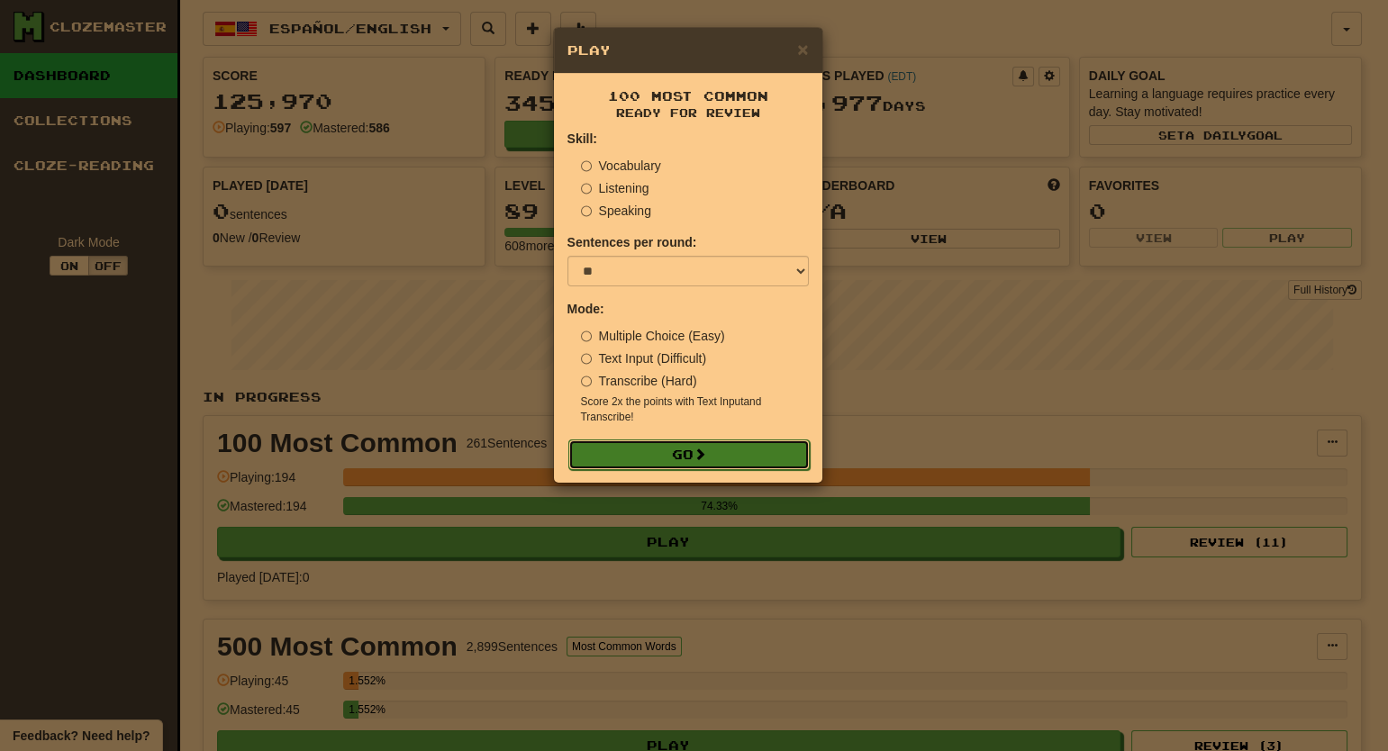
click at [729, 454] on button "Go" at bounding box center [688, 455] width 241 height 31
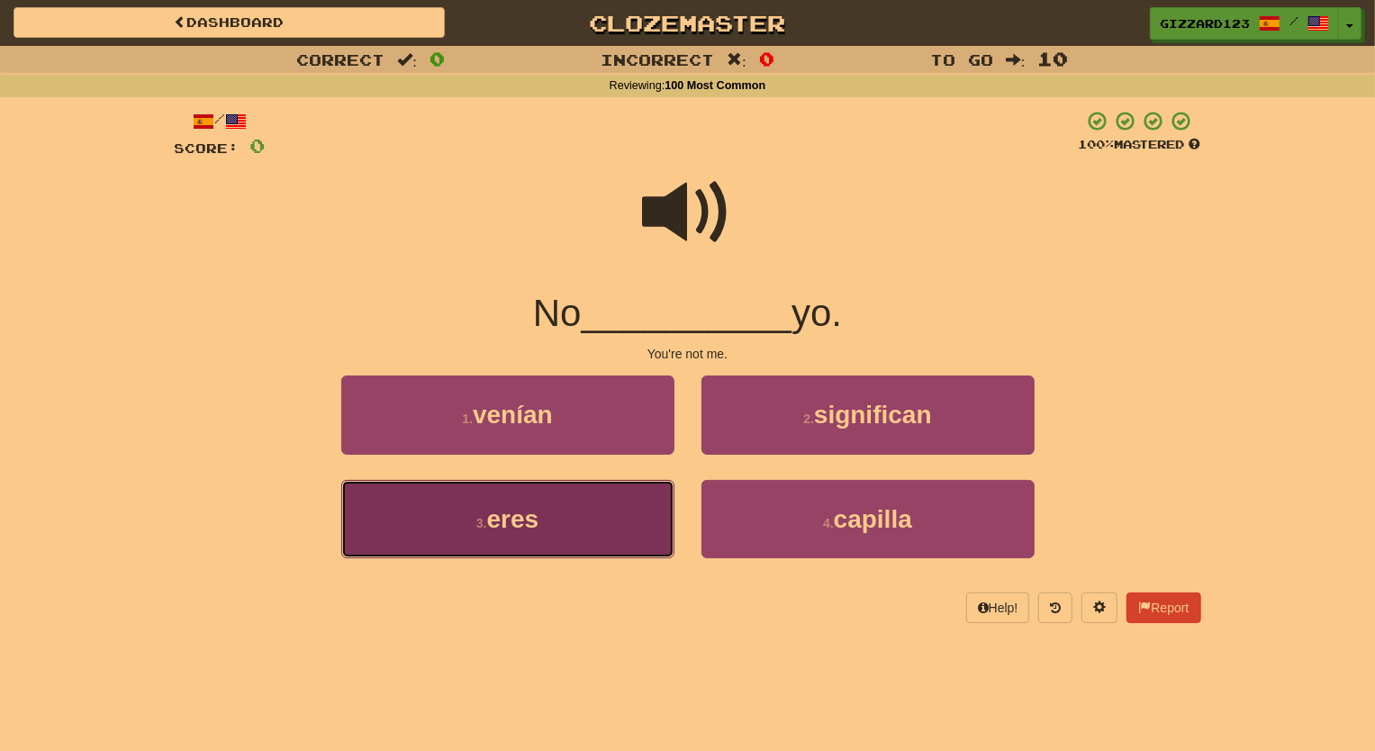
click at [557, 527] on button "3 . eres" at bounding box center [507, 519] width 333 height 78
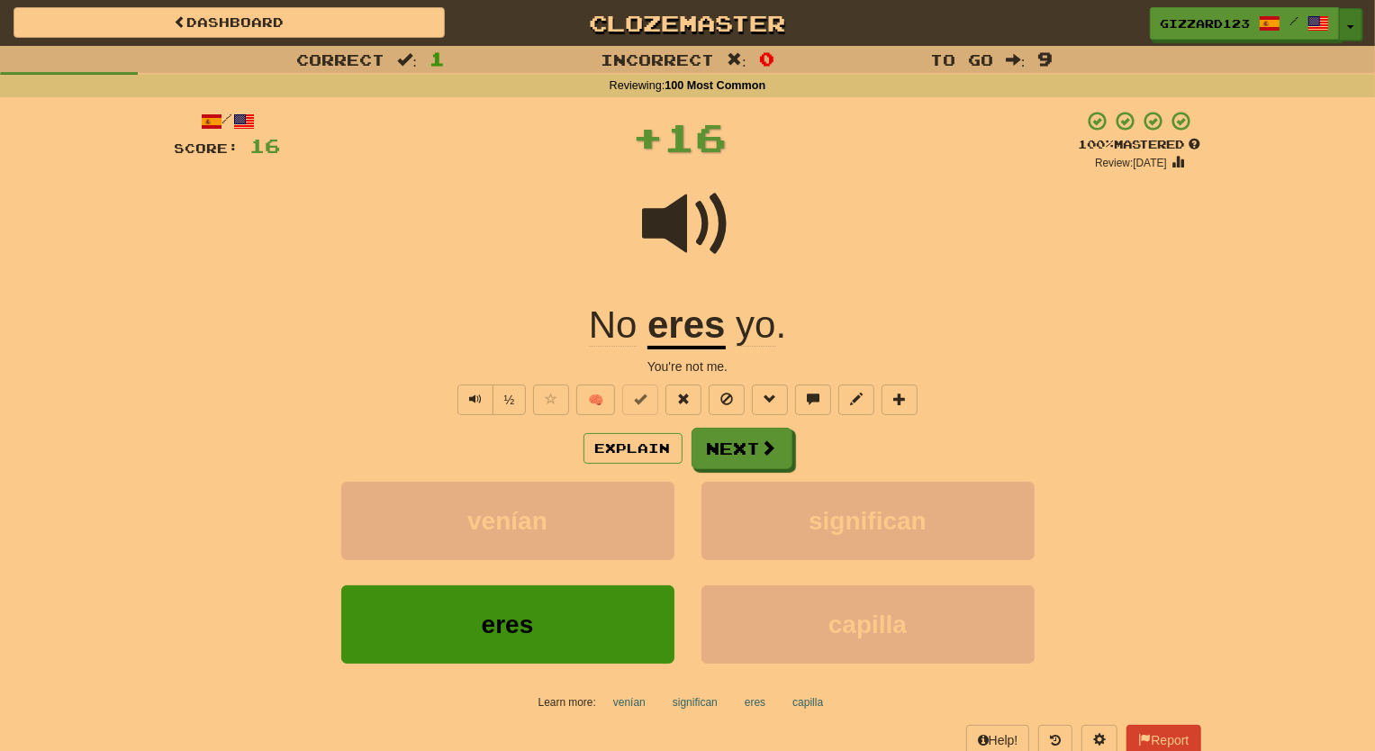
click at [1355, 21] on button "Toggle Dropdown" at bounding box center [1350, 24] width 23 height 32
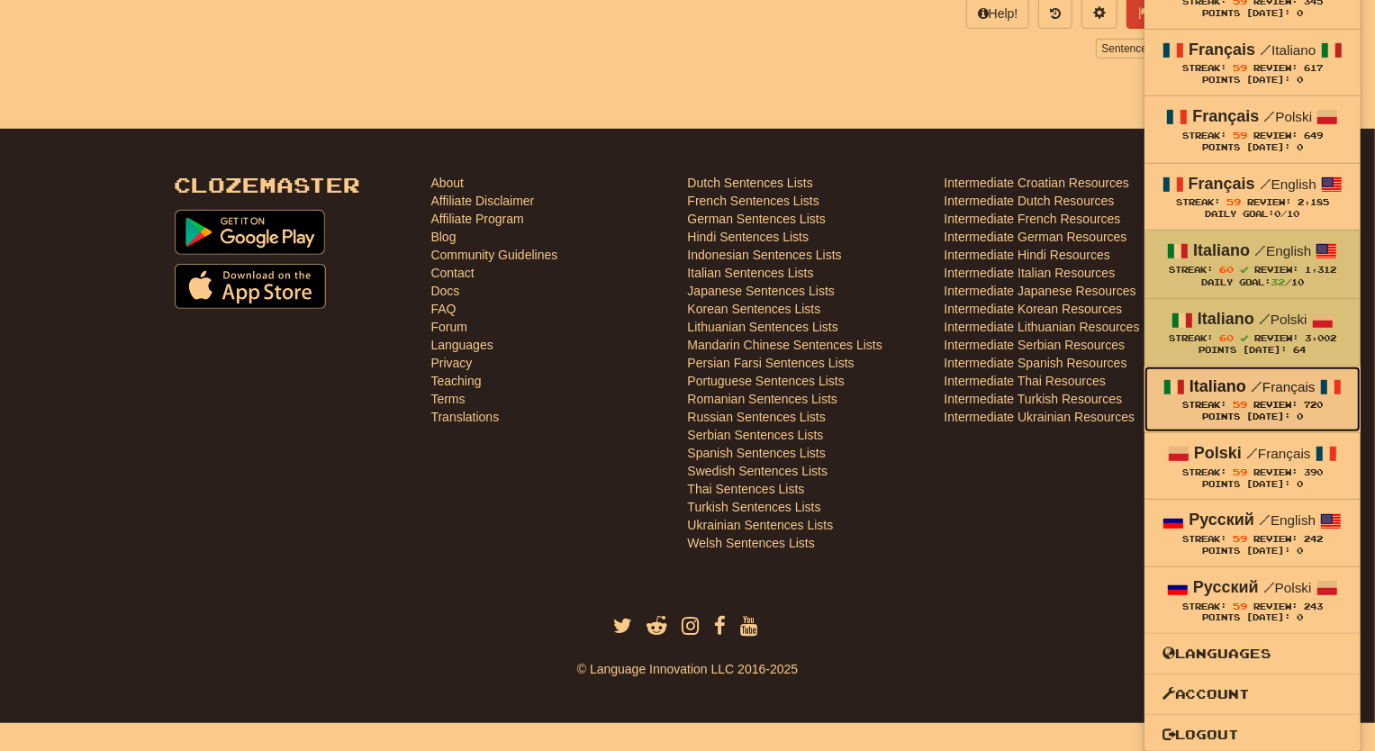
click at [1254, 401] on span "Review:" at bounding box center [1276, 405] width 44 height 10
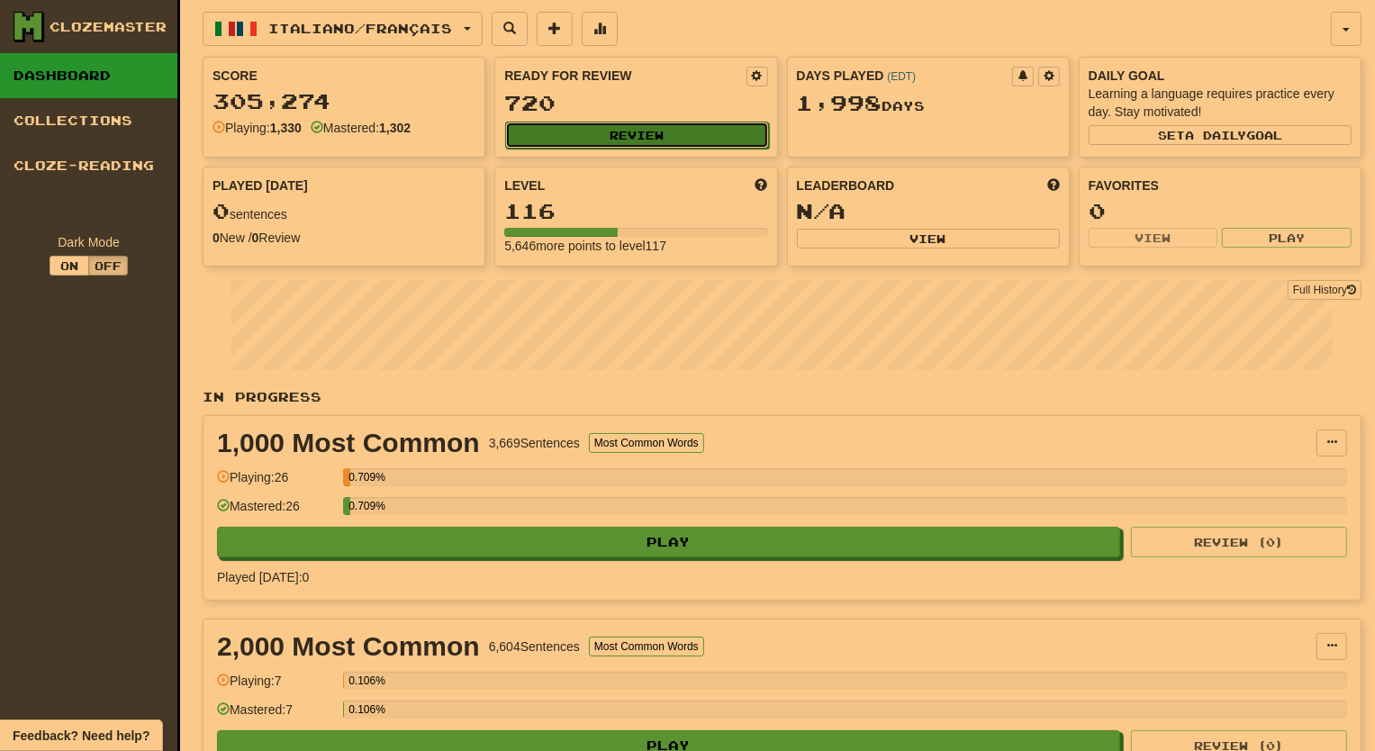
click at [623, 137] on button "Review" at bounding box center [636, 135] width 263 height 27
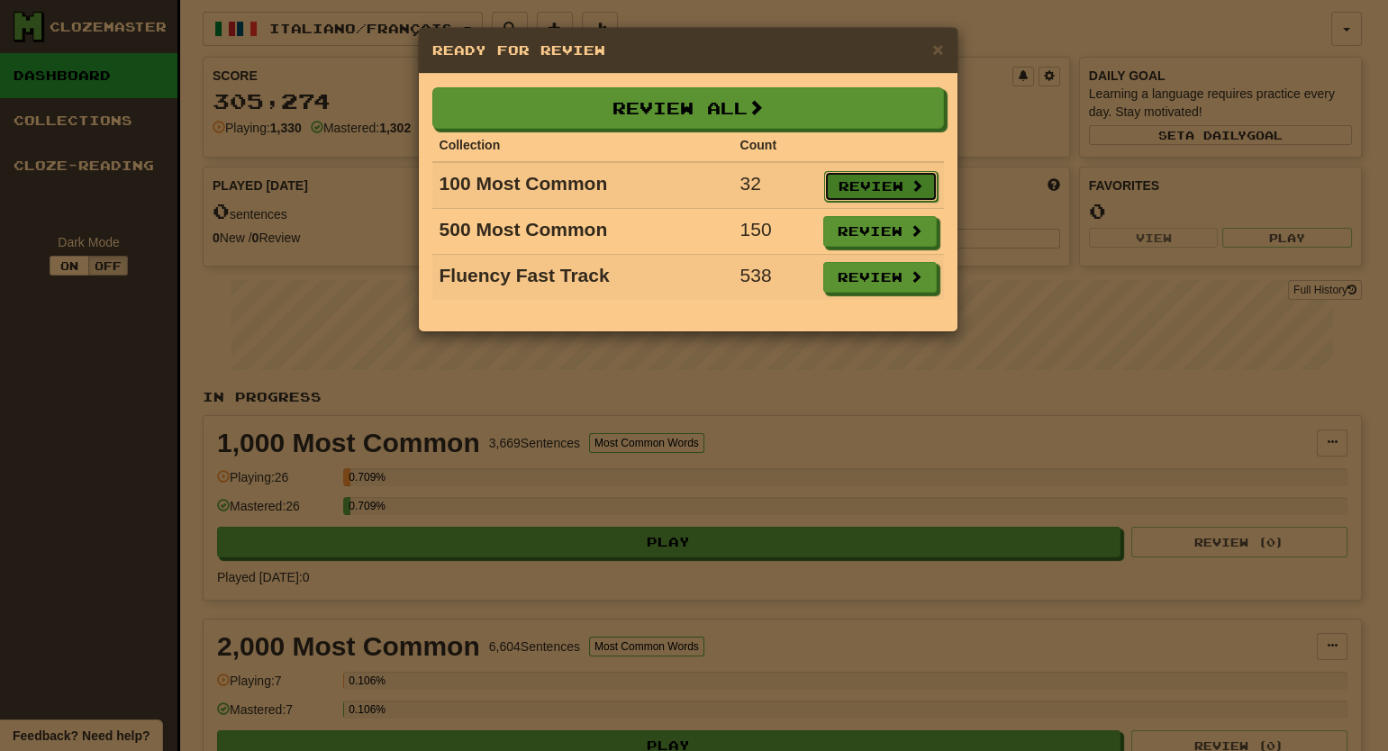
click at [868, 194] on button "Review" at bounding box center [880, 186] width 113 height 31
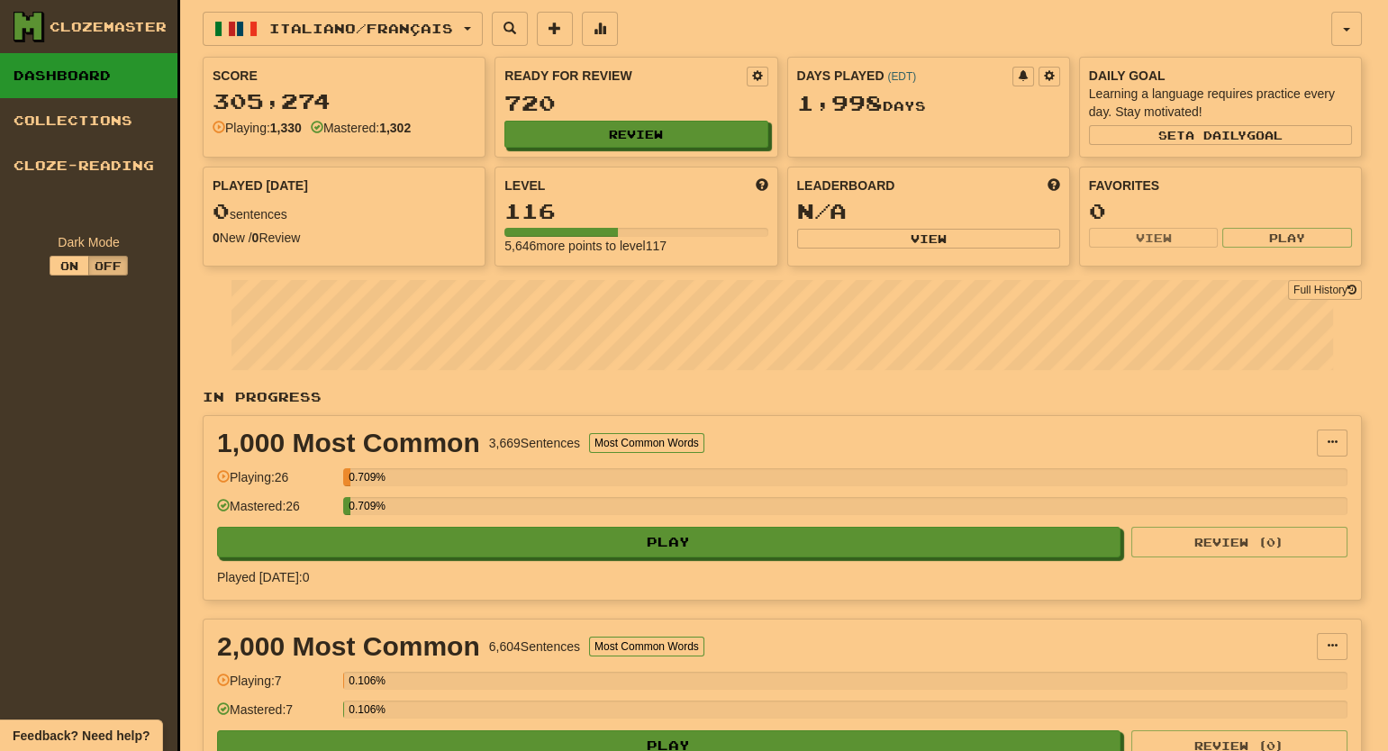
select select "**"
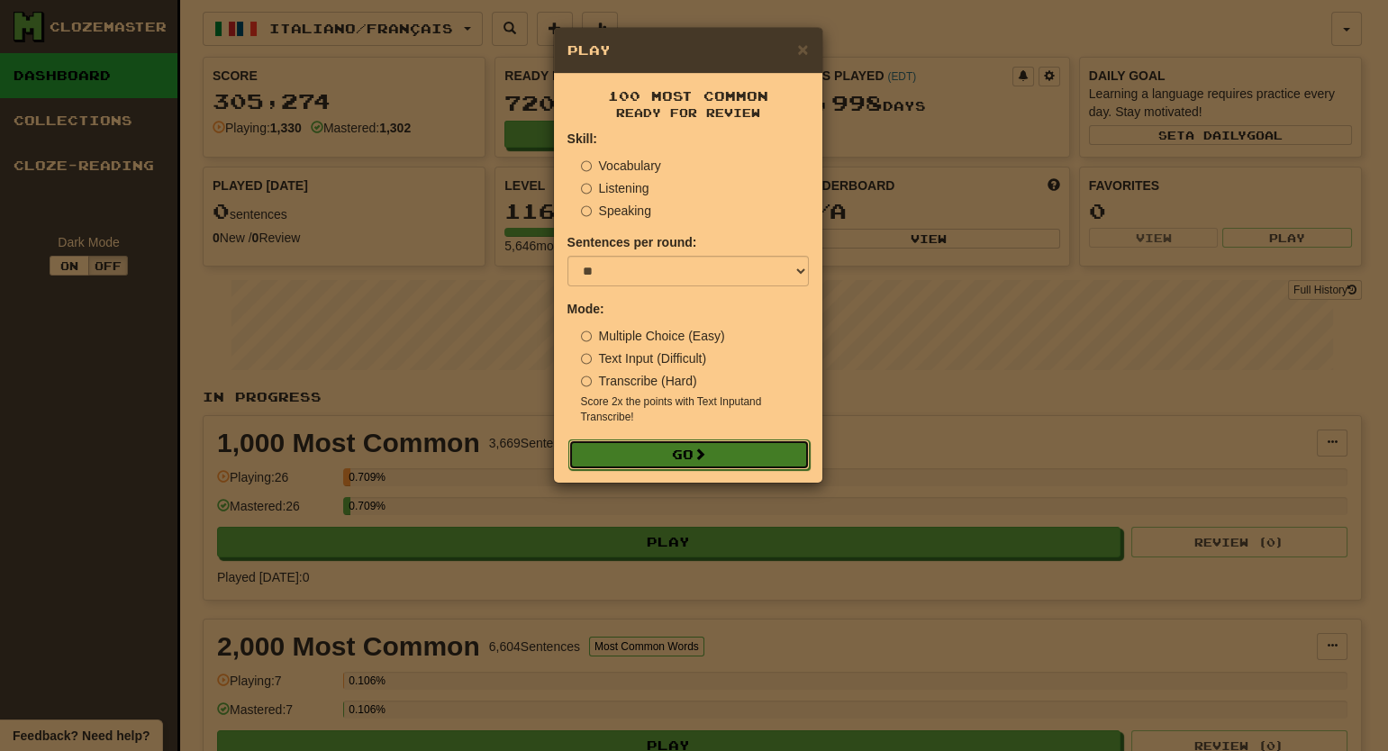
click at [681, 449] on button "Go" at bounding box center [688, 455] width 241 height 31
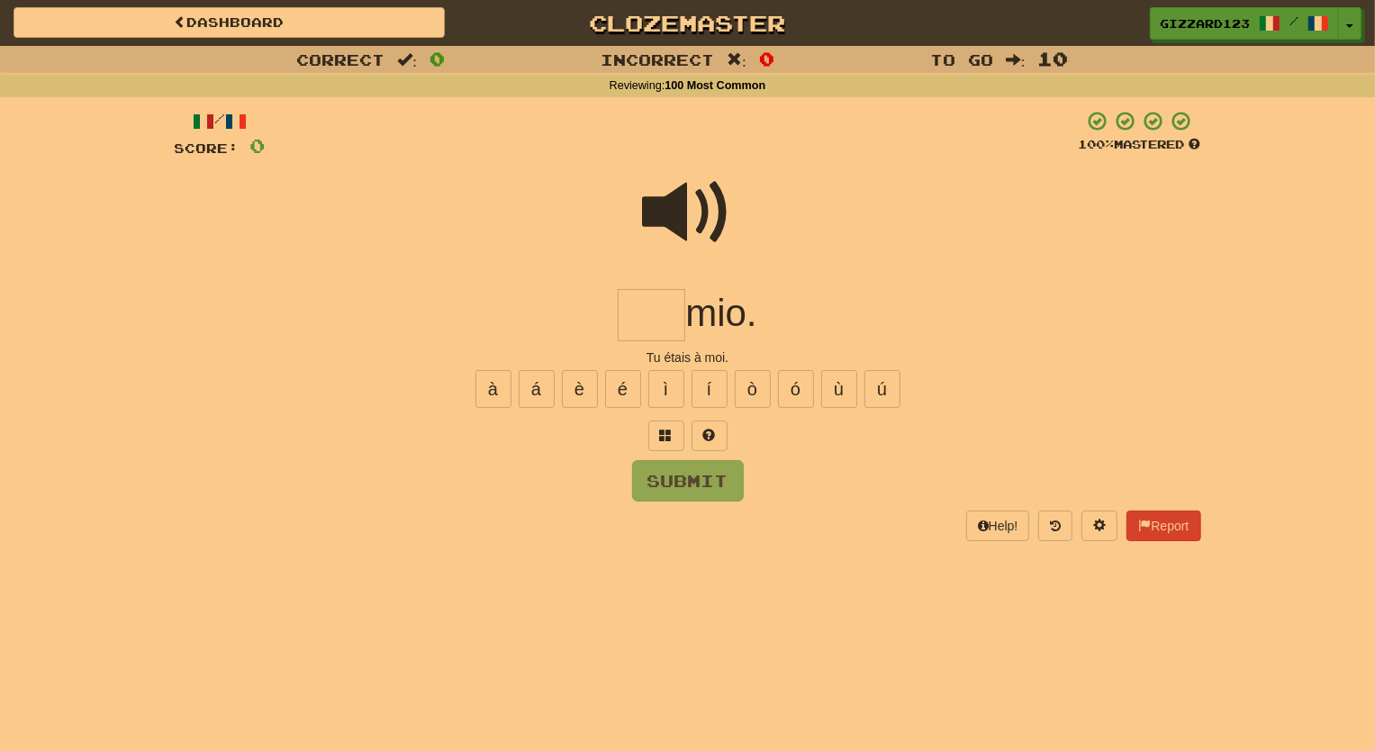
drag, startPoint x: 661, startPoint y: 313, endPoint x: 686, endPoint y: 312, distance: 25.3
click at [667, 313] on input "text" at bounding box center [652, 315] width 68 height 53
type input "***"
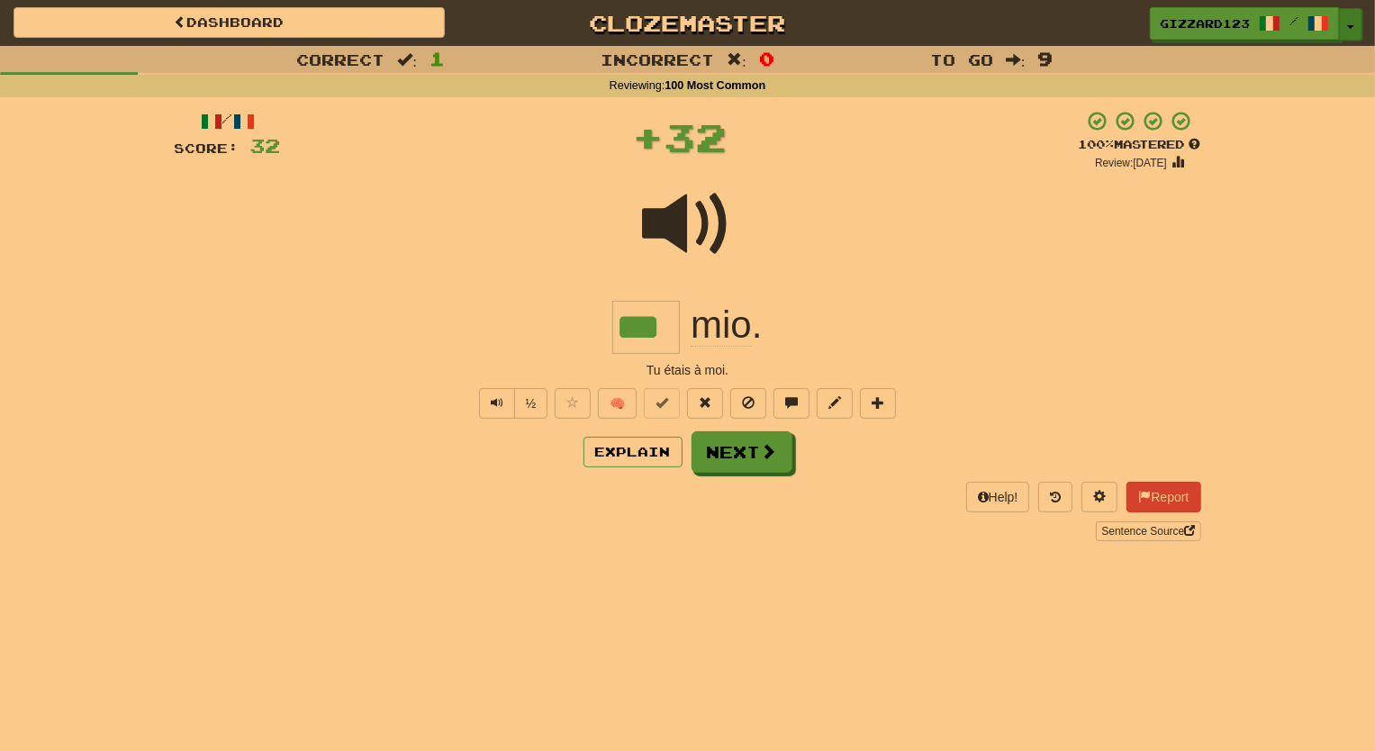
click at [1357, 24] on button "Toggle Dropdown" at bounding box center [1350, 24] width 23 height 32
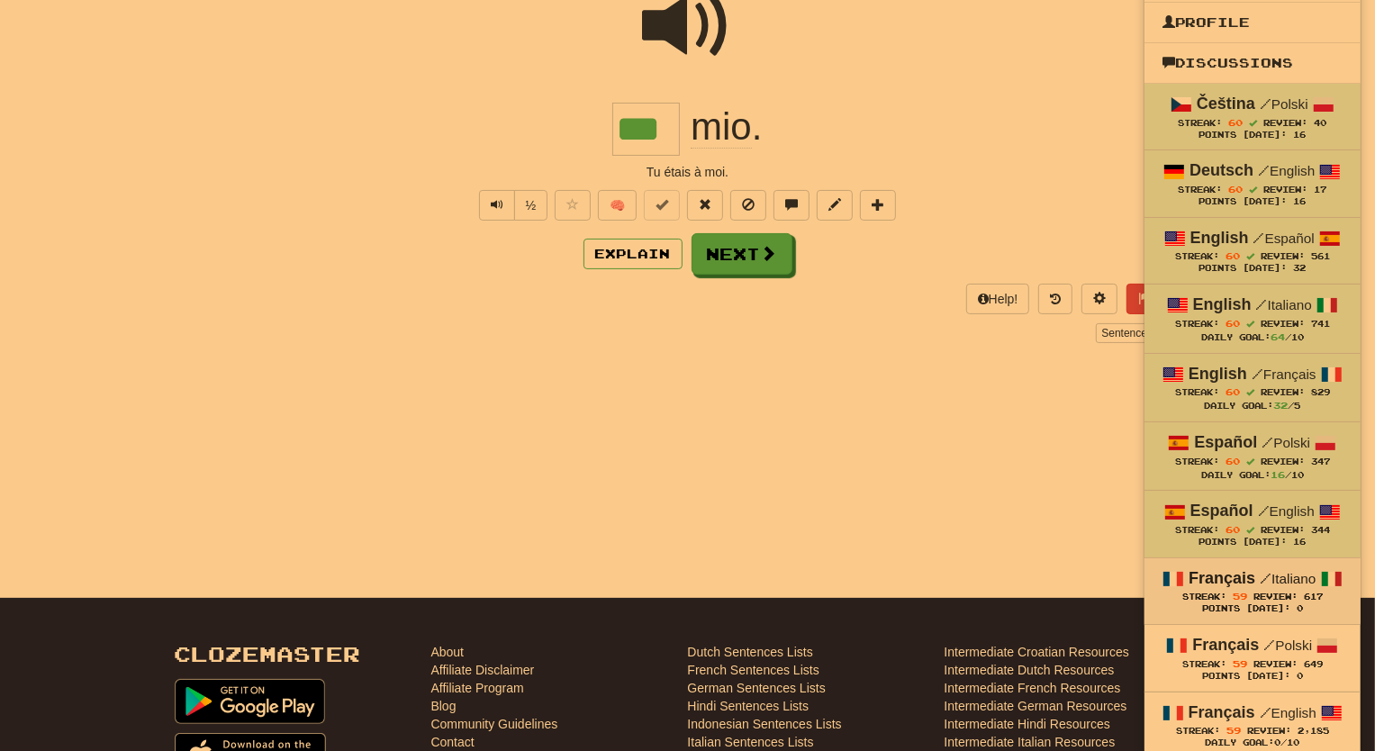
scroll to position [218, 0]
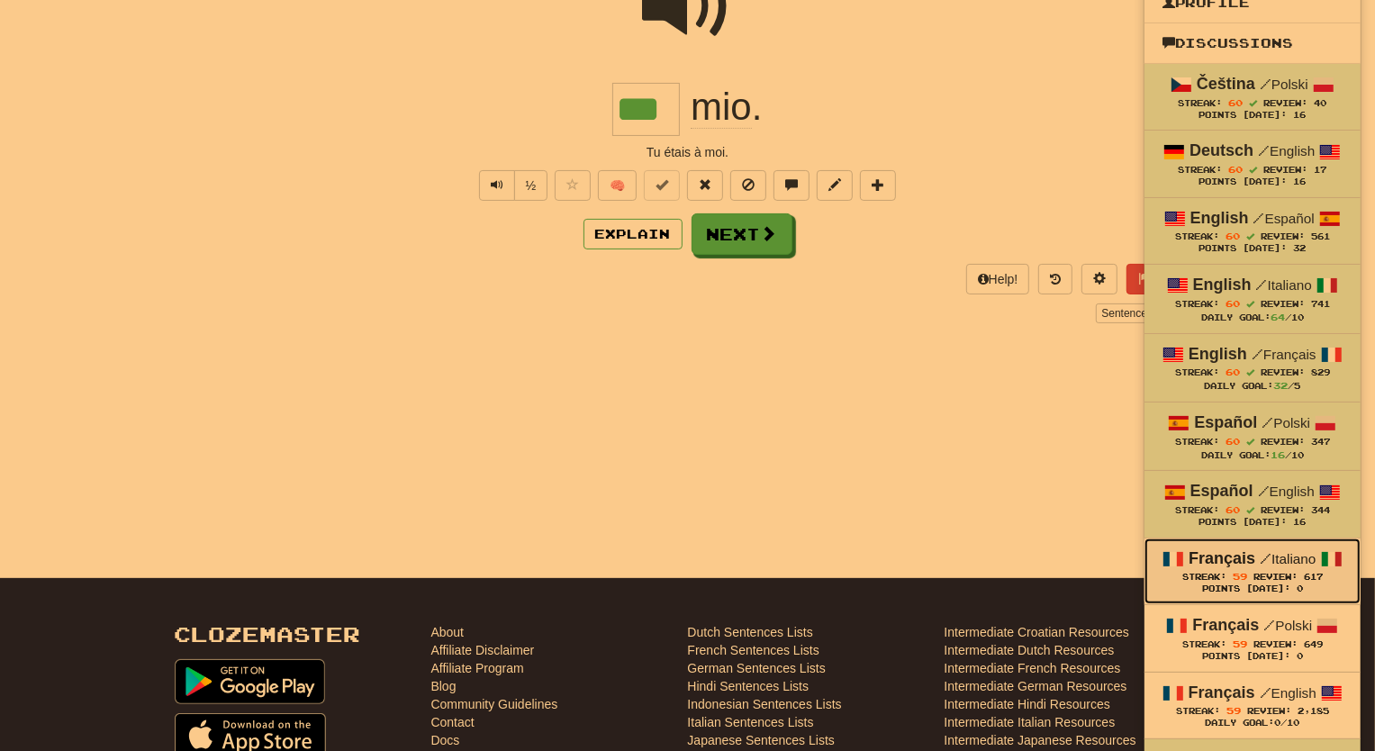
click at [1263, 575] on span "Review:" at bounding box center [1276, 577] width 44 height 10
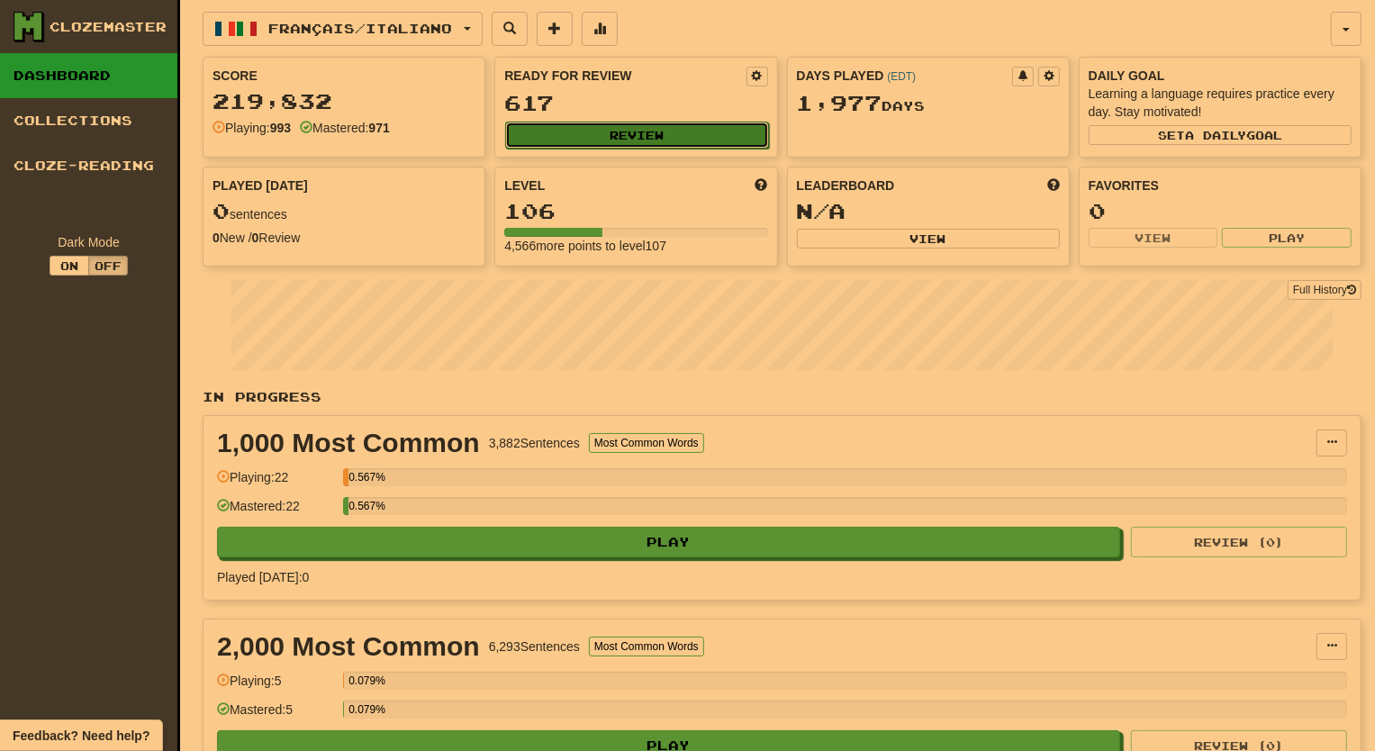
click at [649, 135] on button "Review" at bounding box center [636, 135] width 263 height 27
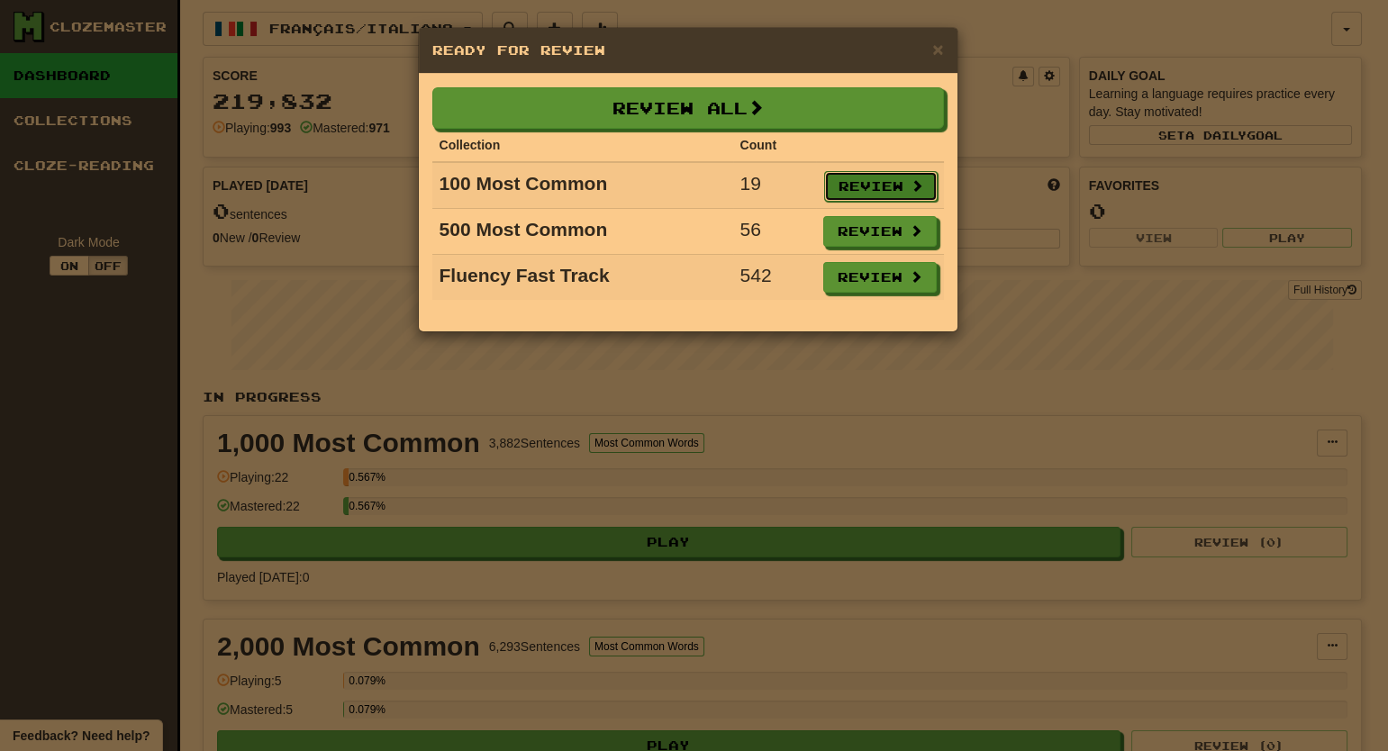
click at [884, 180] on button "Review" at bounding box center [880, 186] width 113 height 31
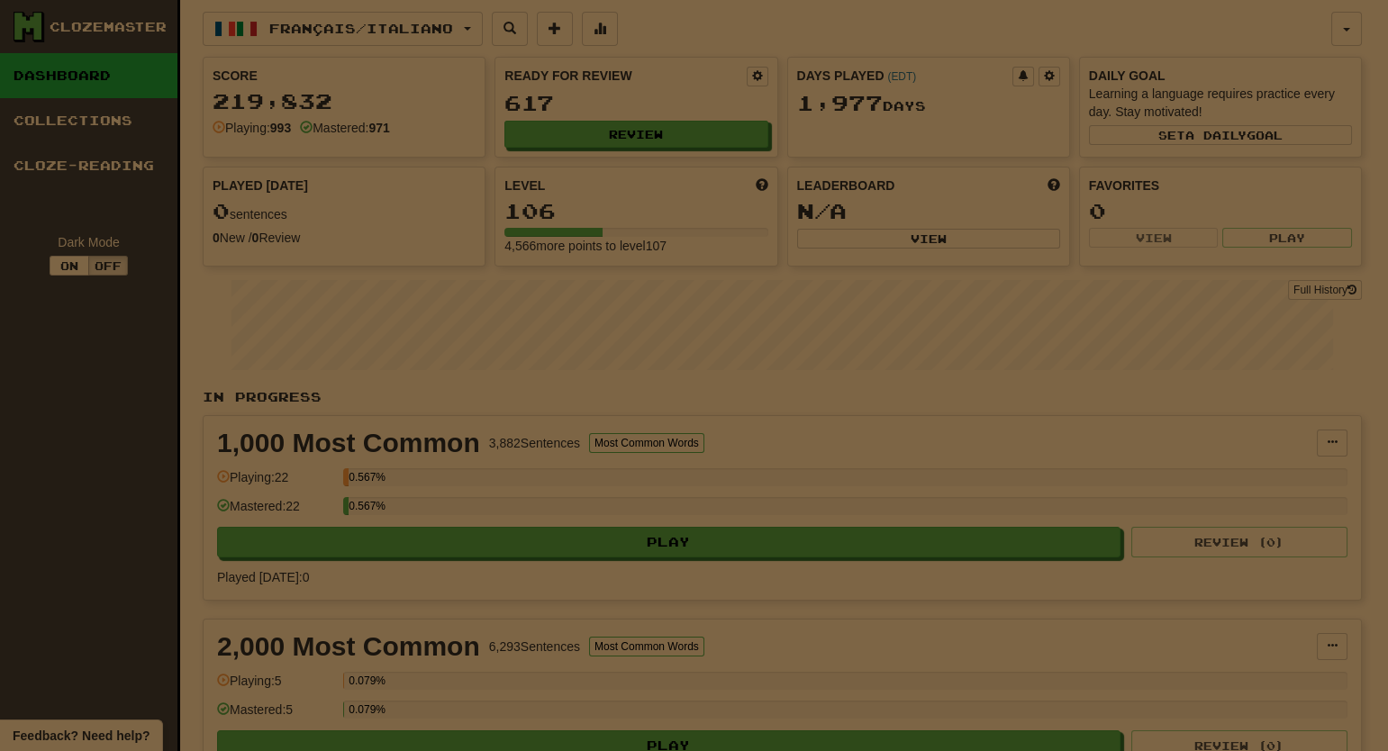
select select "**"
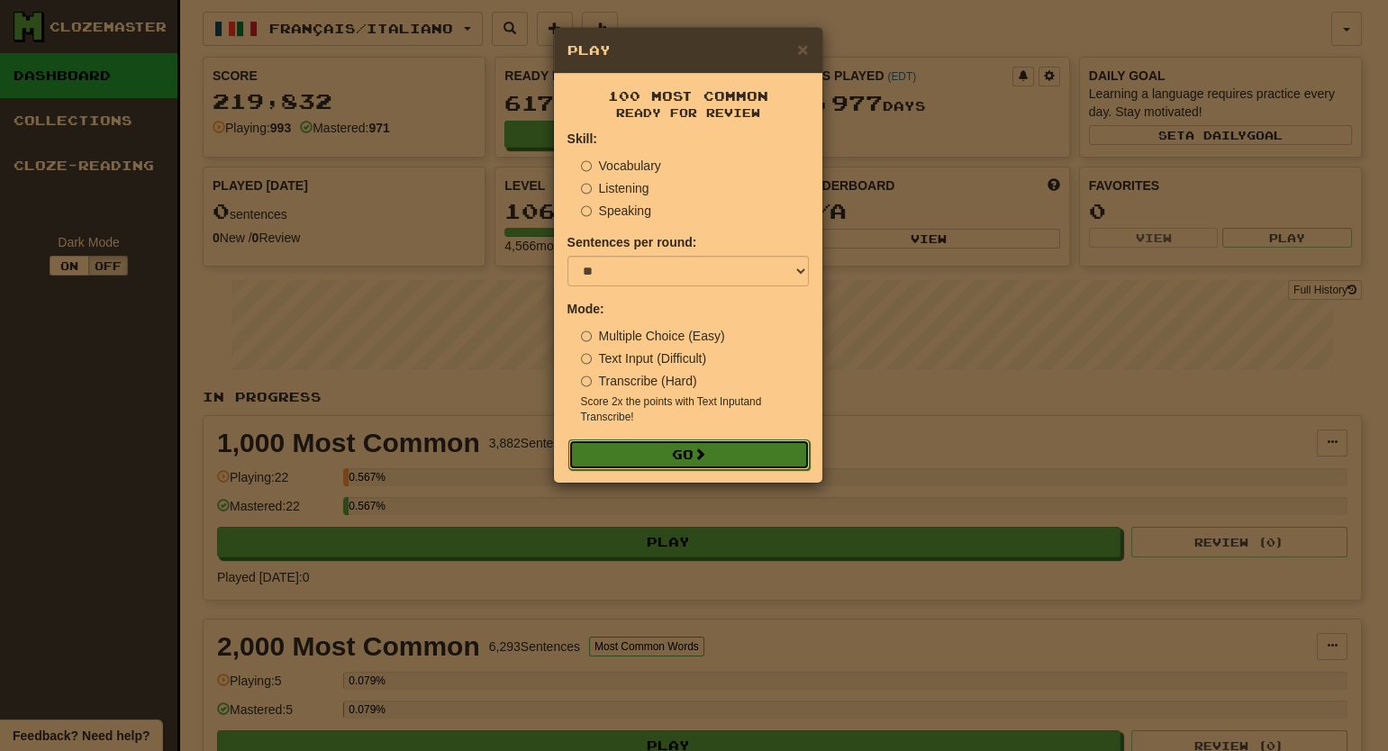
click at [696, 453] on button "Go" at bounding box center [688, 455] width 241 height 31
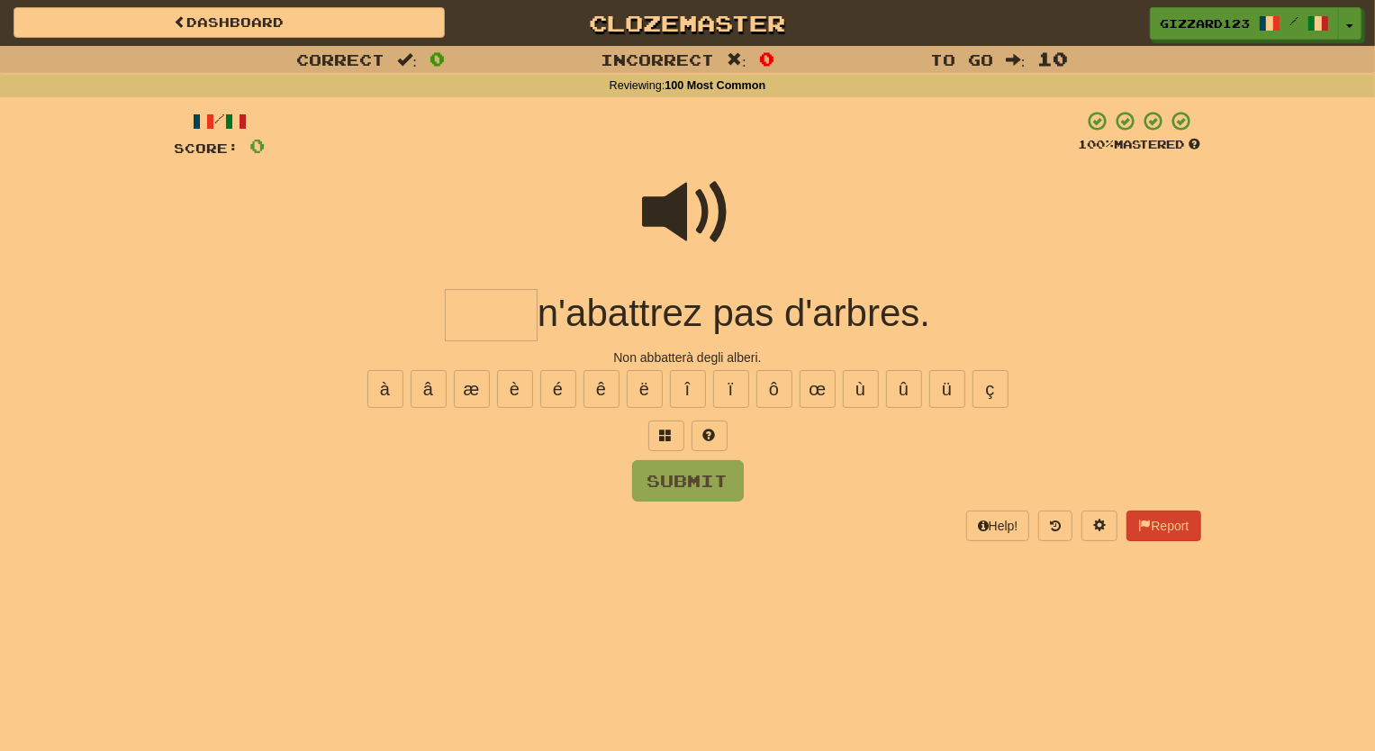
click at [506, 319] on input "text" at bounding box center [491, 315] width 93 height 53
type input "****"
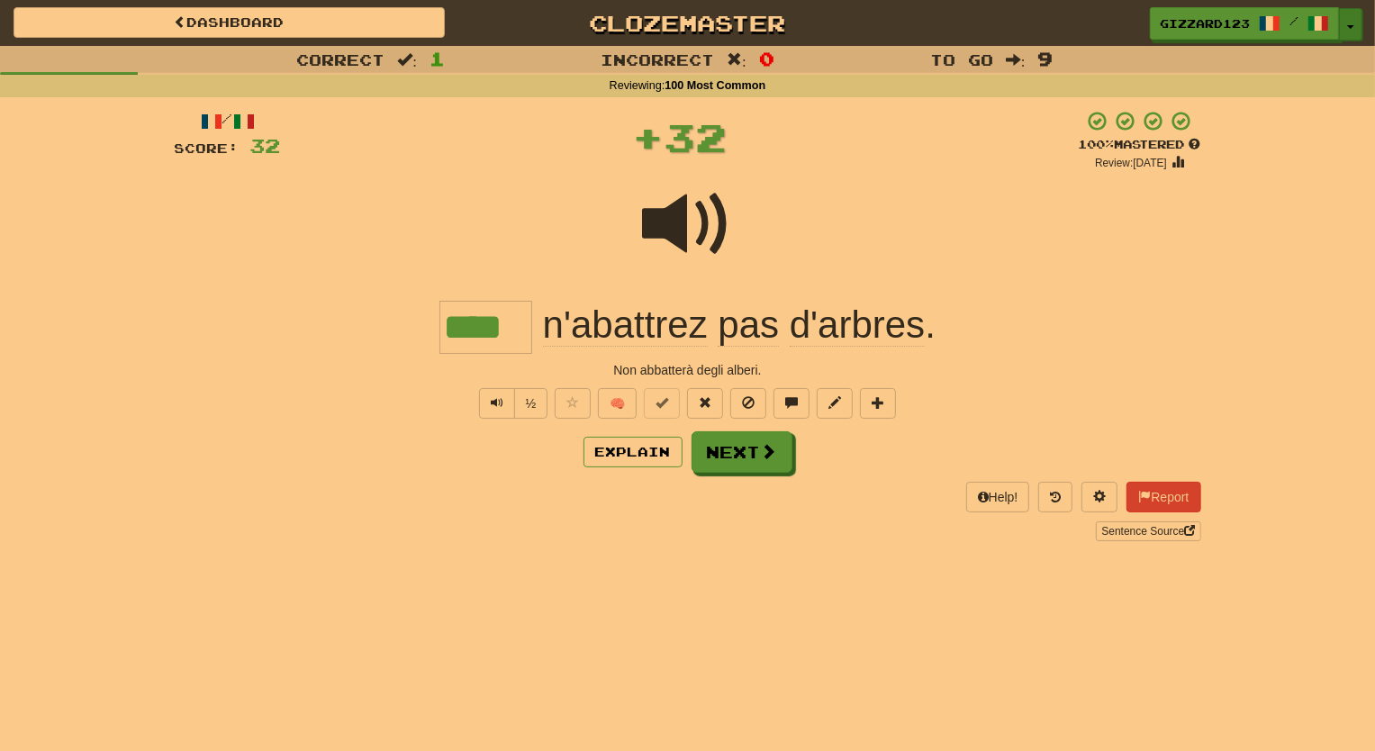
click at [1343, 25] on button "Toggle Dropdown" at bounding box center [1350, 24] width 23 height 32
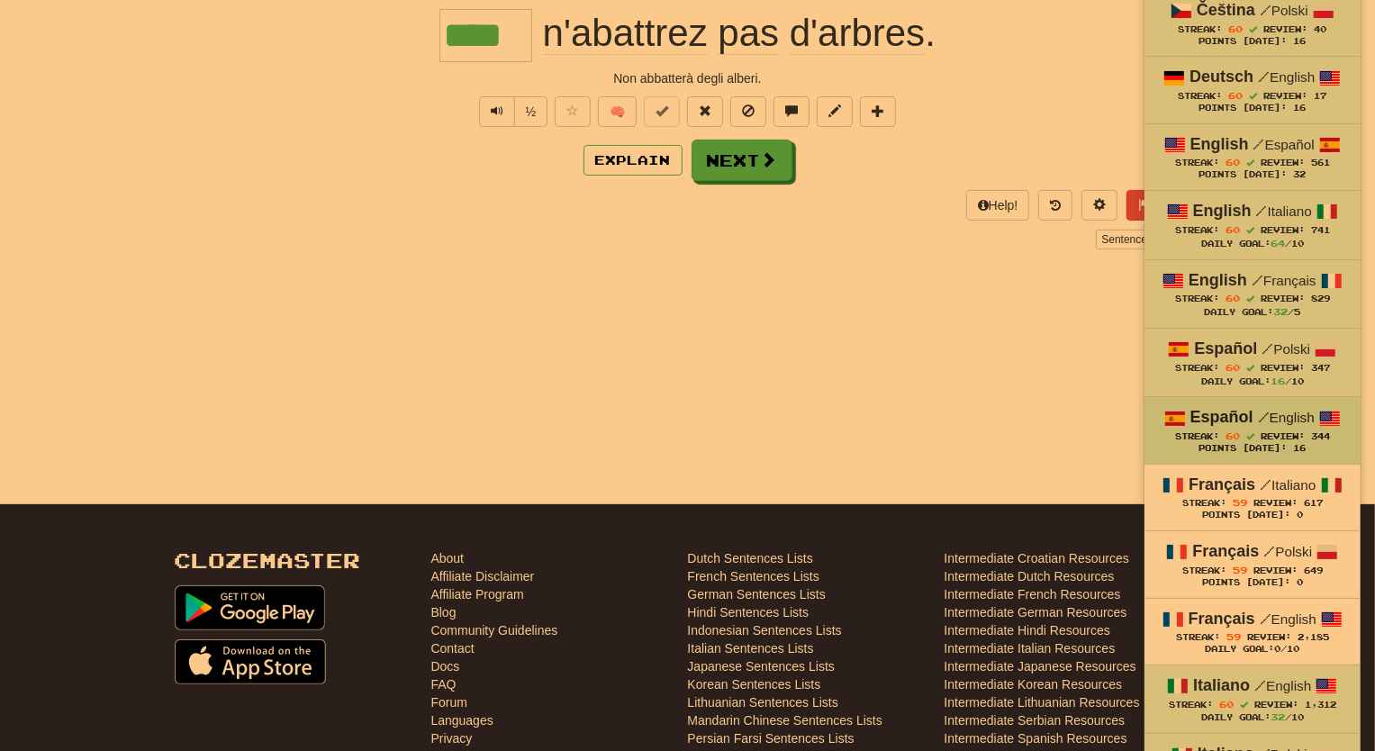
scroll to position [327, 0]
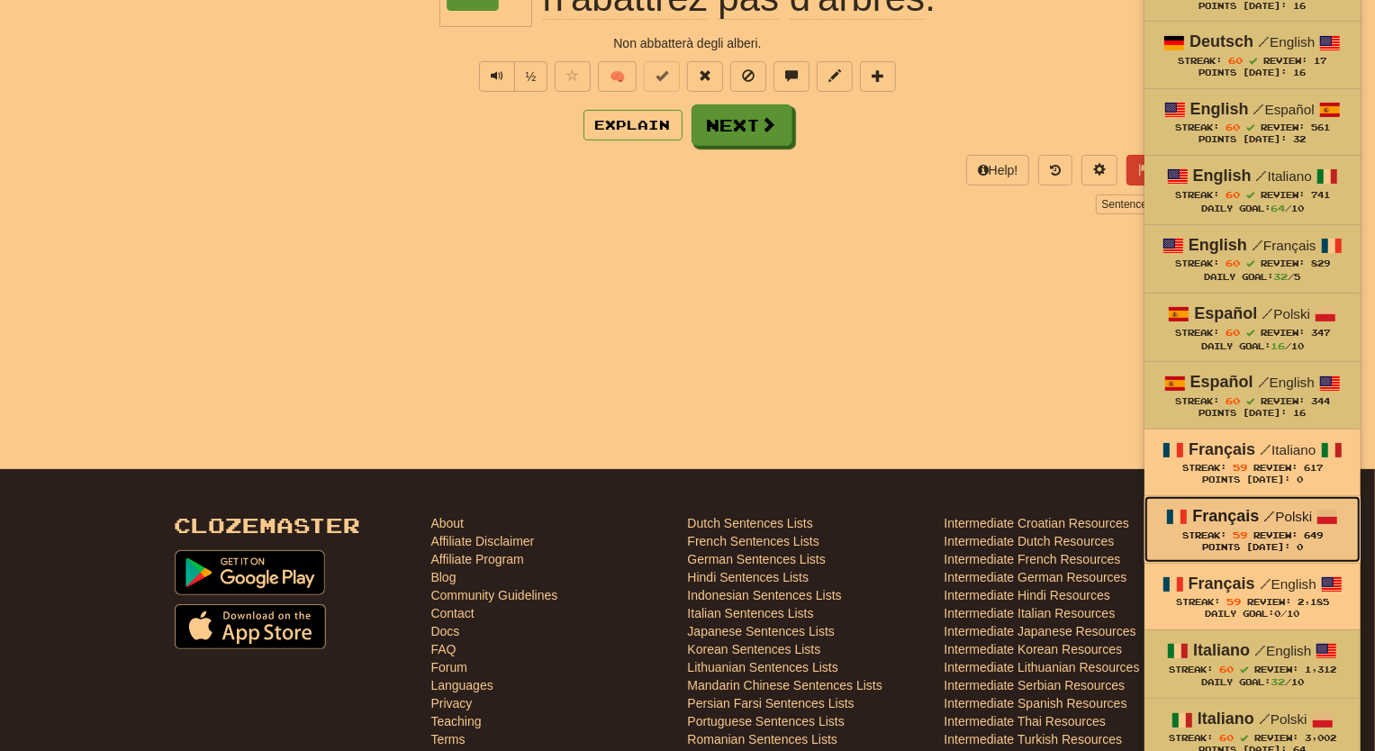
click at [1235, 536] on span "59" at bounding box center [1240, 535] width 14 height 11
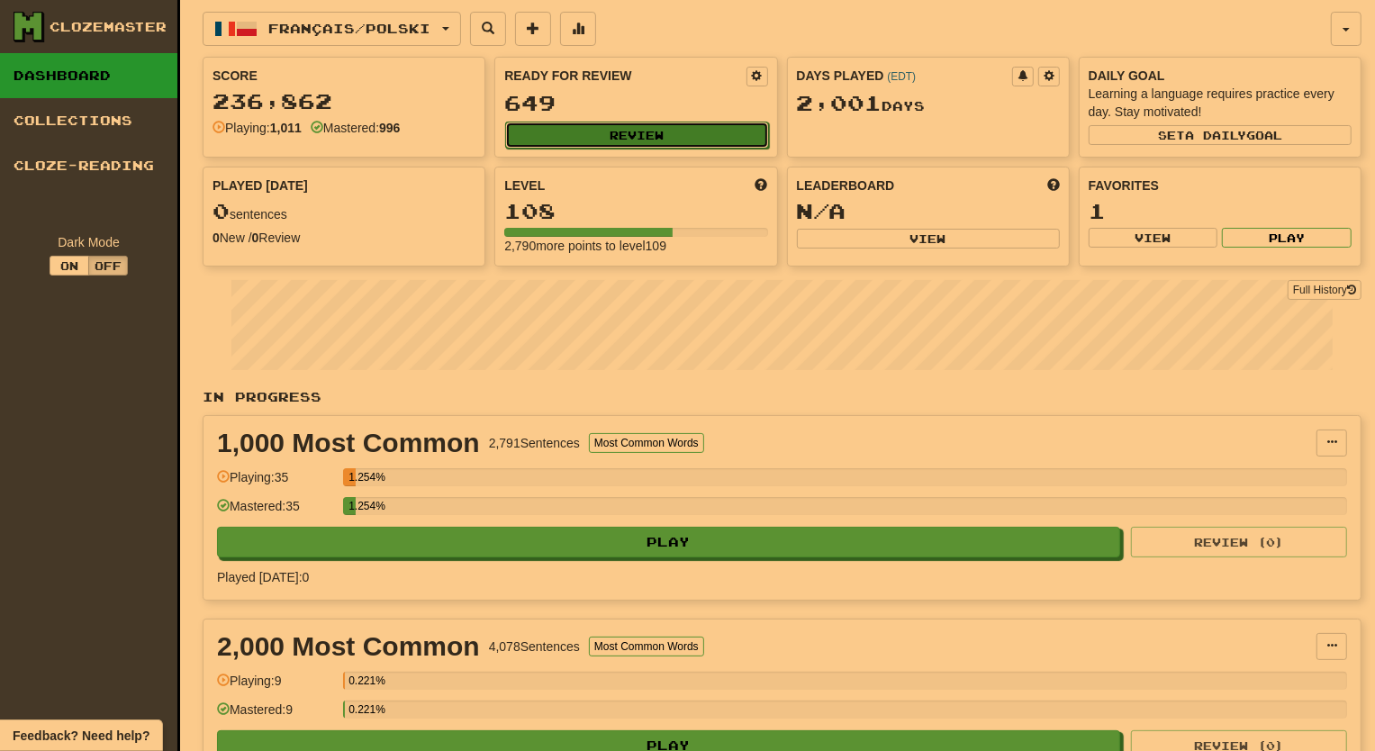
click at [679, 123] on button "Review" at bounding box center [636, 135] width 263 height 27
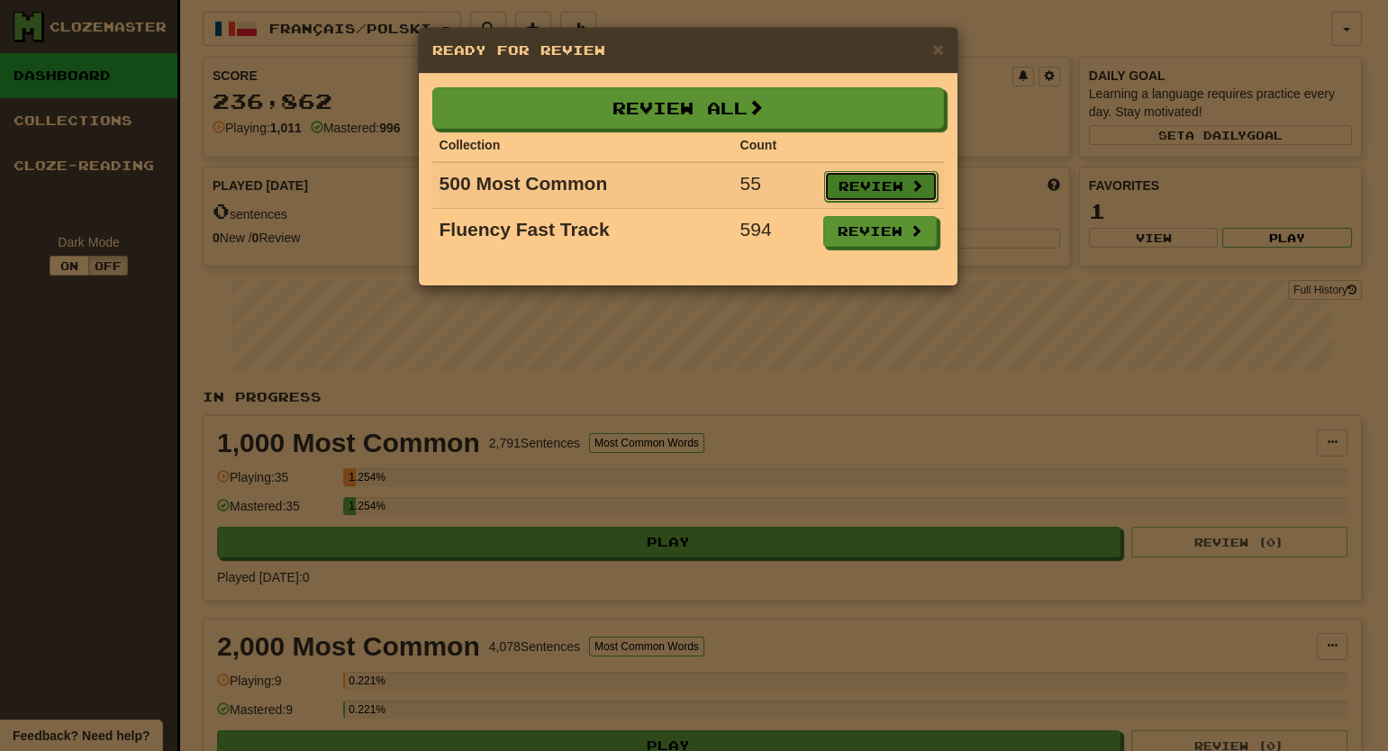
click at [876, 180] on button "Review" at bounding box center [880, 186] width 113 height 31
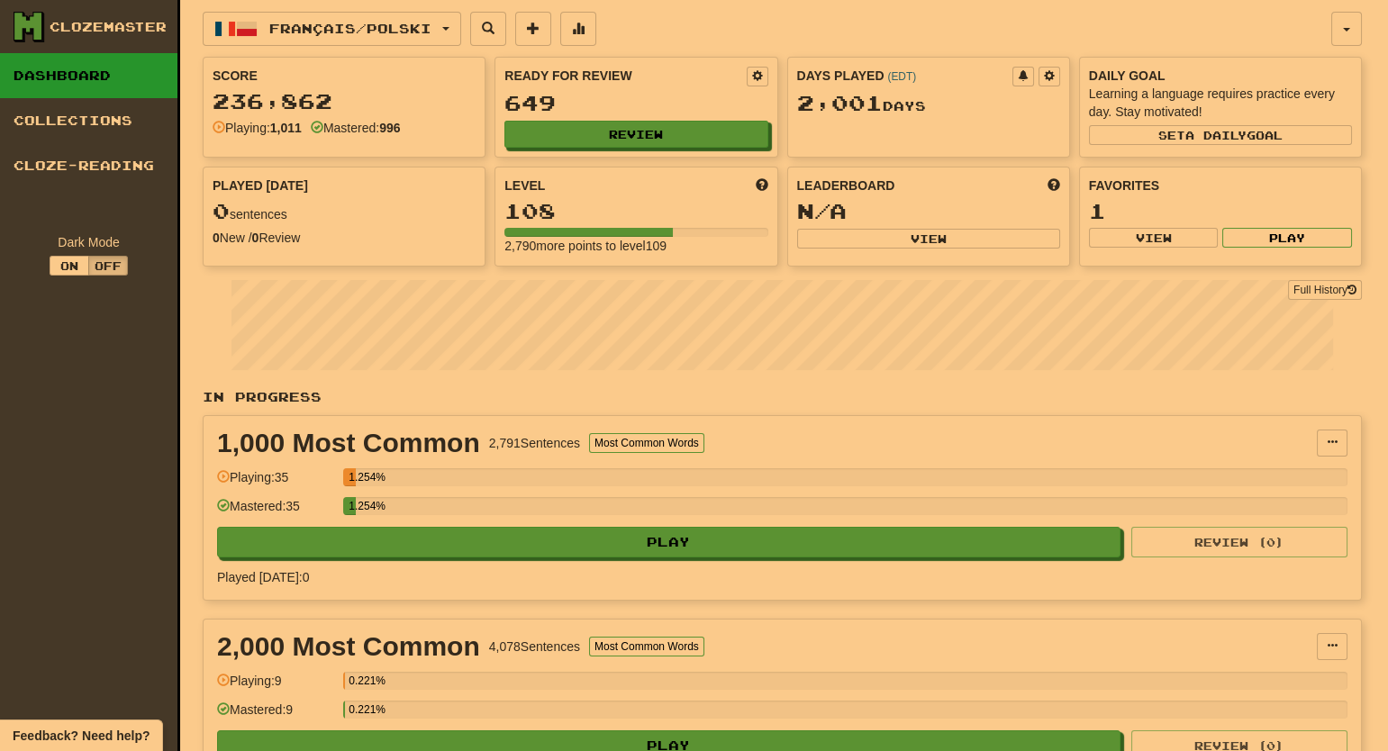
select select "**"
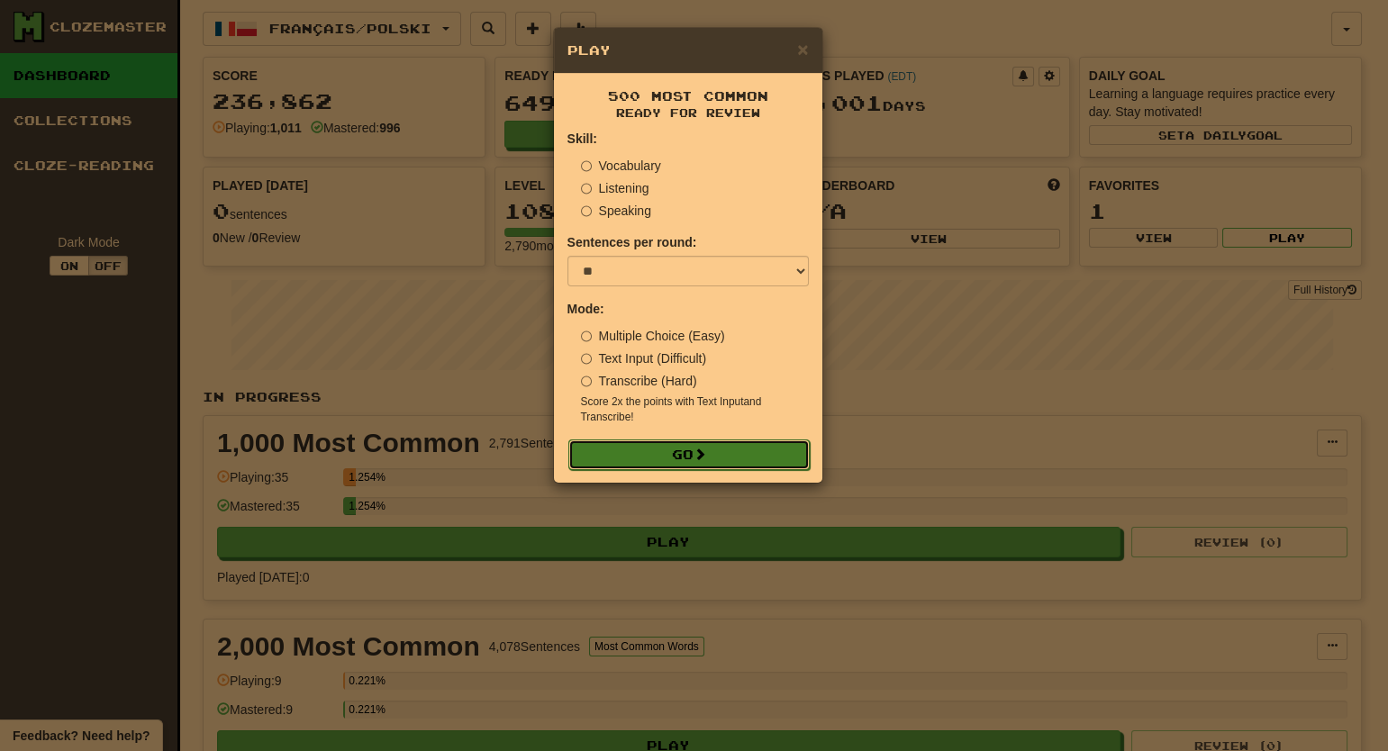
click at [713, 445] on button "Go" at bounding box center [688, 455] width 241 height 31
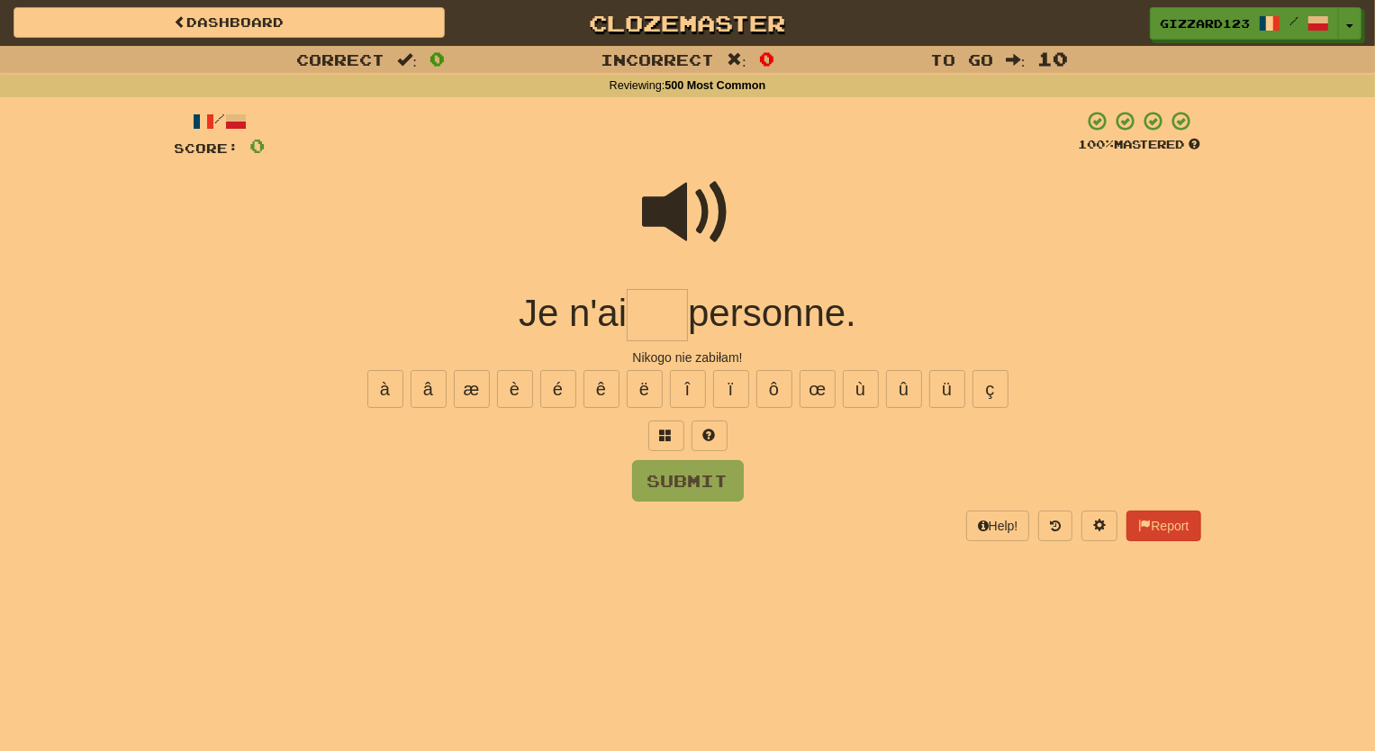
click at [657, 322] on input "text" at bounding box center [657, 315] width 61 height 53
click at [559, 395] on button "é" at bounding box center [558, 389] width 36 height 38
type input "***"
click at [686, 492] on button "Submit" at bounding box center [689, 481] width 112 height 41
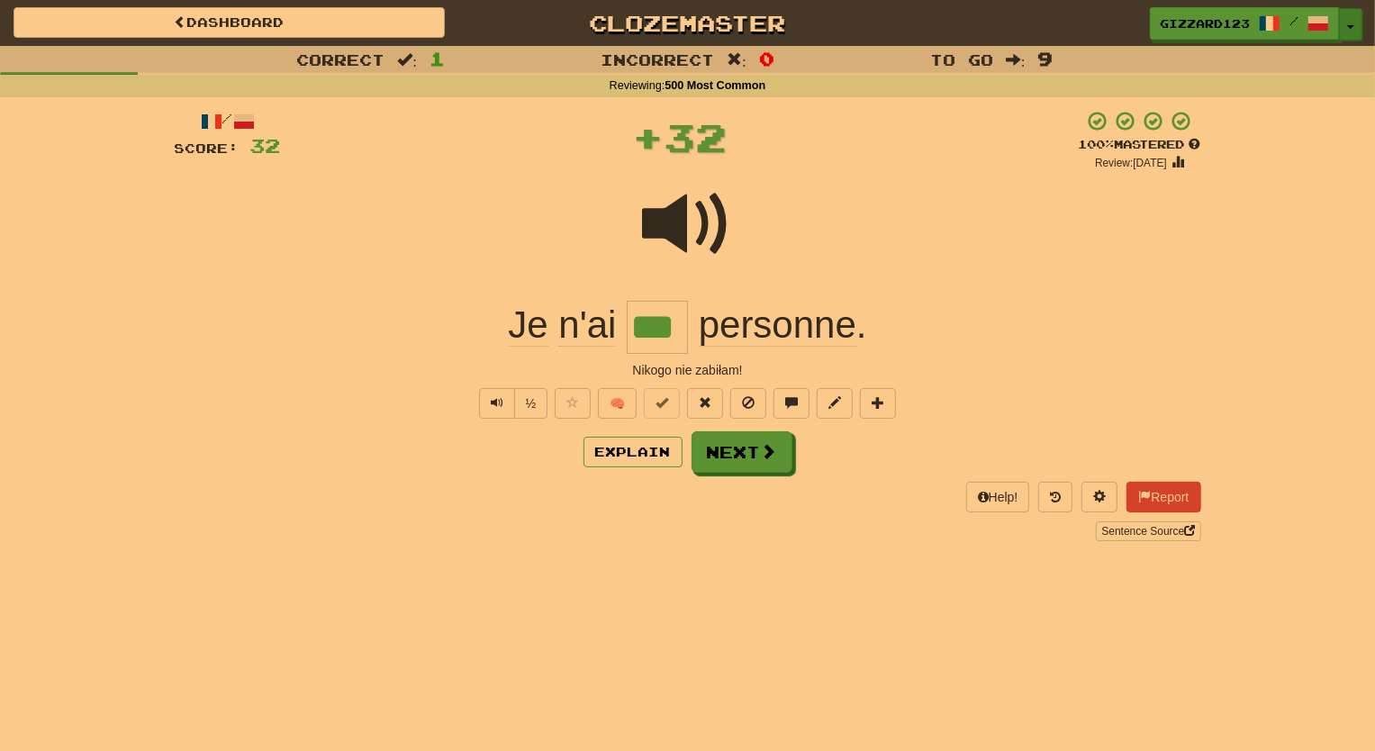
click at [1354, 31] on button "Toggle Dropdown" at bounding box center [1350, 24] width 23 height 32
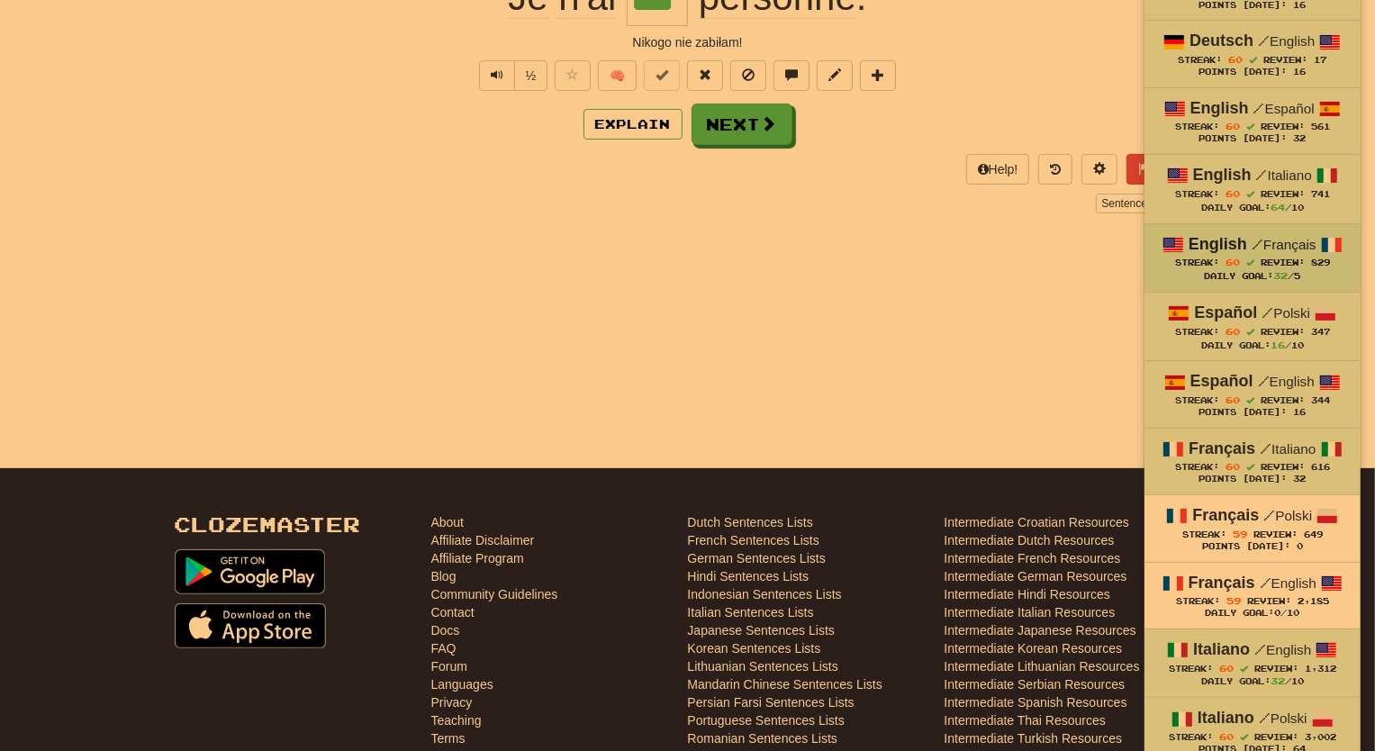
scroll to position [327, 0]
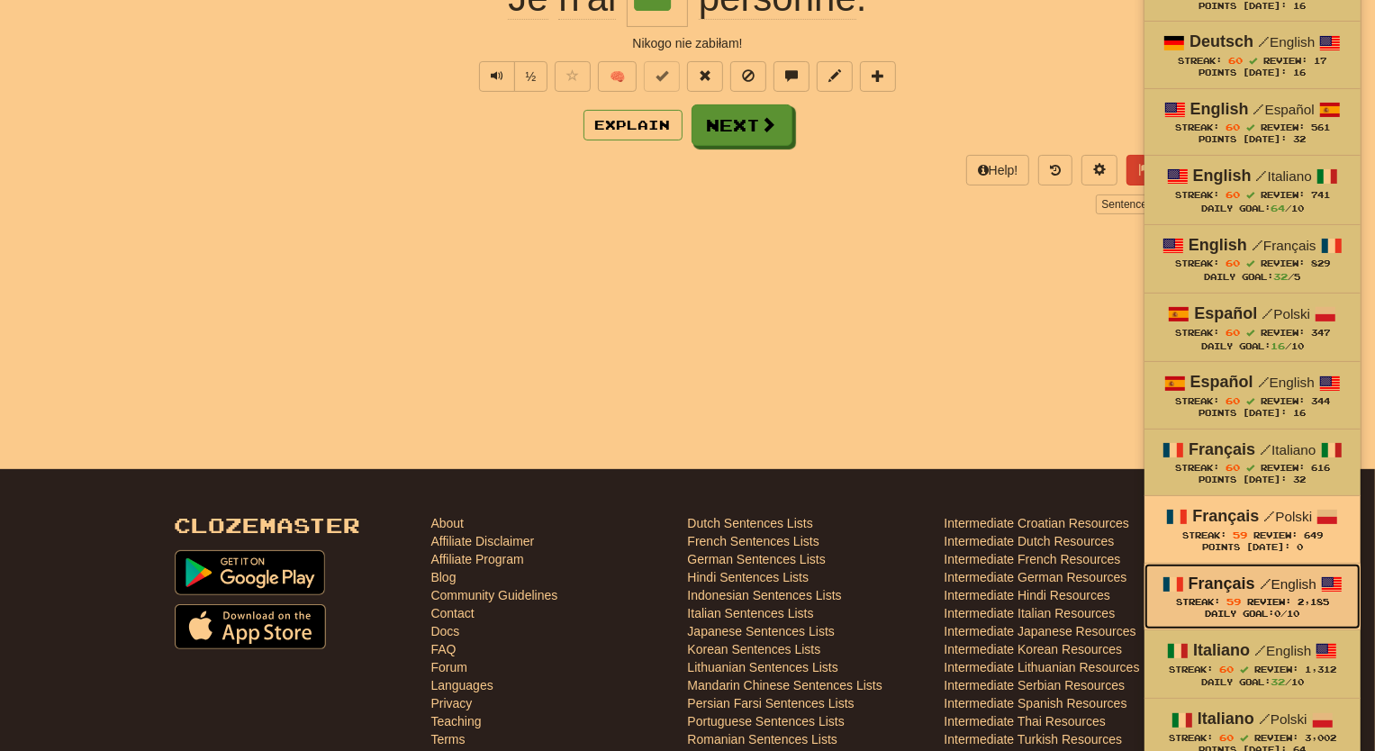
click at [1222, 604] on span "Streak: 59" at bounding box center [1211, 602] width 71 height 10
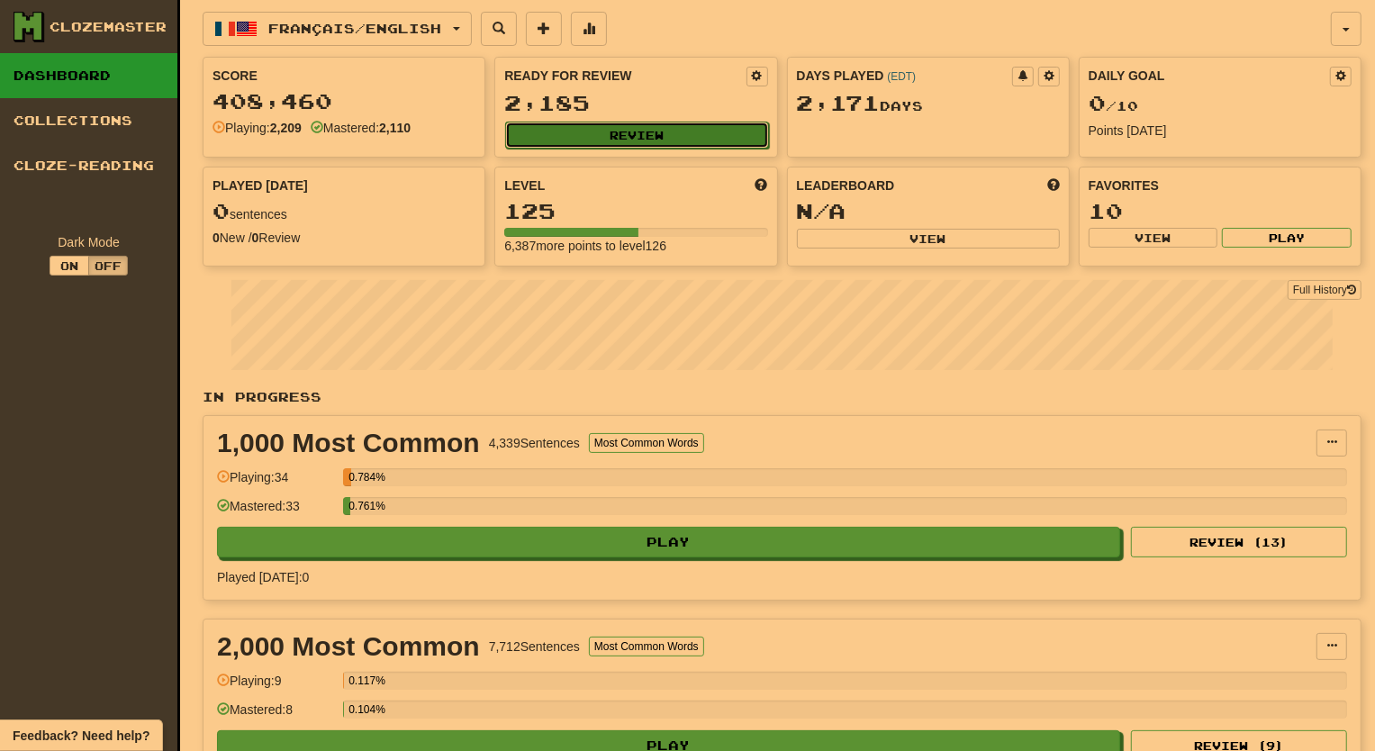
click at [700, 133] on button "Review" at bounding box center [636, 135] width 263 height 27
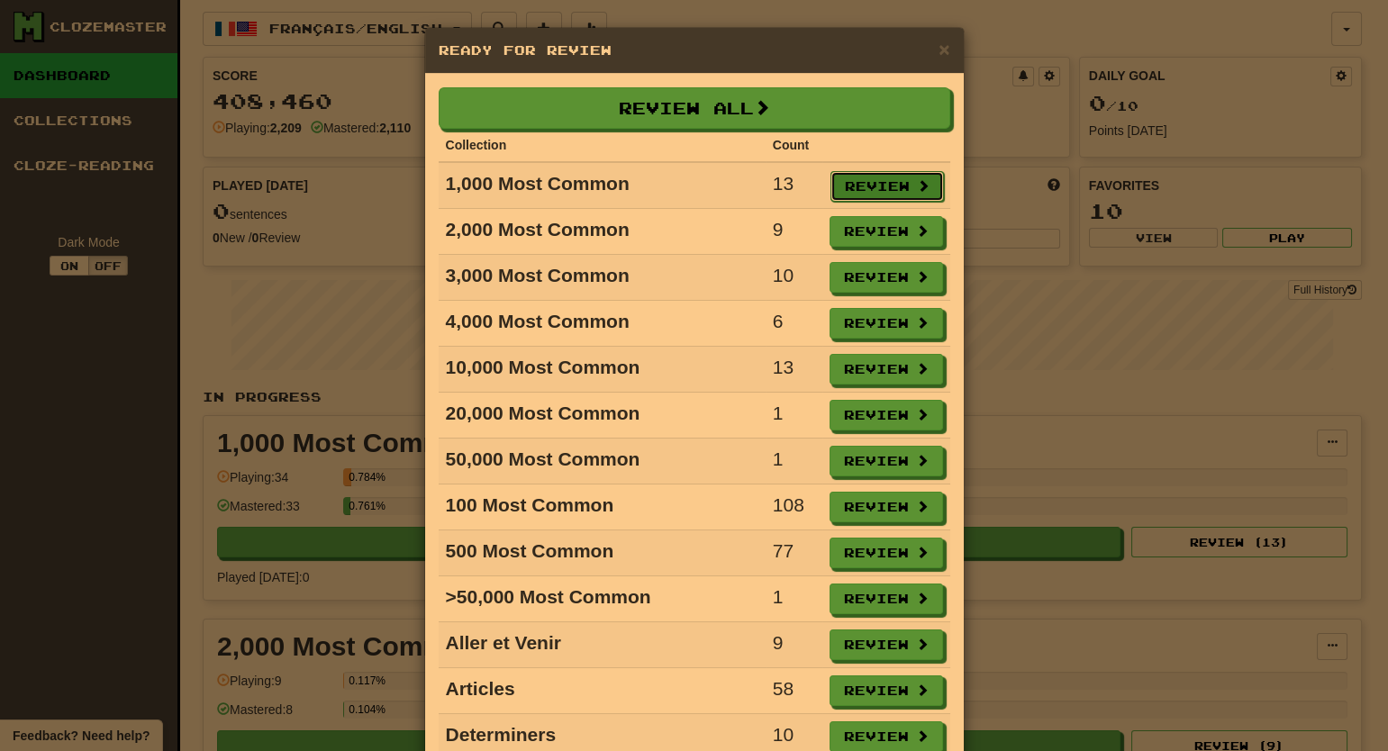
click at [864, 195] on button "Review" at bounding box center [887, 186] width 113 height 31
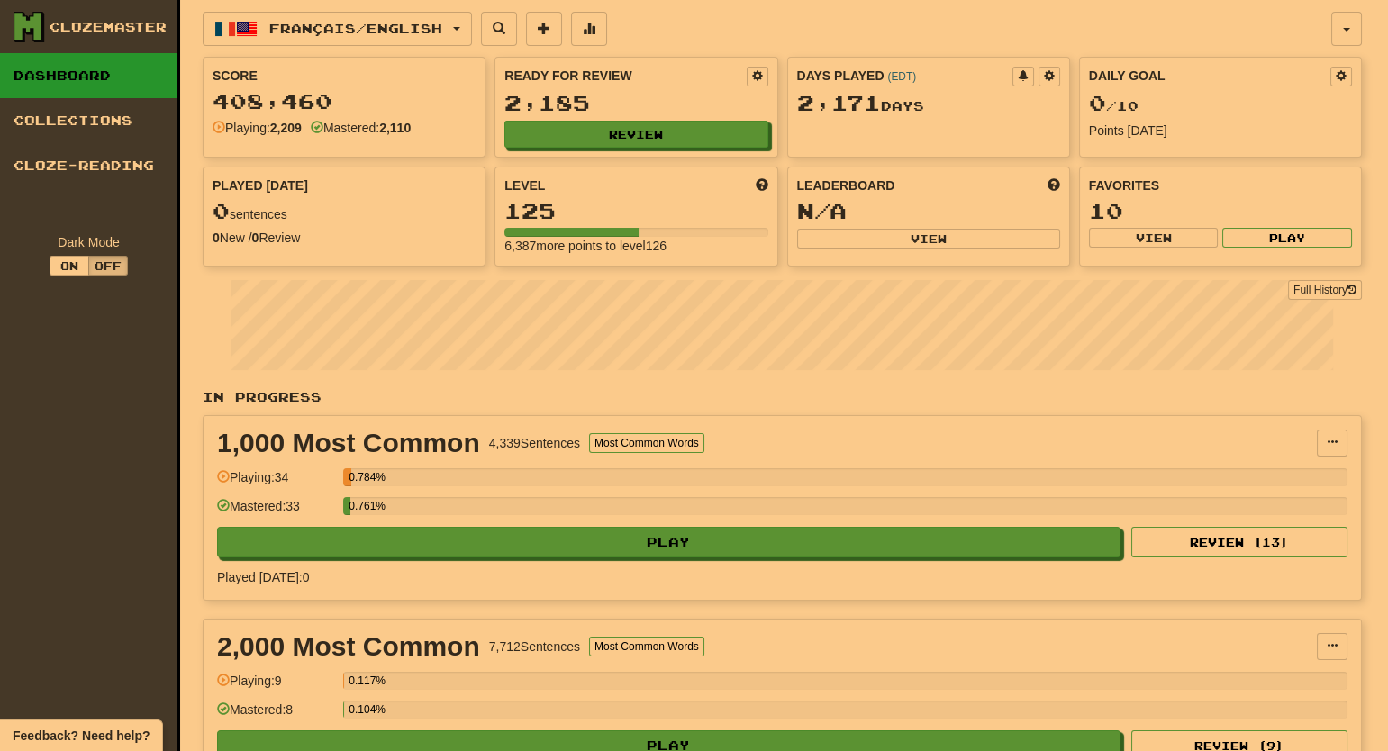
select select "**"
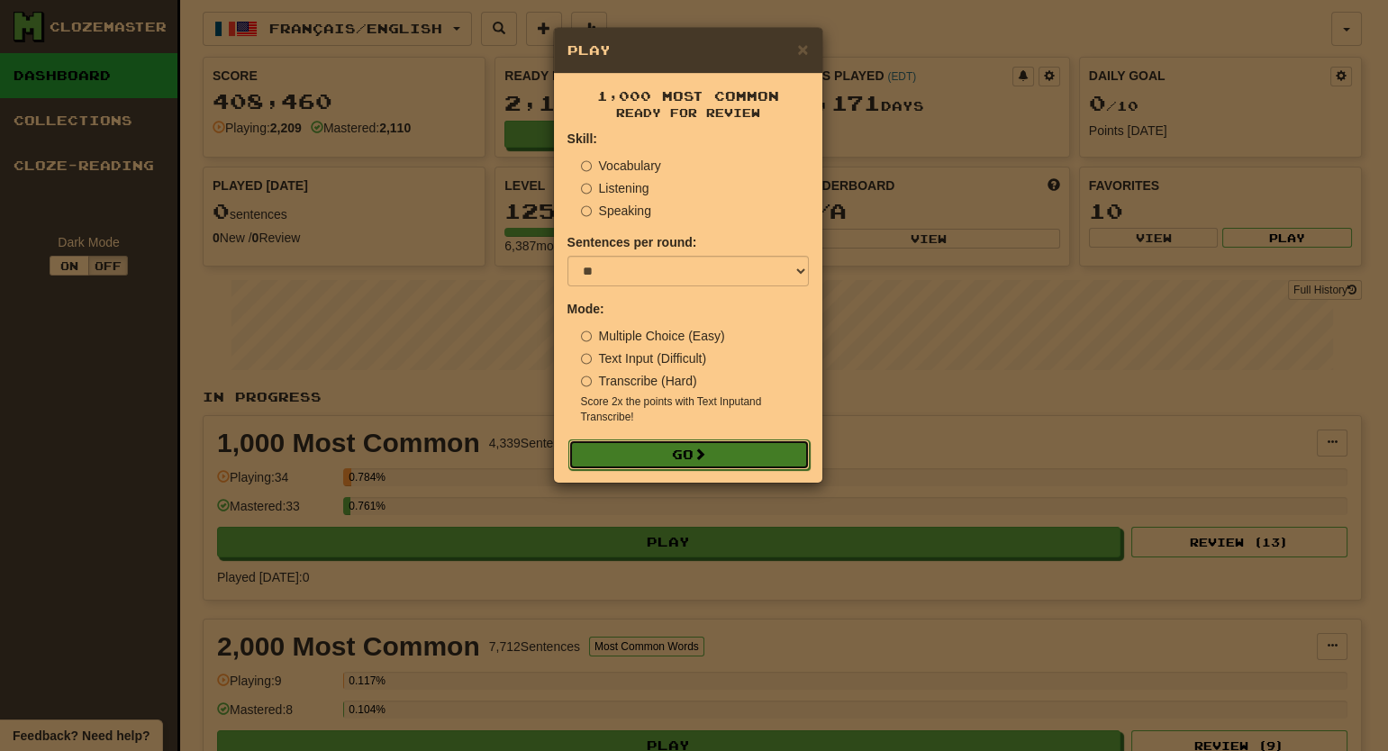
click at [701, 443] on button "Go" at bounding box center [688, 455] width 241 height 31
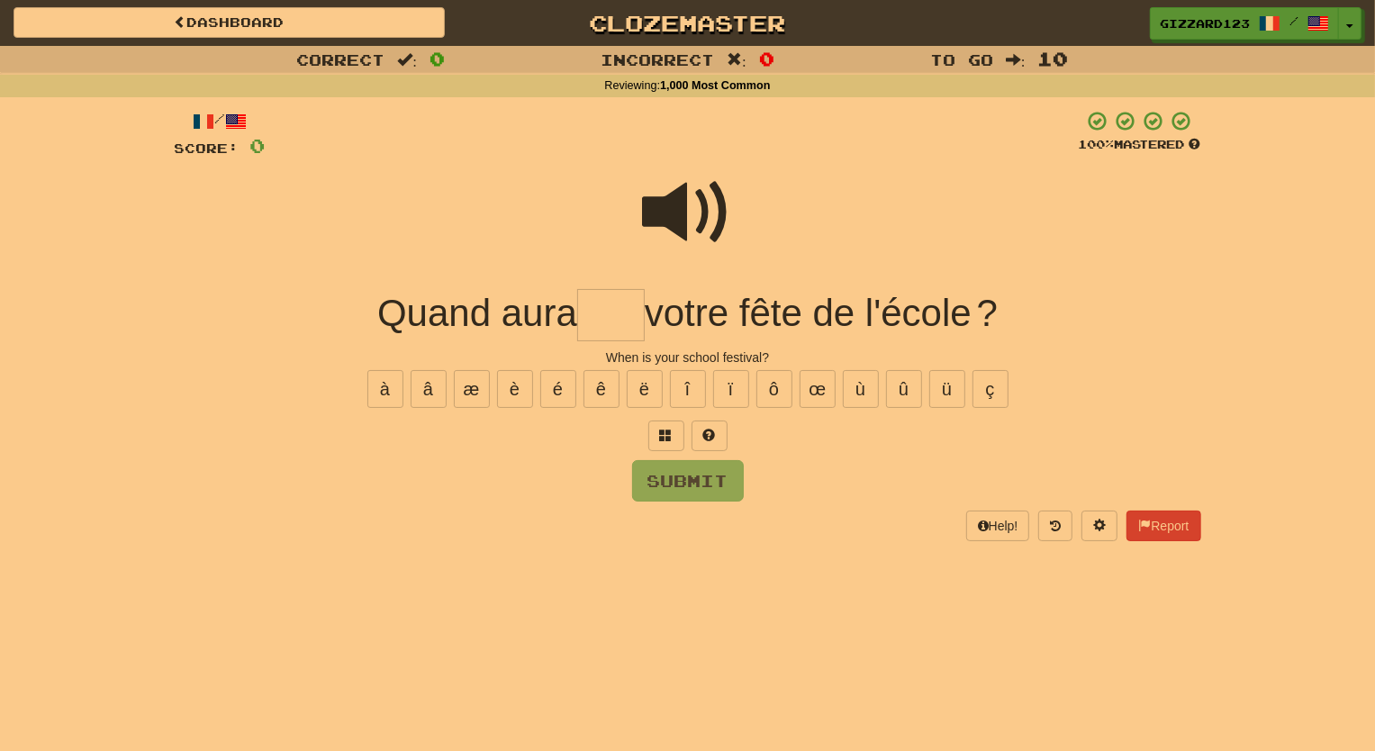
drag, startPoint x: 597, startPoint y: 316, endPoint x: 644, endPoint y: 254, distance: 77.8
click at [602, 313] on input "text" at bounding box center [611, 315] width 68 height 53
click at [671, 223] on span at bounding box center [688, 213] width 90 height 90
click at [601, 322] on input "text" at bounding box center [611, 315] width 68 height 53
type input "****"
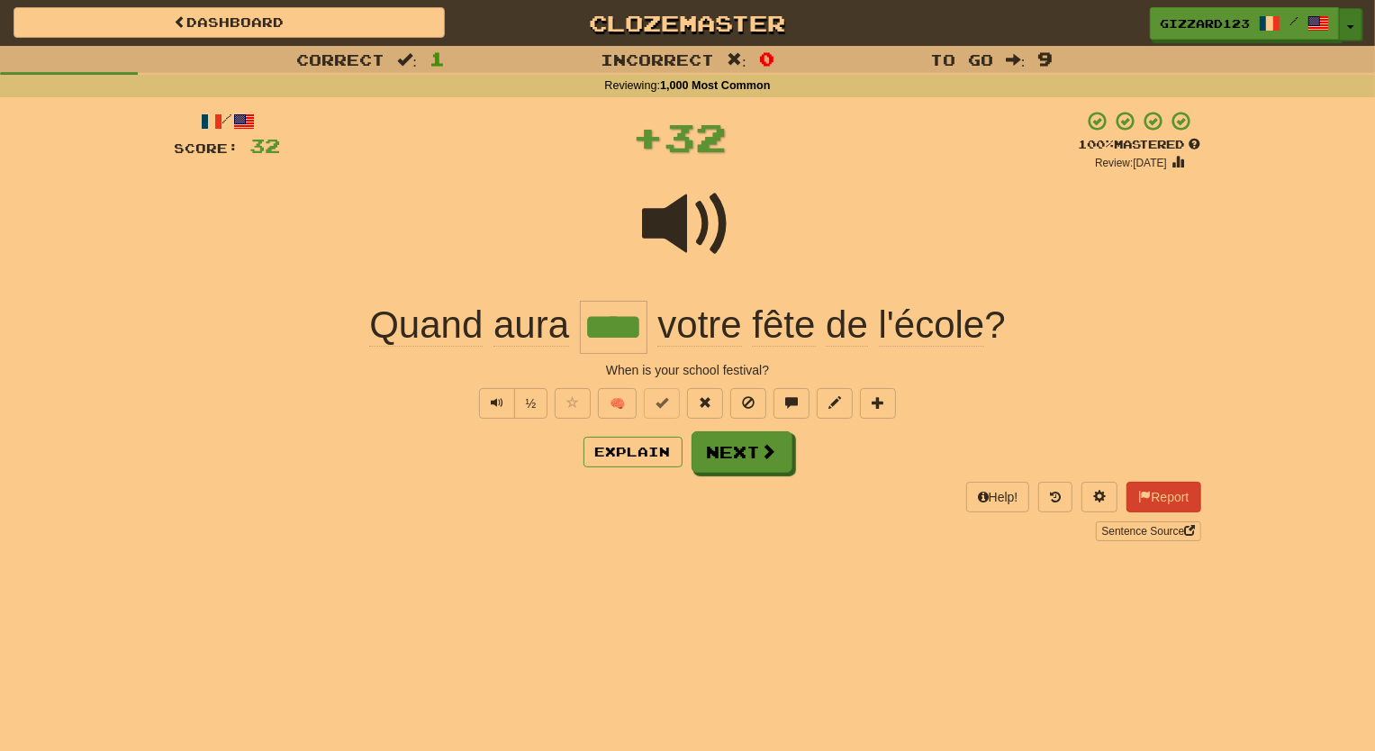
click at [1350, 25] on span "button" at bounding box center [1351, 27] width 7 height 4
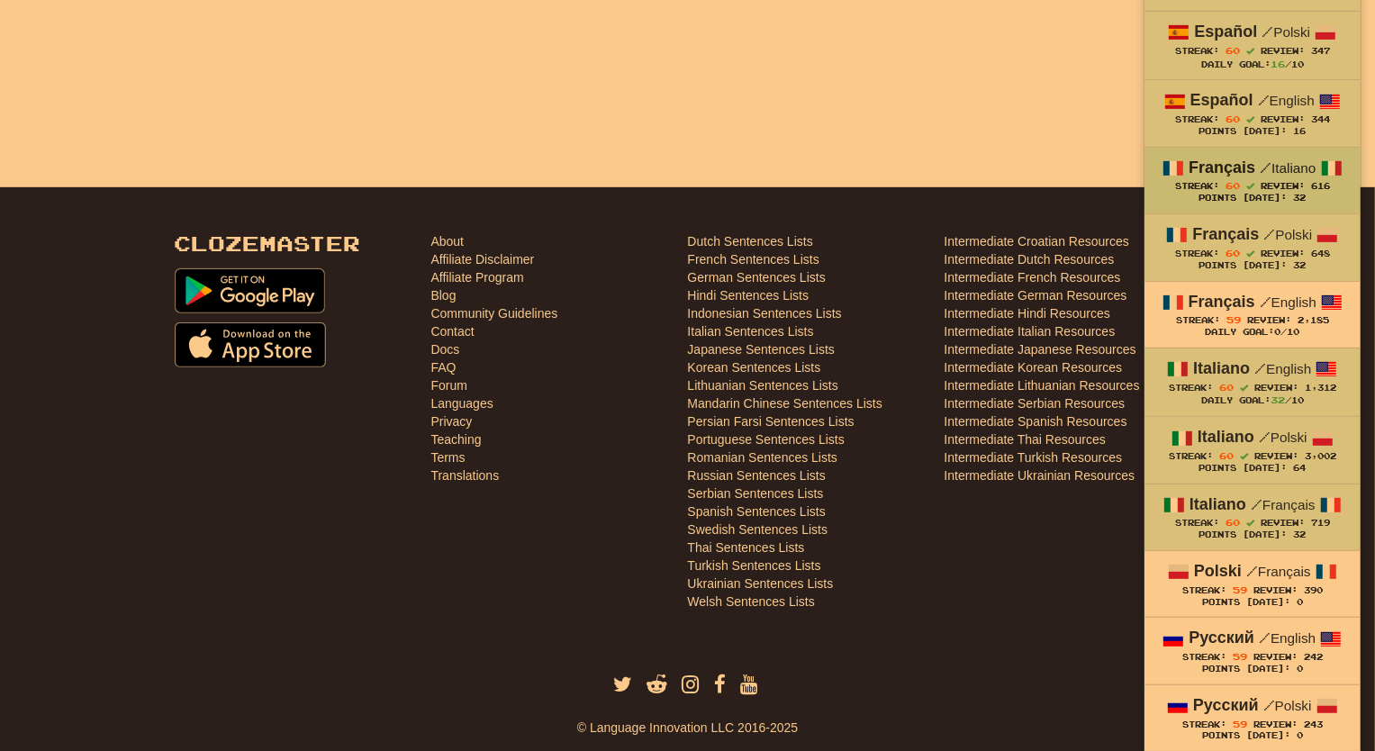
scroll to position [727, 0]
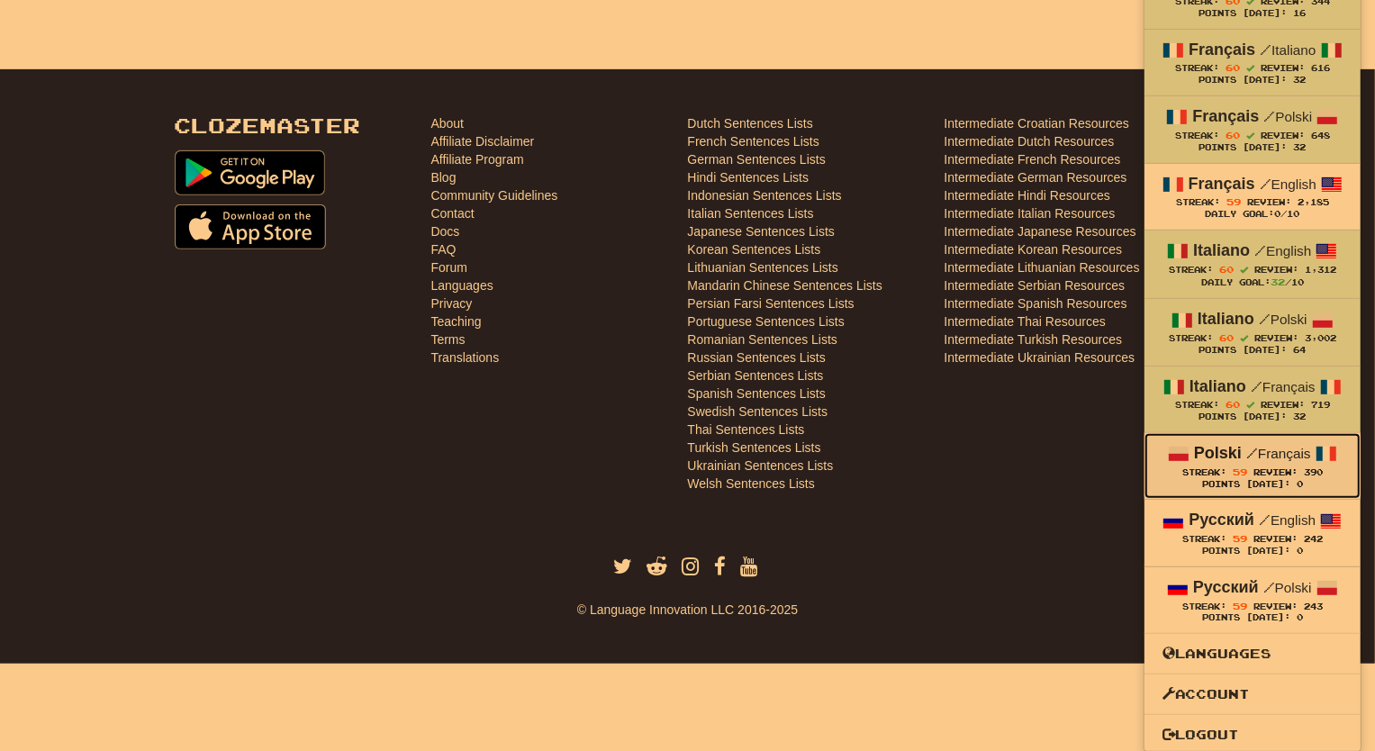
click at [1234, 456] on strong "Polski" at bounding box center [1218, 453] width 48 height 18
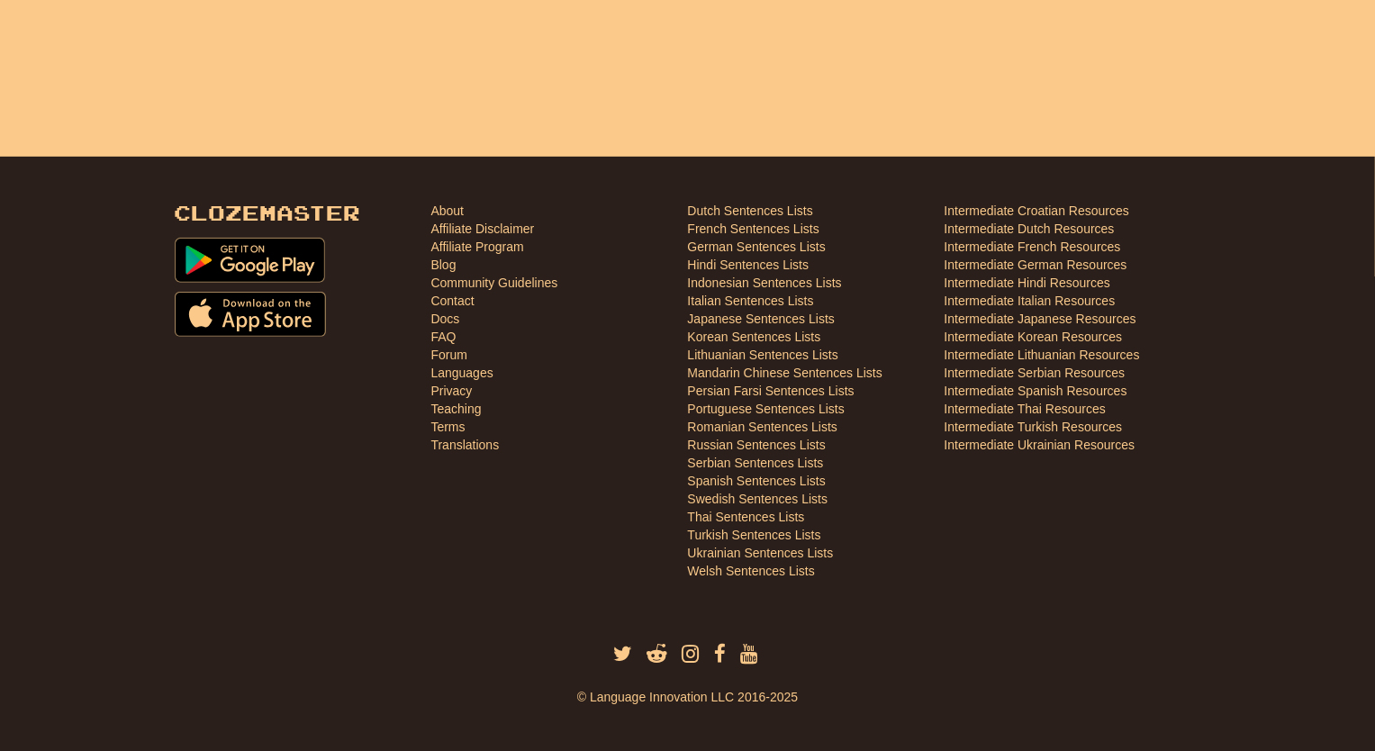
scroll to position [640, 0]
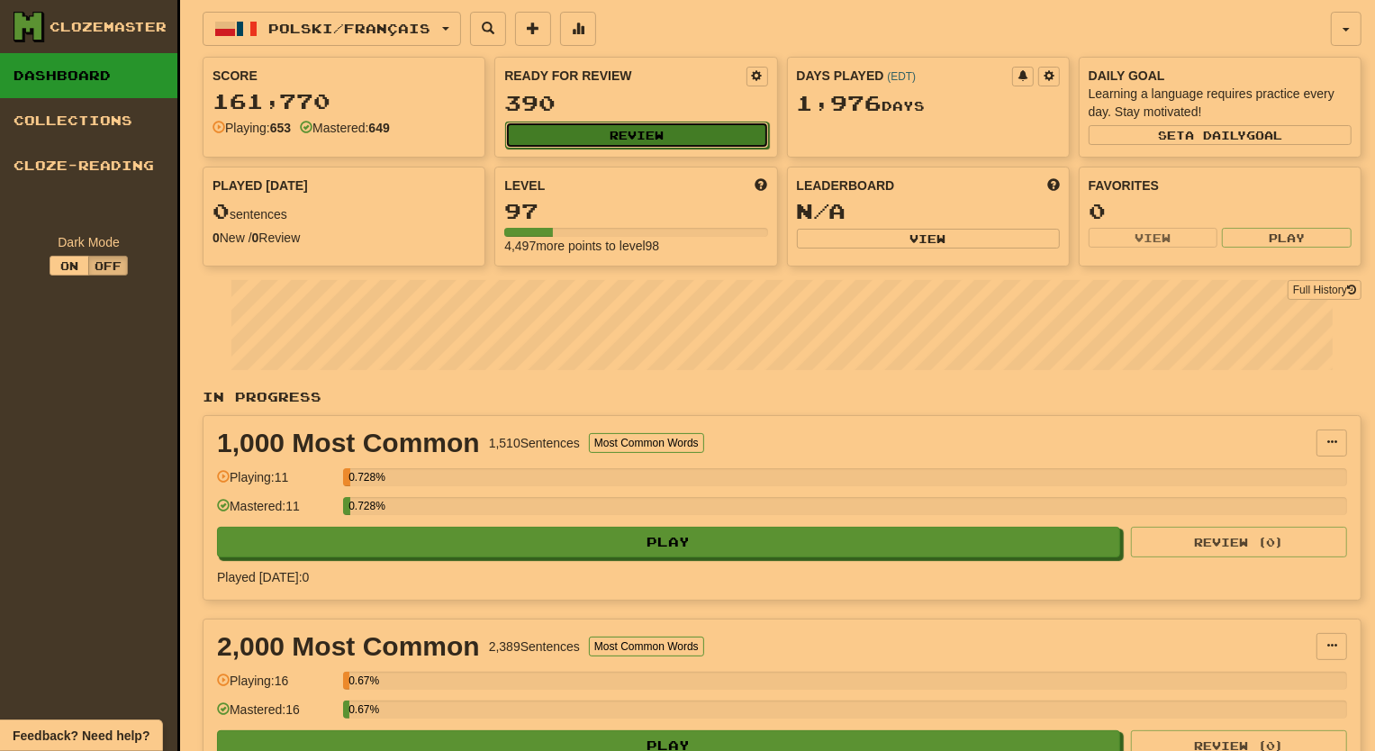
click at [634, 127] on button "Review" at bounding box center [636, 135] width 263 height 27
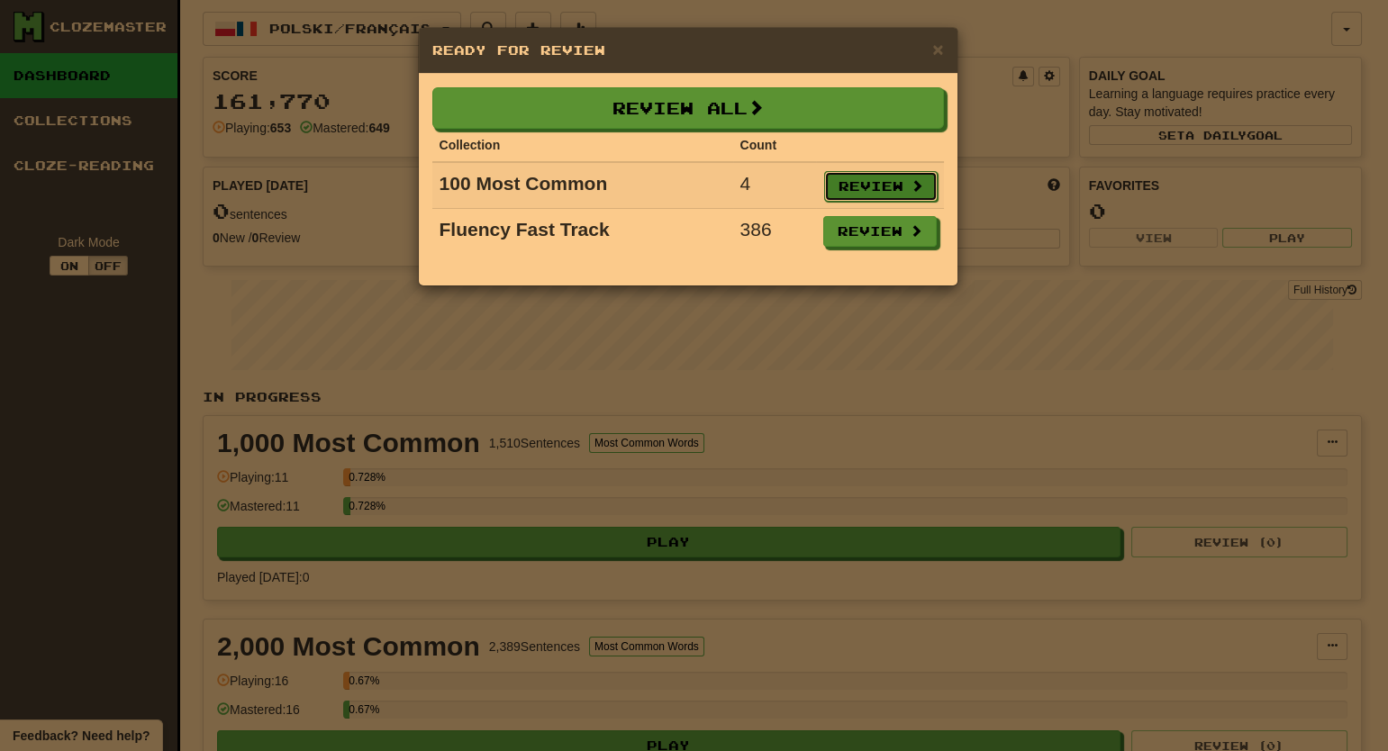
click at [900, 175] on button "Review" at bounding box center [880, 186] width 113 height 31
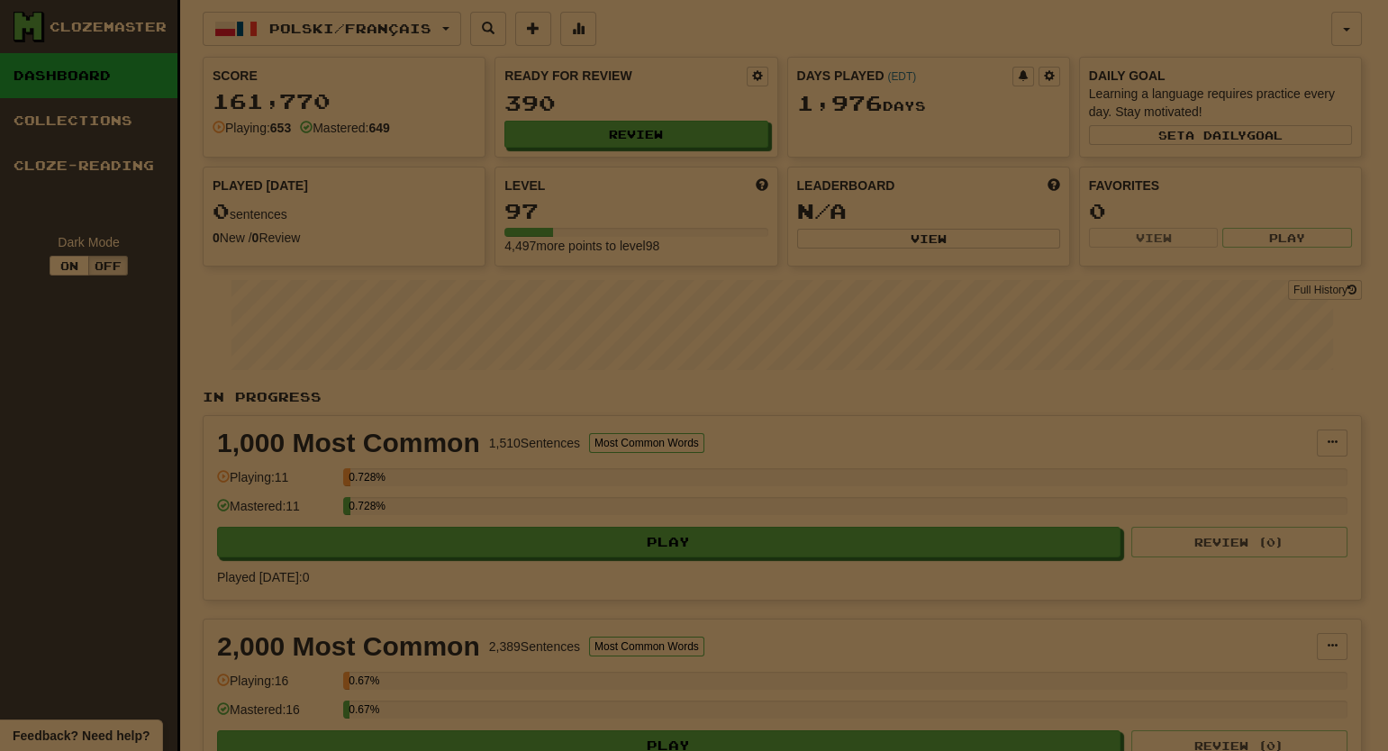
select select "**"
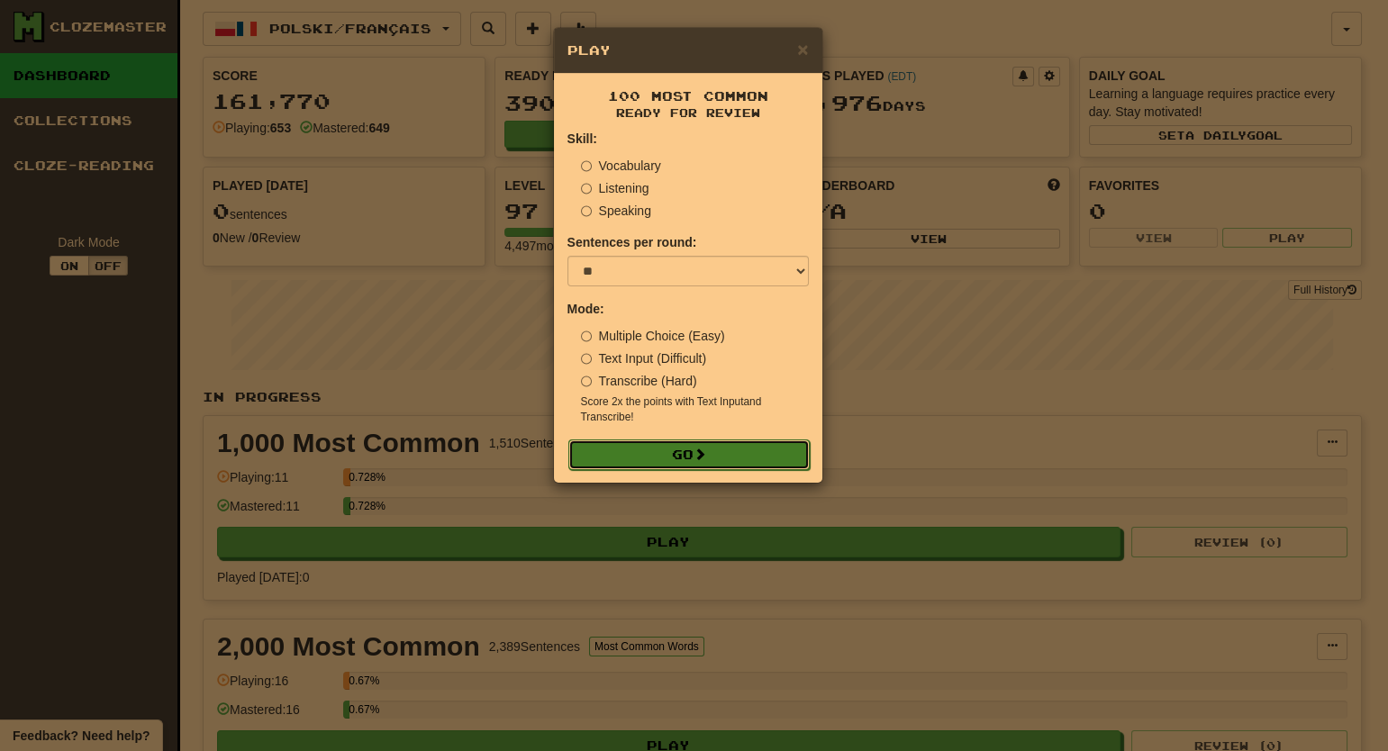
click at [674, 454] on button "Go" at bounding box center [688, 455] width 241 height 31
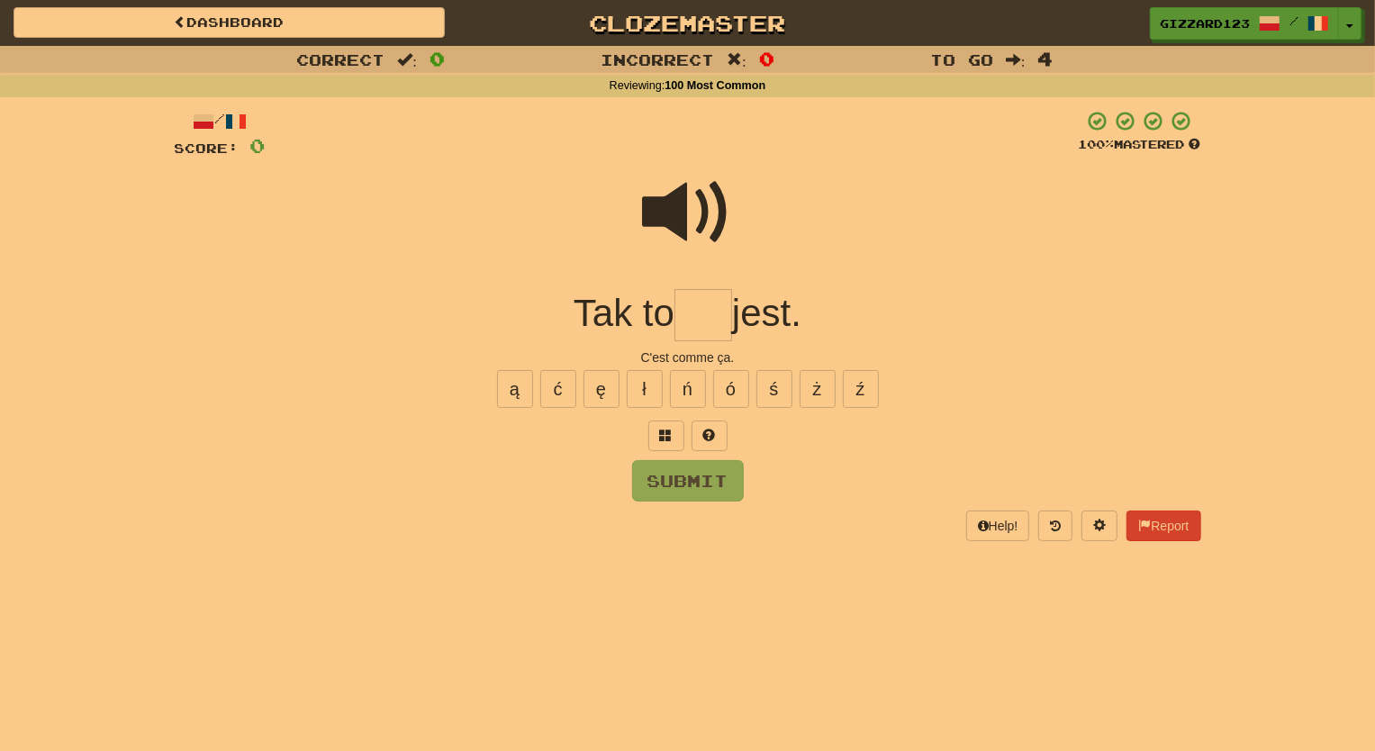
click at [696, 317] on input "text" at bounding box center [704, 315] width 58 height 53
type input "*"
click at [819, 377] on button "ż" at bounding box center [818, 389] width 36 height 38
type input "***"
click at [687, 481] on button "Submit" at bounding box center [689, 481] width 112 height 41
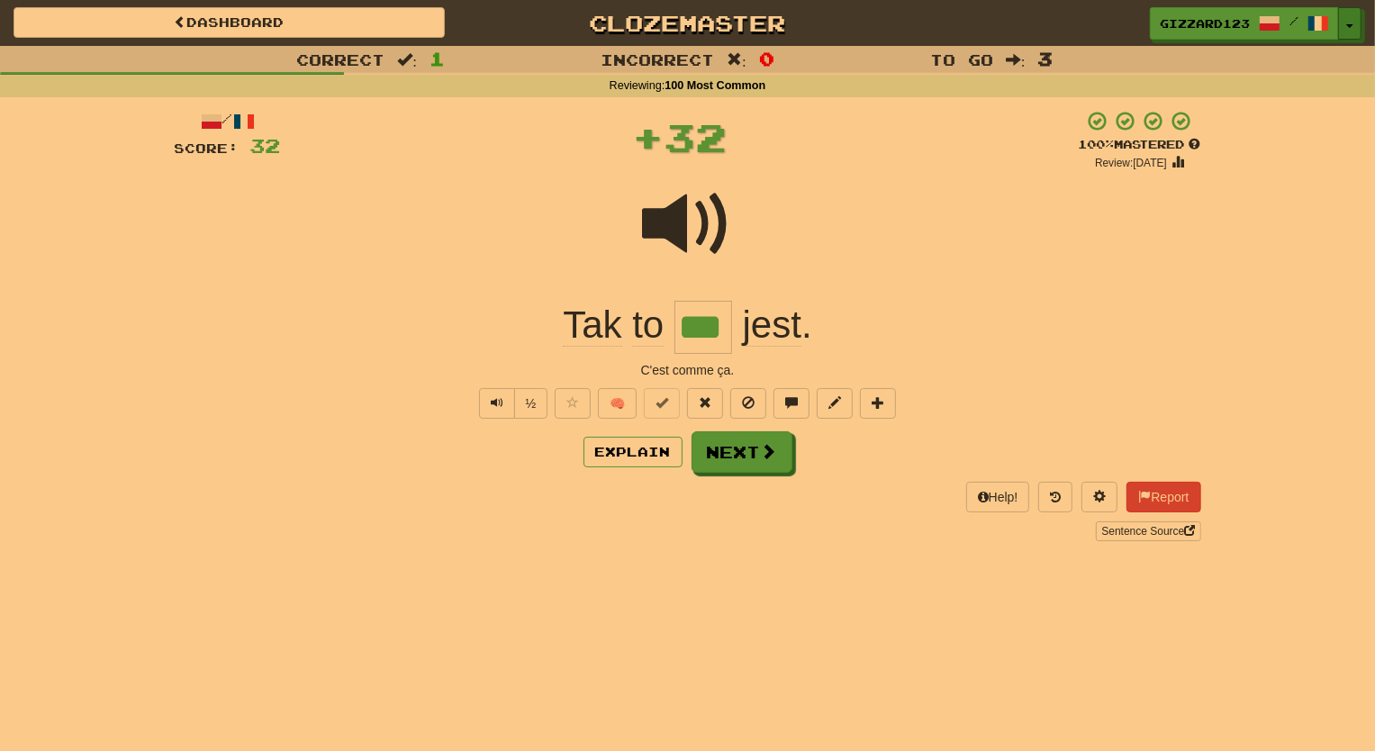
drag, startPoint x: 1348, startPoint y: 20, endPoint x: 1353, endPoint y: 68, distance: 48.8
click at [1349, 20] on button "Toggle Dropdown" at bounding box center [1350, 23] width 23 height 32
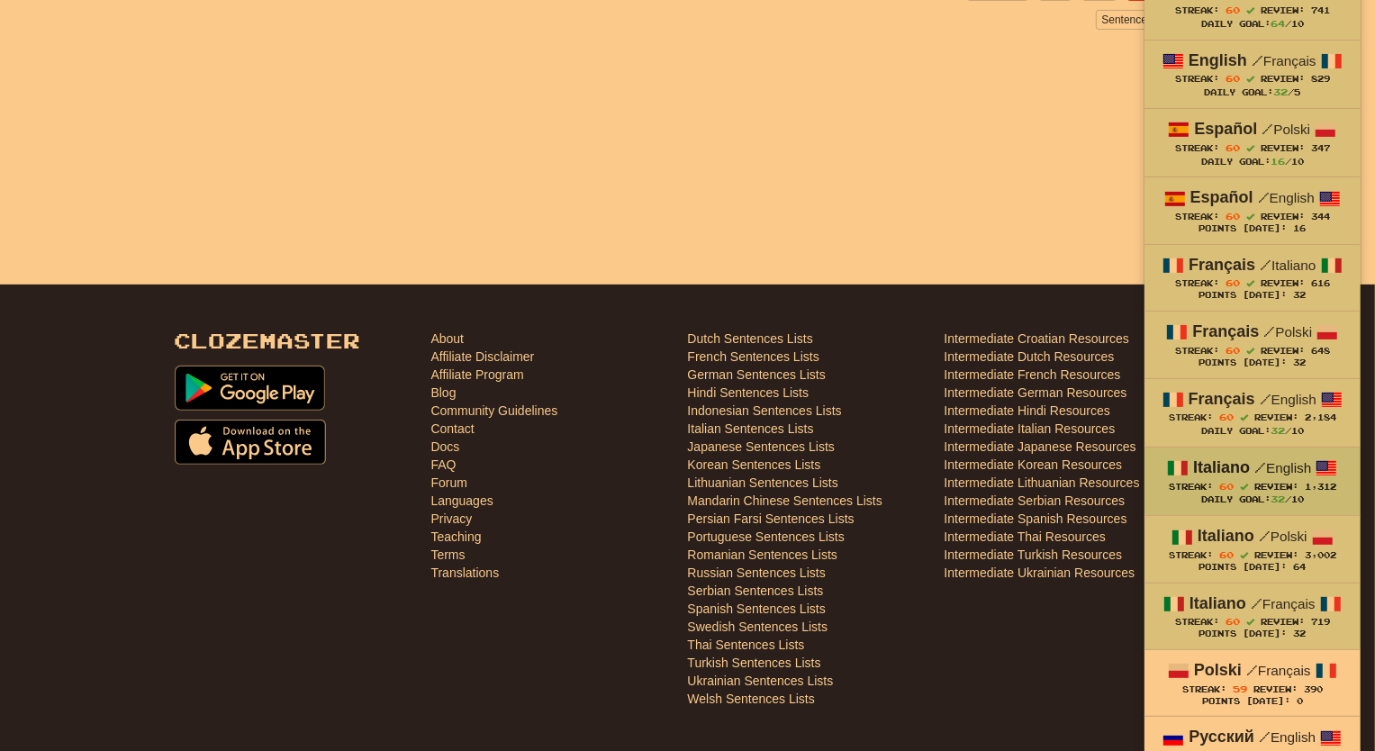
scroll to position [546, 0]
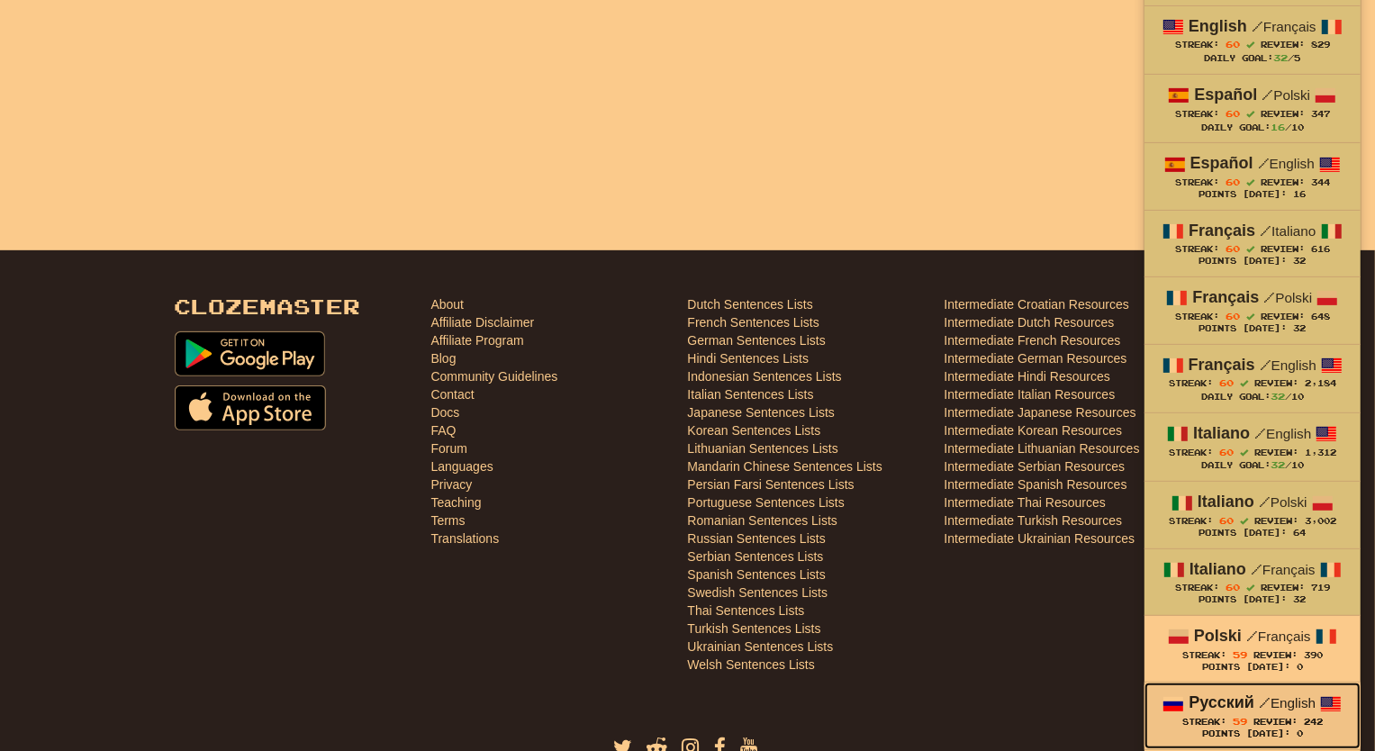
click at [1259, 709] on span "/" at bounding box center [1265, 702] width 12 height 16
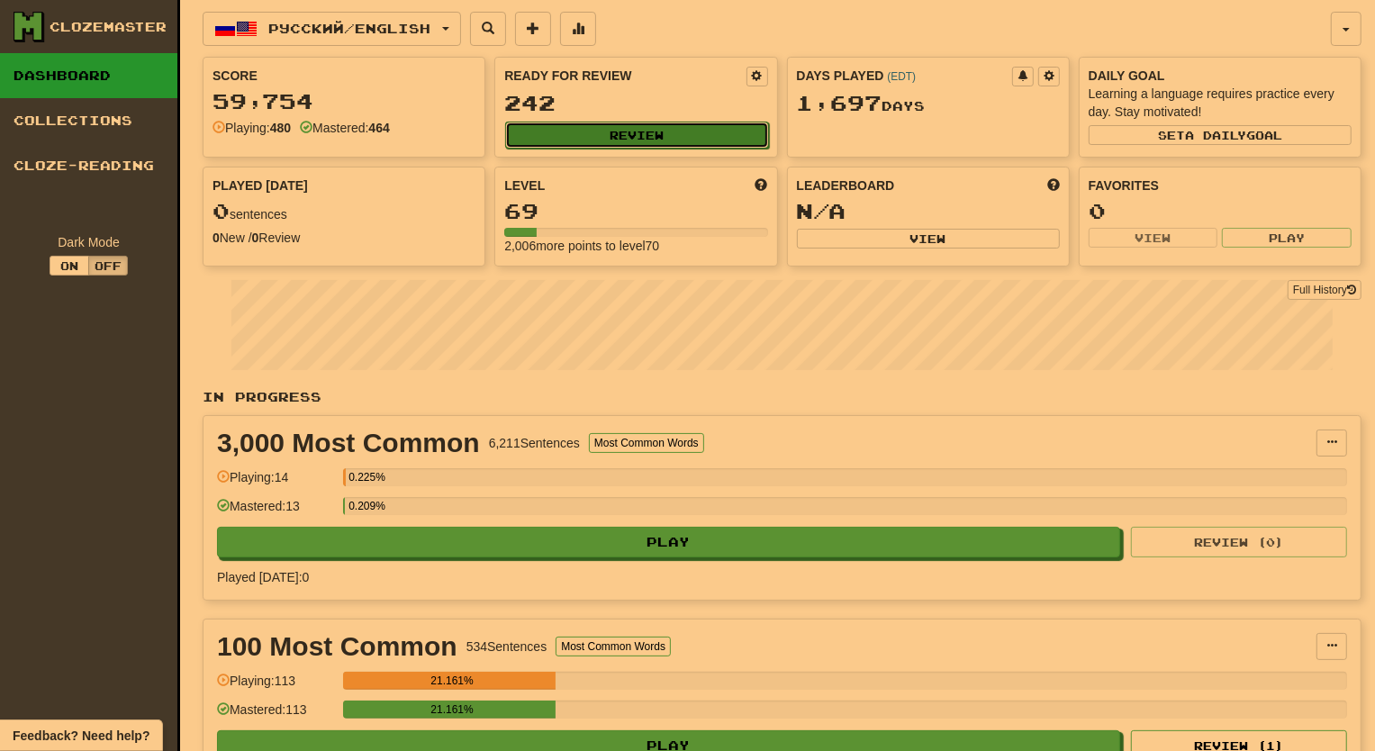
click at [688, 135] on button "Review" at bounding box center [636, 135] width 263 height 27
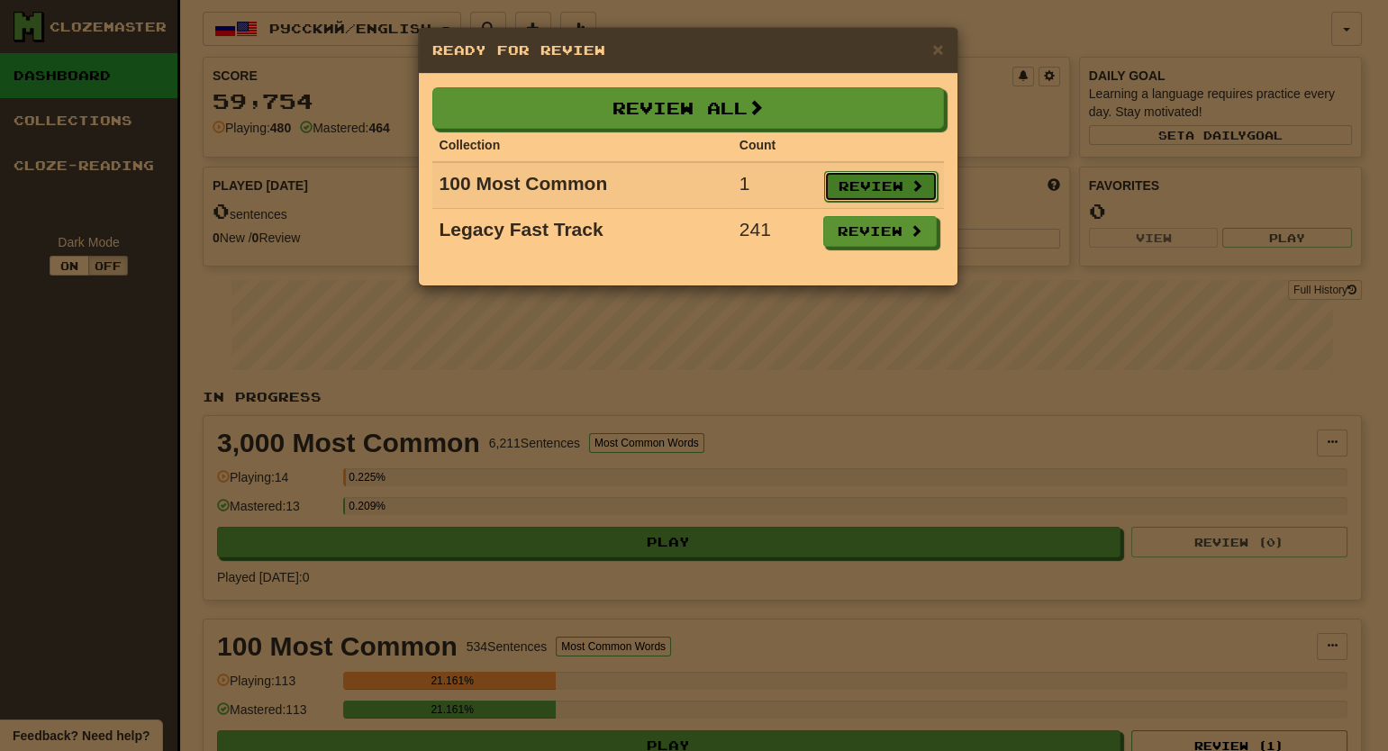
click at [898, 181] on button "Review" at bounding box center [880, 186] width 113 height 31
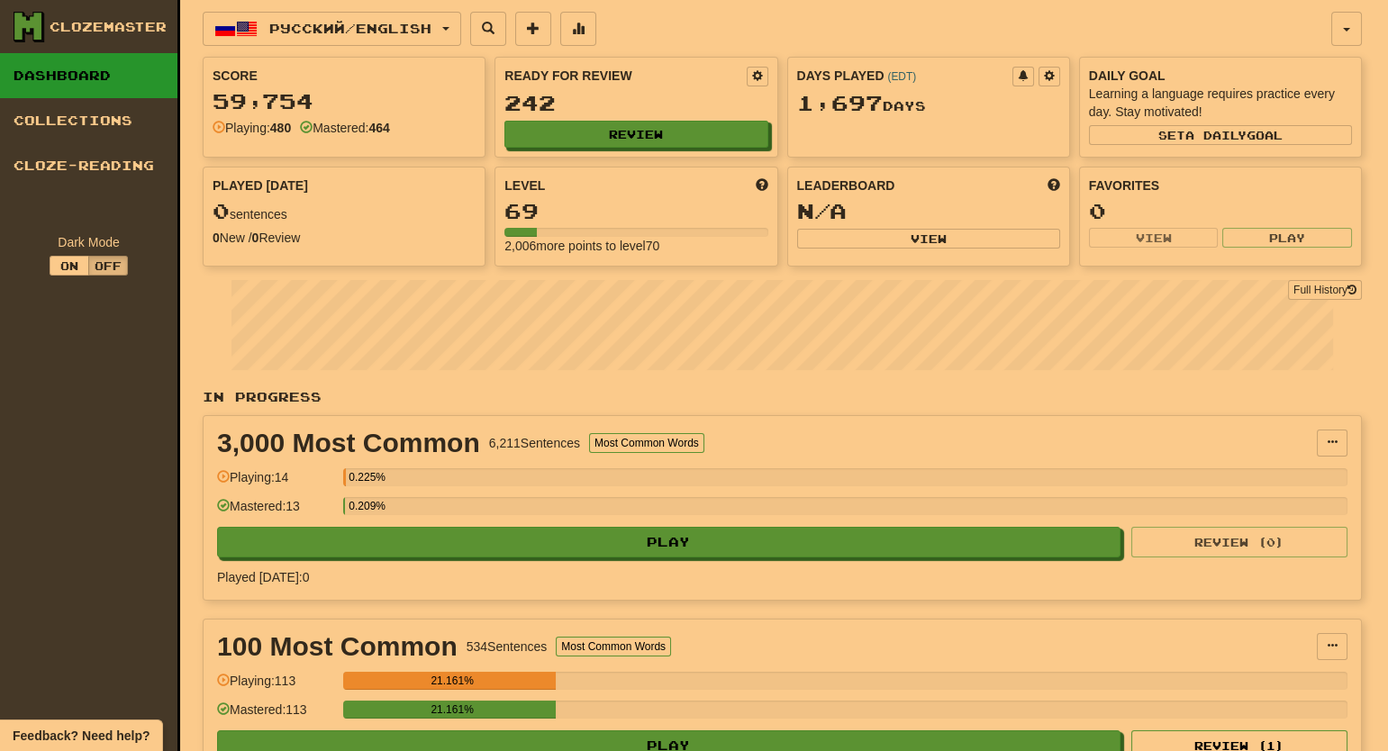
select select "**"
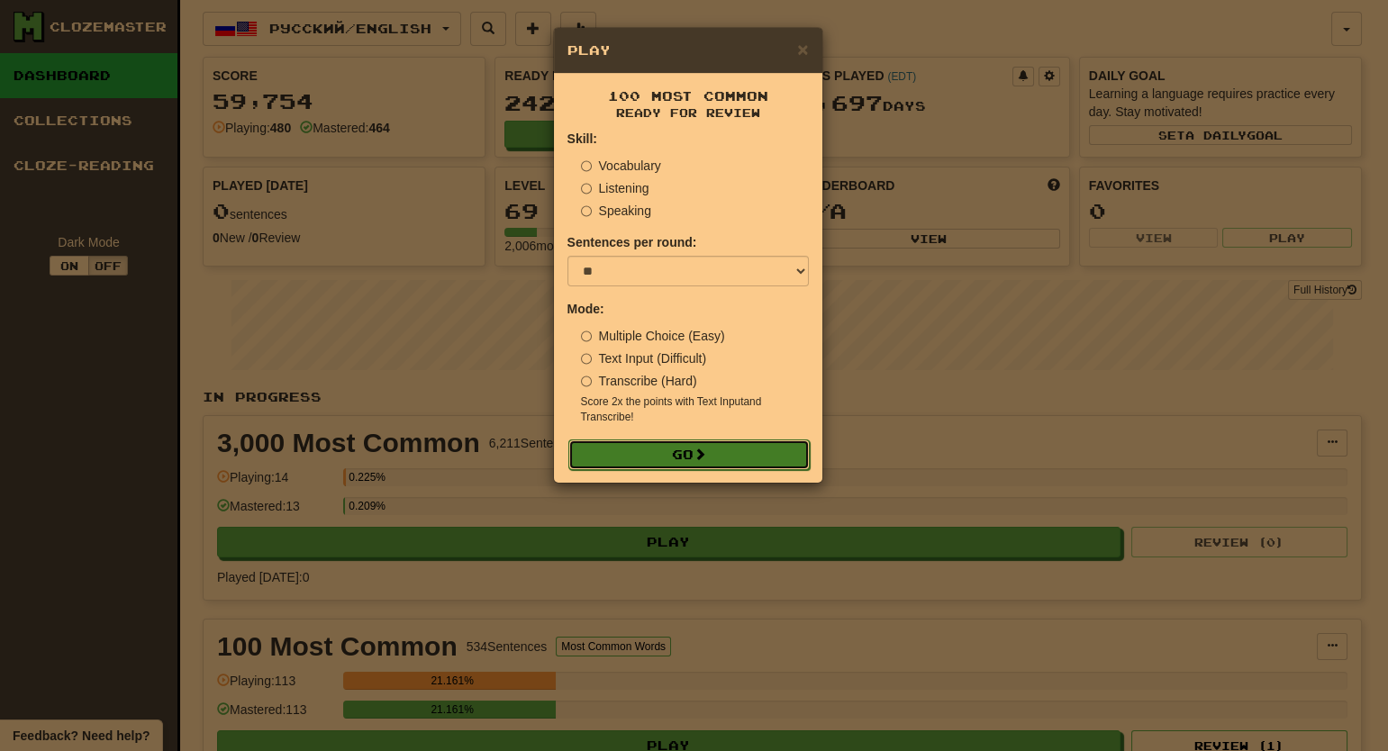
click at [688, 449] on button "Go" at bounding box center [688, 455] width 241 height 31
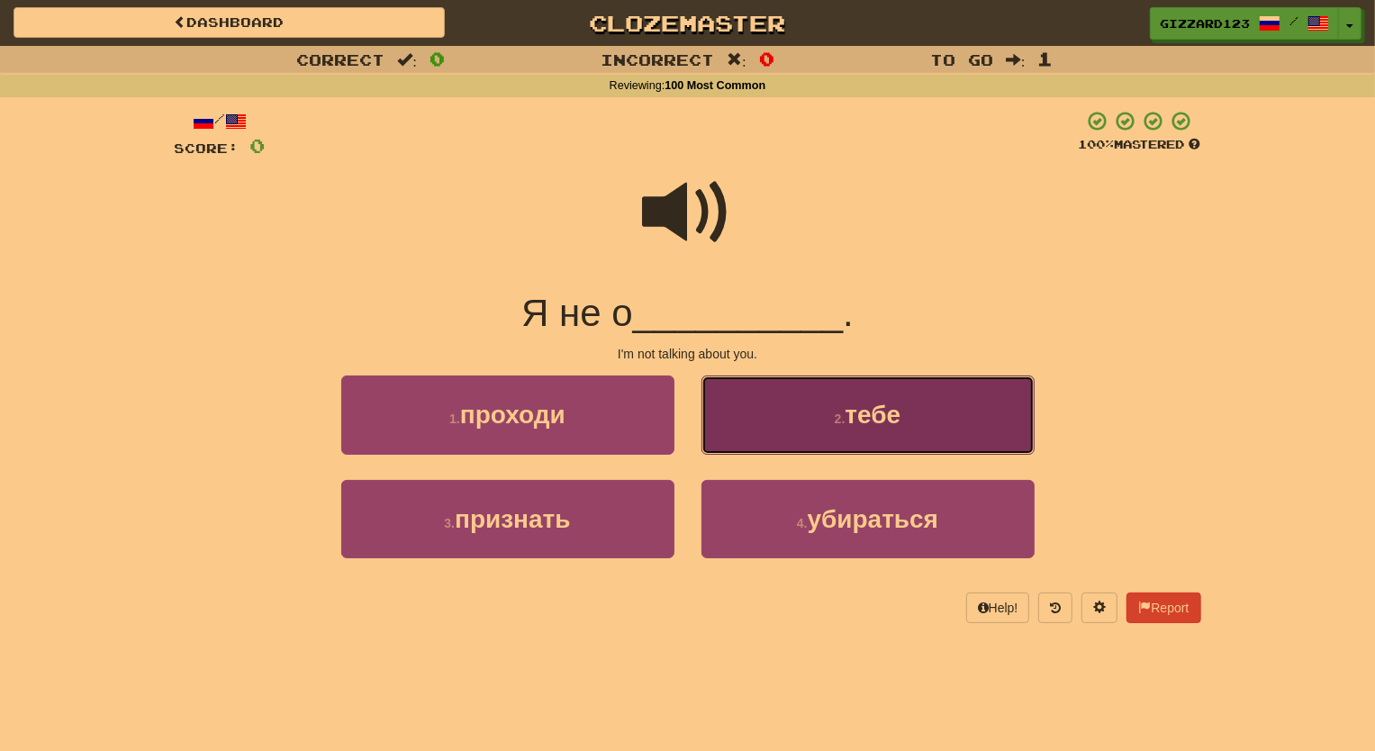
click at [840, 434] on button "2 . тебе" at bounding box center [868, 415] width 333 height 78
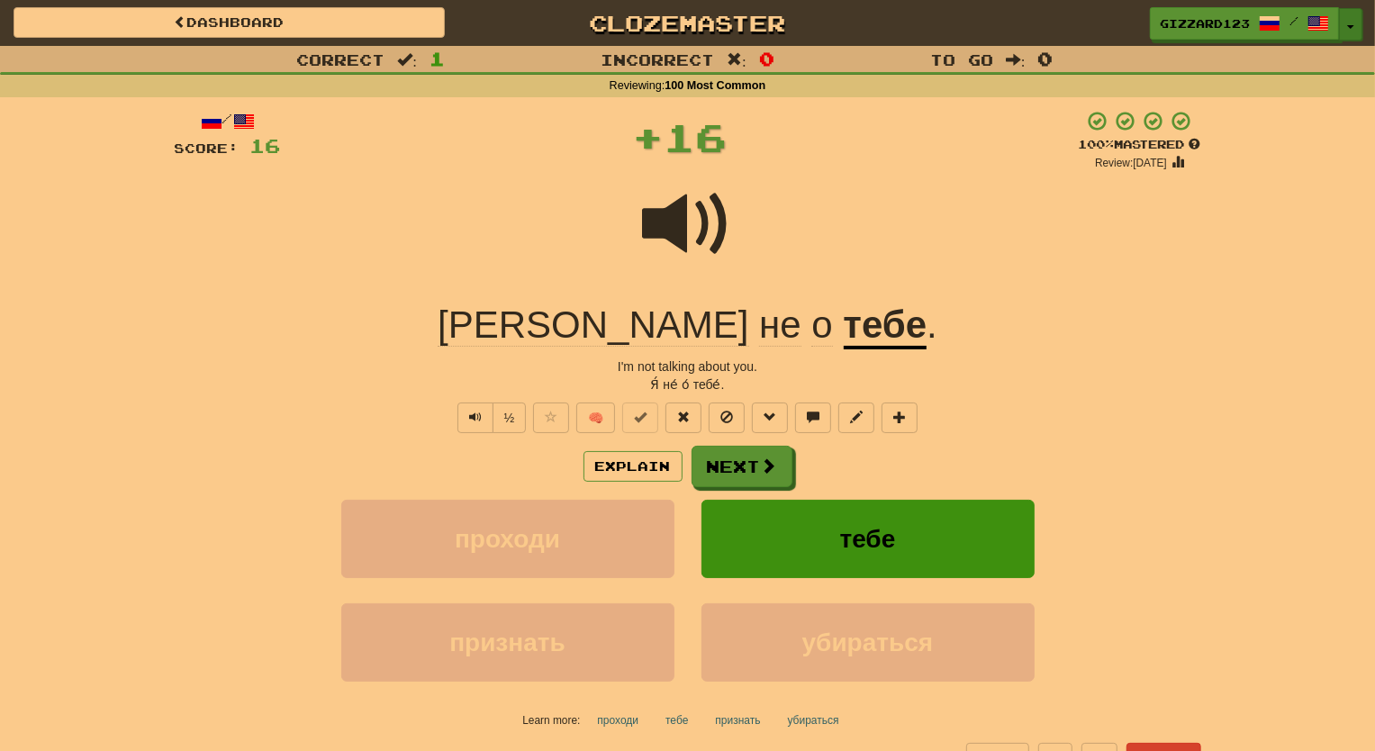
click at [1350, 29] on button "Toggle Dropdown" at bounding box center [1350, 24] width 23 height 32
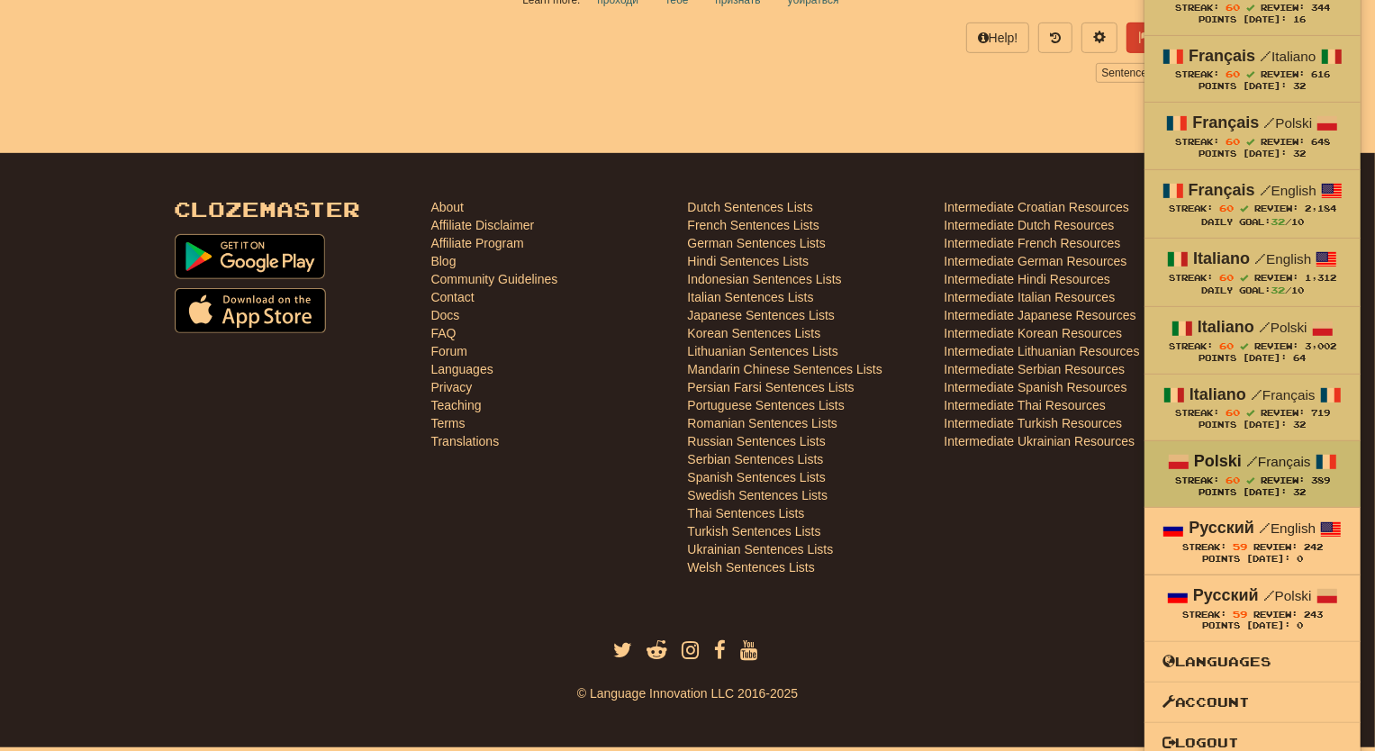
scroll to position [728, 0]
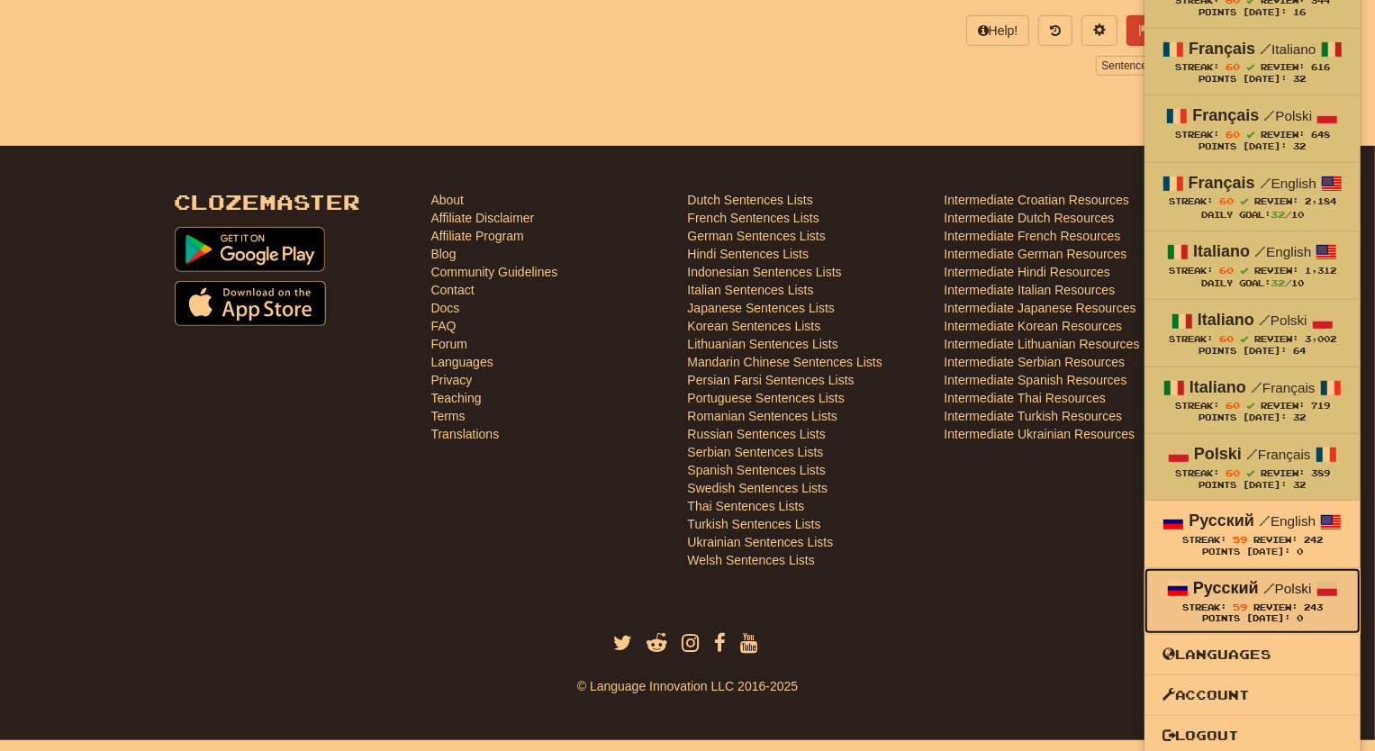
click at [1270, 588] on span "/" at bounding box center [1270, 588] width 12 height 16
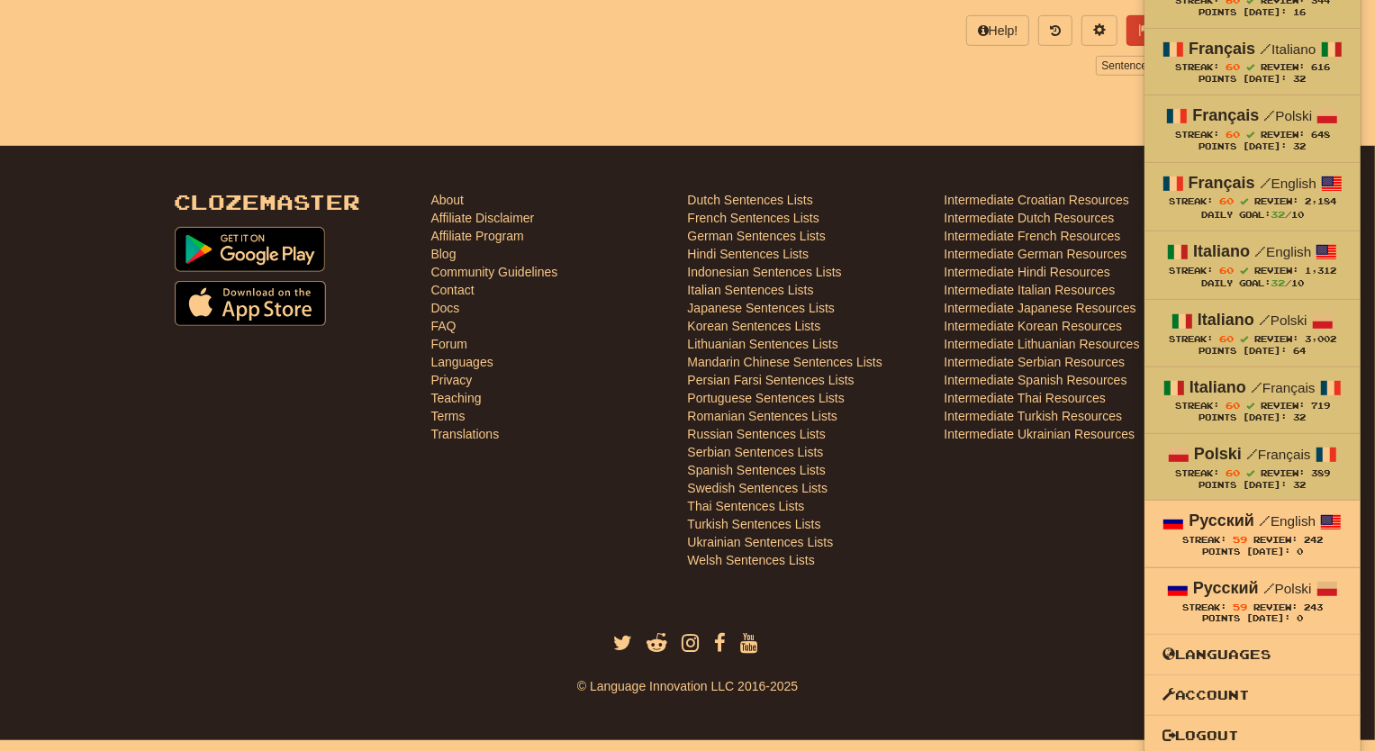
scroll to position [715, 0]
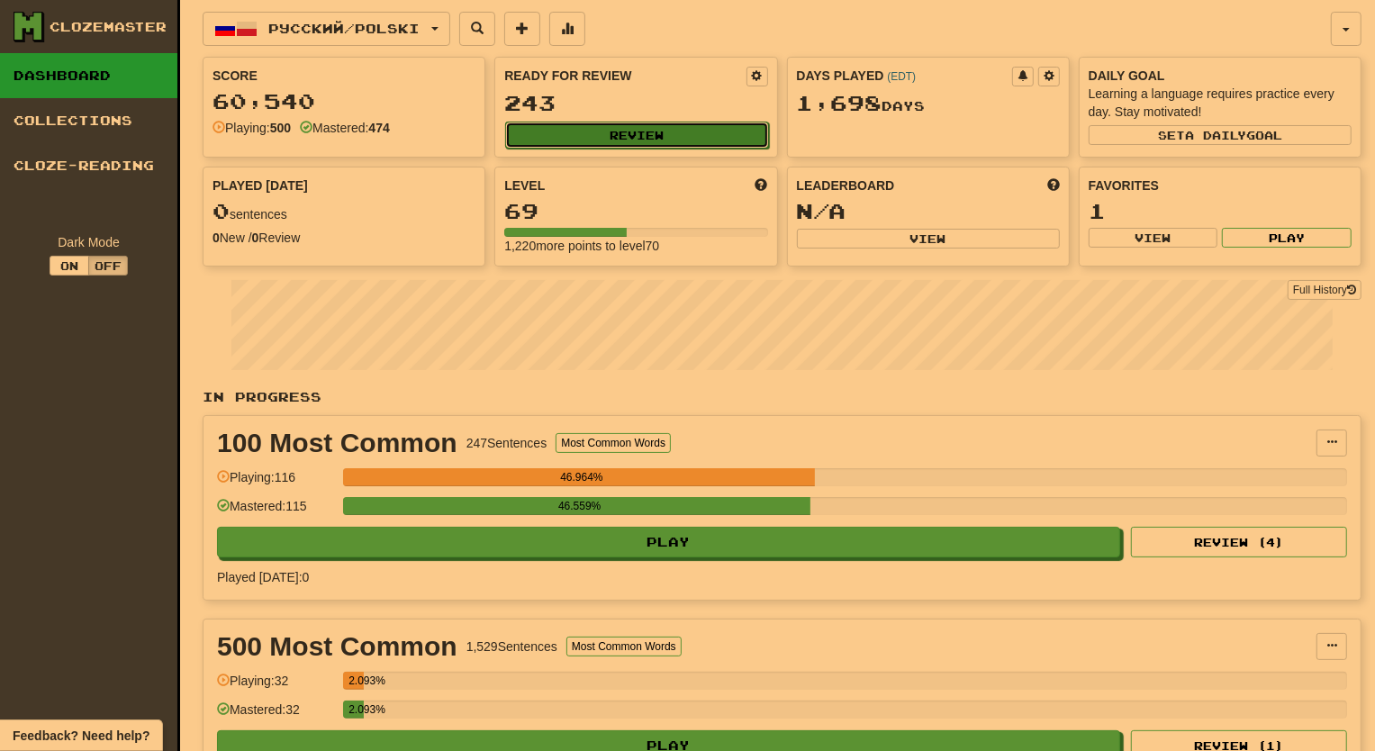
click at [694, 128] on button "Review" at bounding box center [636, 135] width 263 height 27
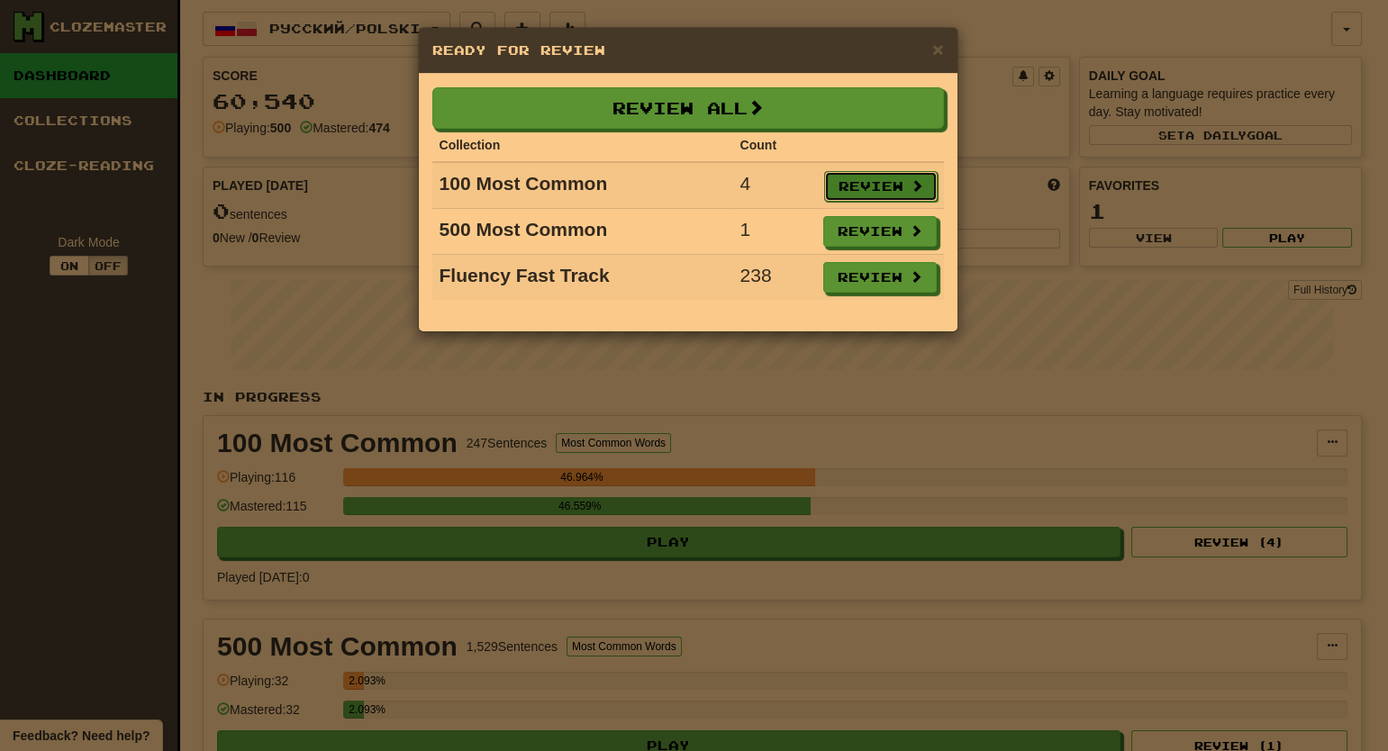
click at [839, 194] on button "Review" at bounding box center [880, 186] width 113 height 31
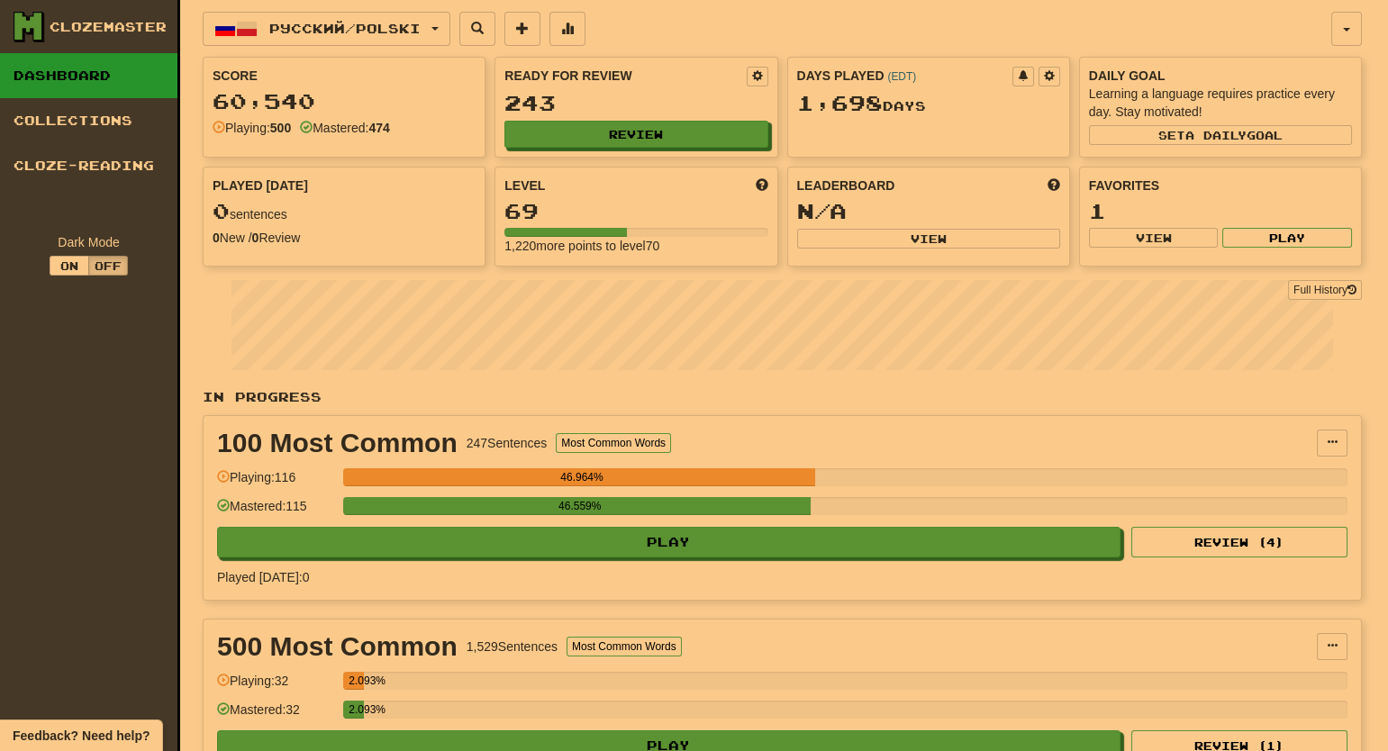
select select "**"
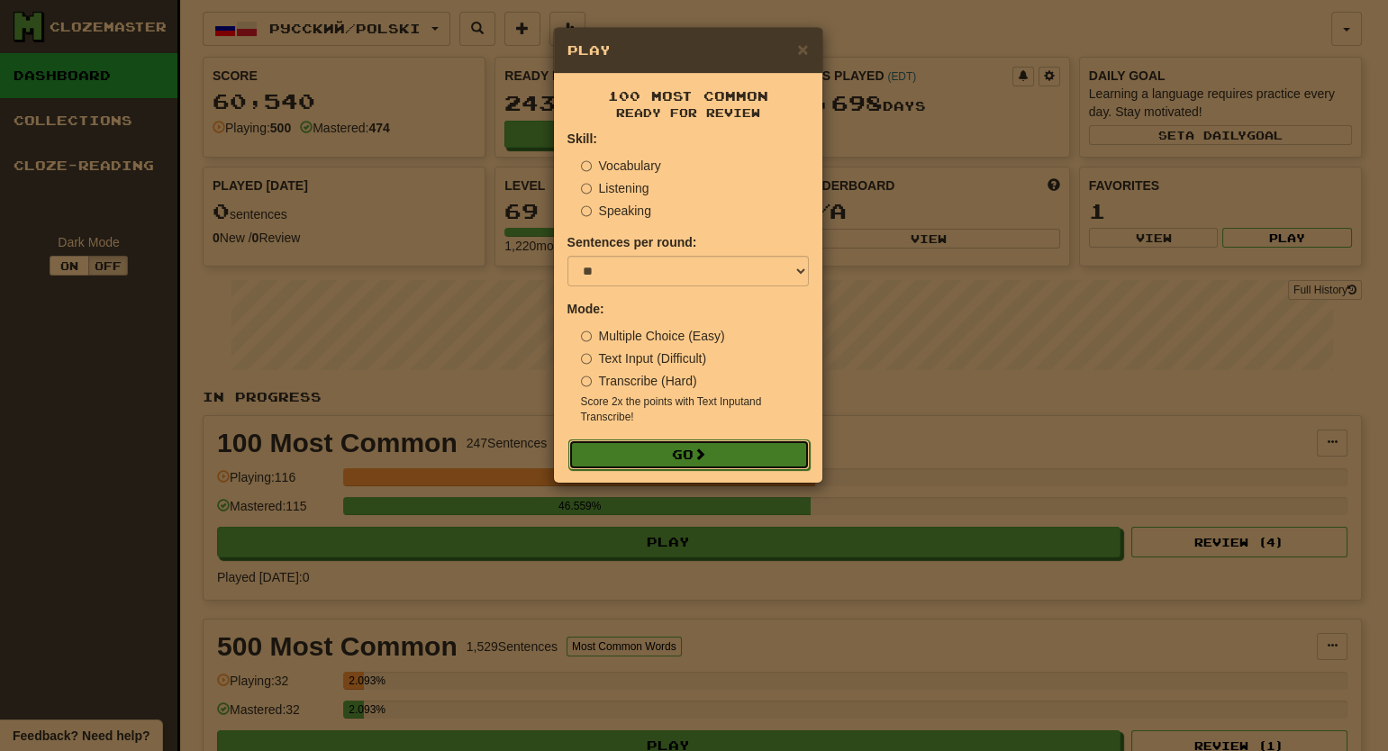
click at [698, 456] on span at bounding box center [700, 454] width 13 height 13
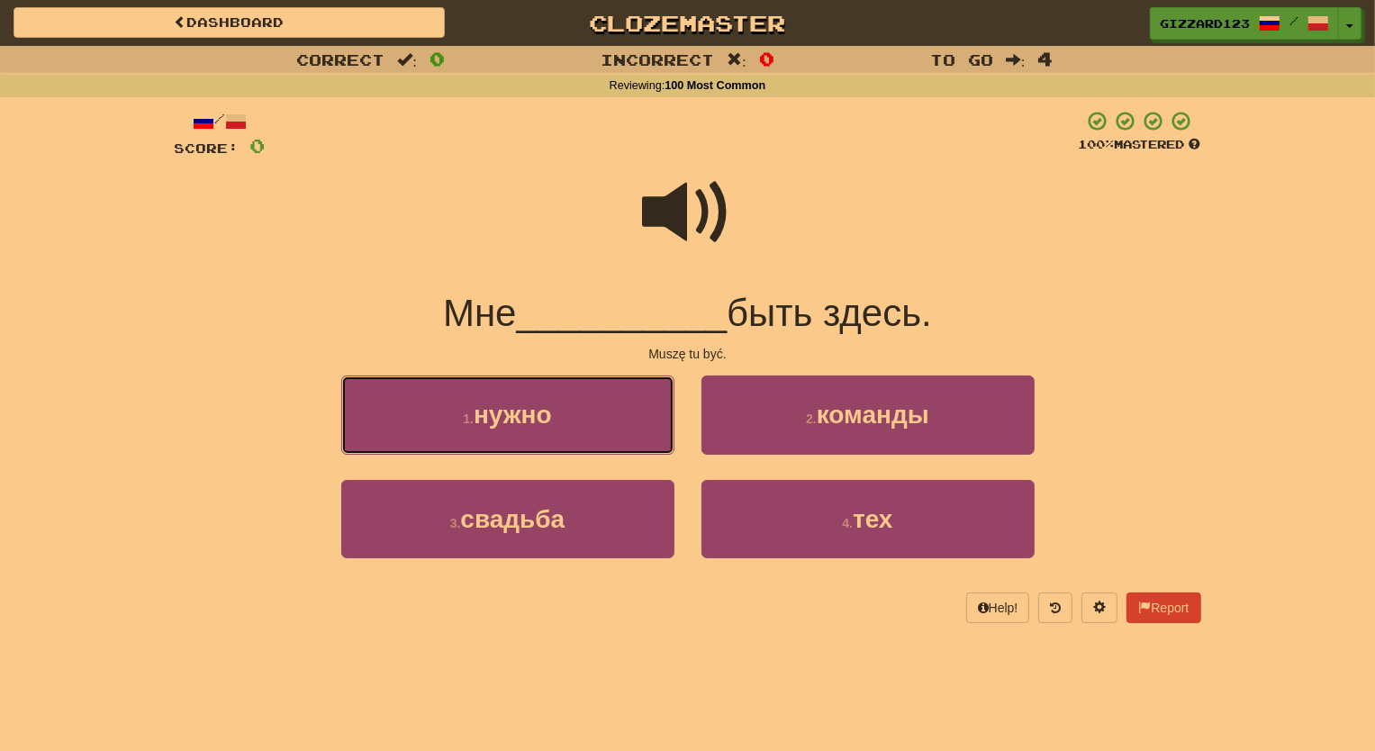
click at [552, 424] on span "нужно" at bounding box center [513, 415] width 78 height 28
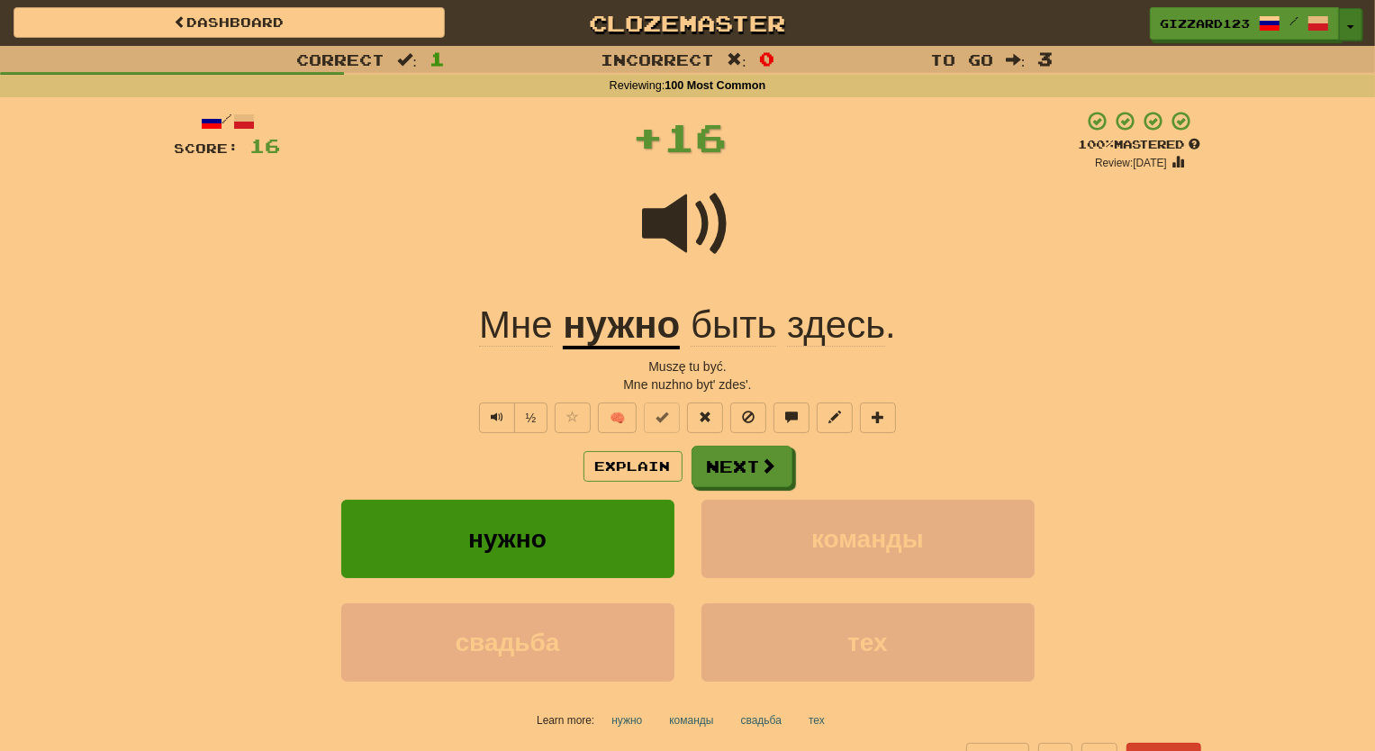
click at [1353, 25] on button "Toggle Dropdown" at bounding box center [1350, 24] width 23 height 32
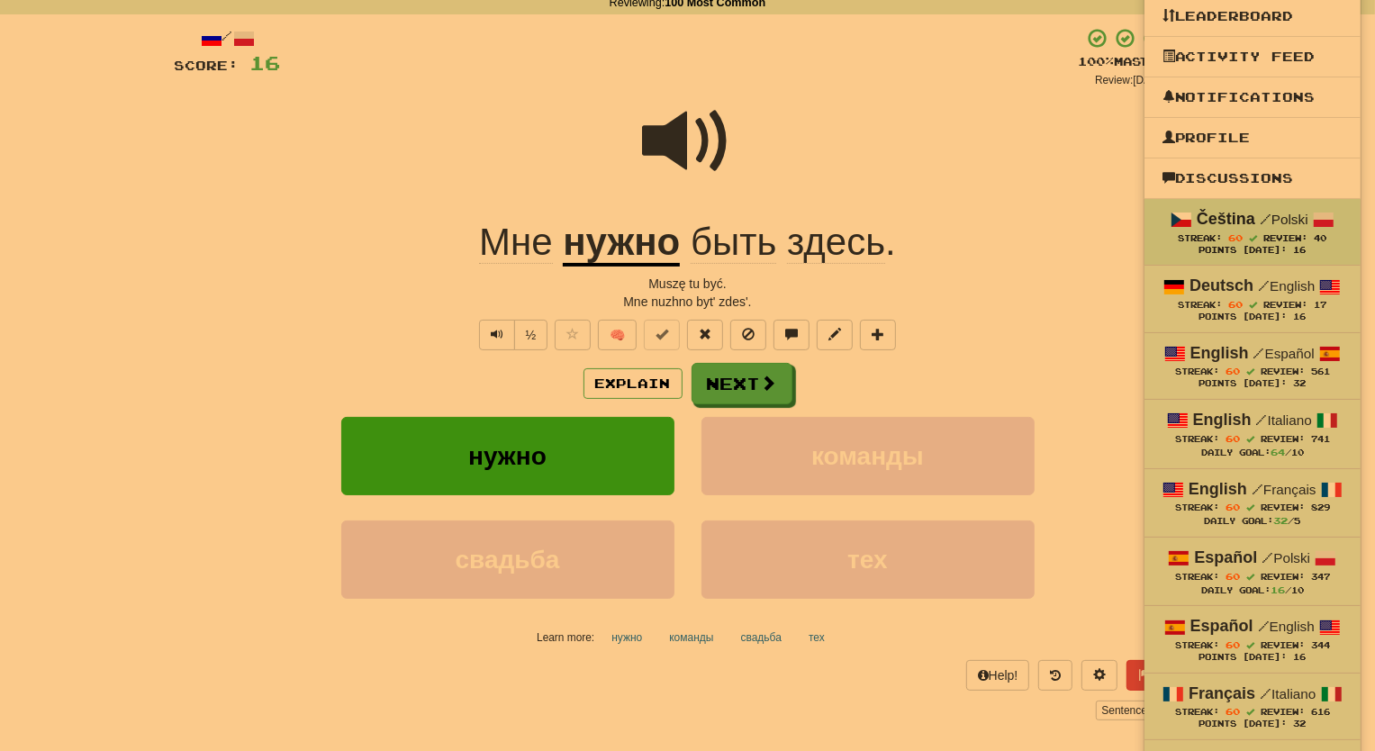
scroll to position [108, 0]
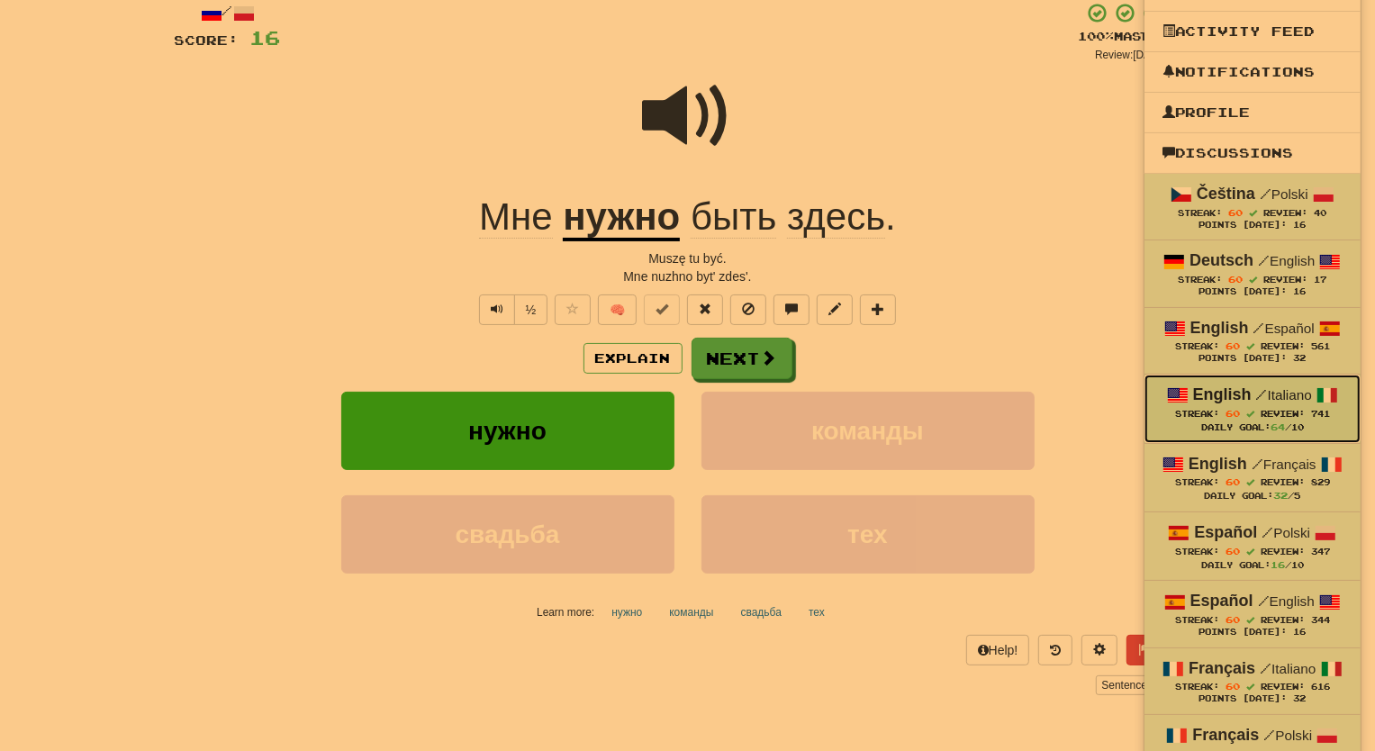
click at [1248, 423] on div "Daily Goal: 64 /10" at bounding box center [1253, 428] width 180 height 14
